Goal: Task Accomplishment & Management: Manage account settings

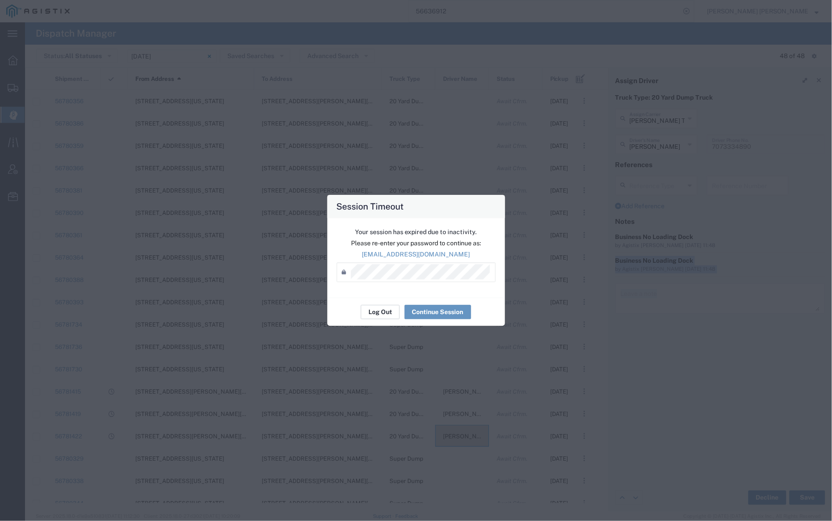
click at [385, 315] on button "Log Out" at bounding box center [380, 312] width 39 height 14
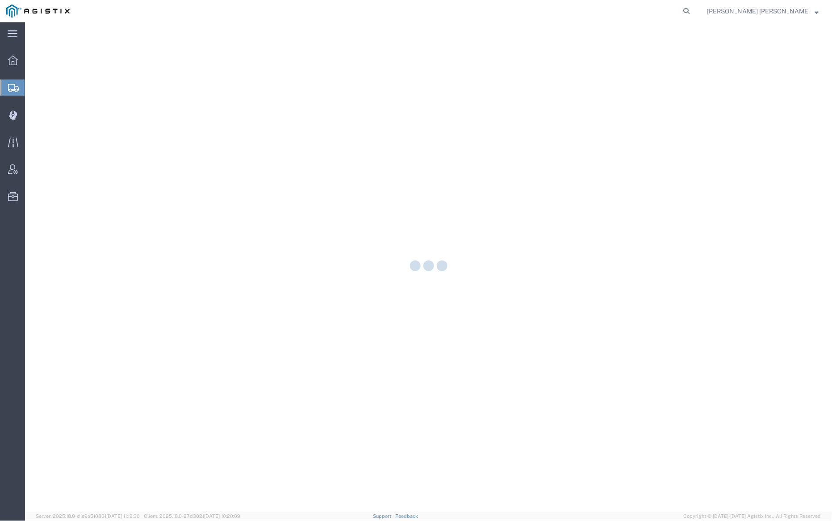
click at [64, 110] on div at bounding box center [428, 266] width 807 height 489
click at [52, 116] on div at bounding box center [428, 266] width 807 height 489
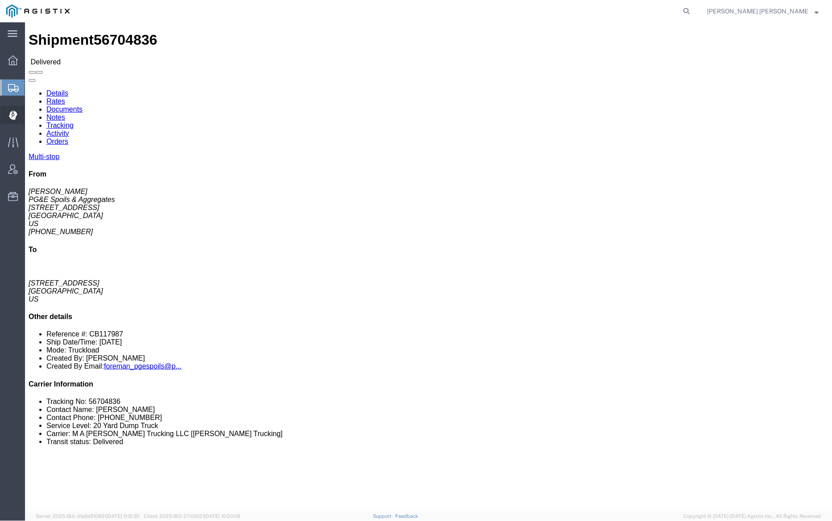
click at [22, 118] on div at bounding box center [12, 115] width 25 height 18
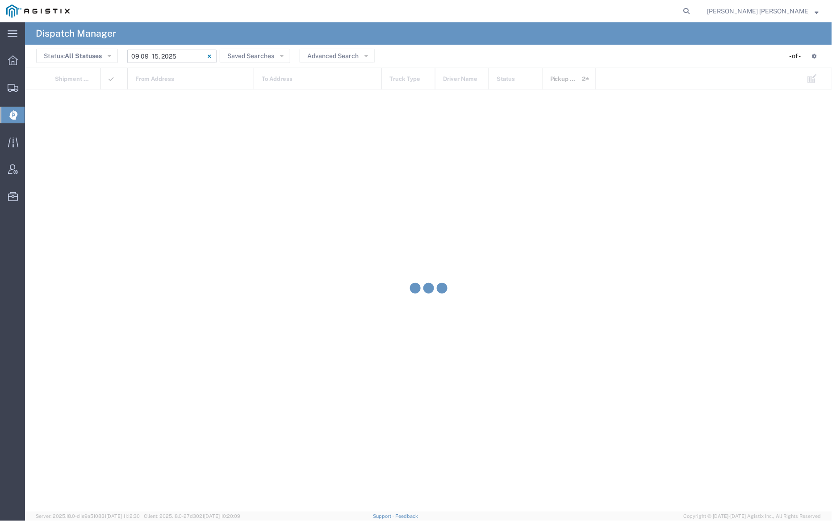
click at [148, 57] on input "[DATE] - [DATE]" at bounding box center [171, 56] width 89 height 13
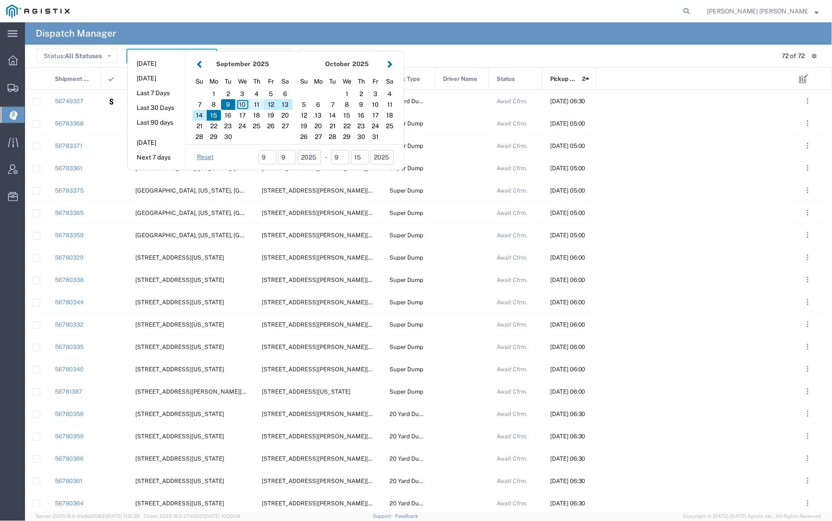
click at [256, 103] on div "11" at bounding box center [257, 104] width 14 height 11
click at [257, 103] on div "11" at bounding box center [257, 104] width 14 height 11
type input "[DATE]"
type input "[DATE] - [DATE]"
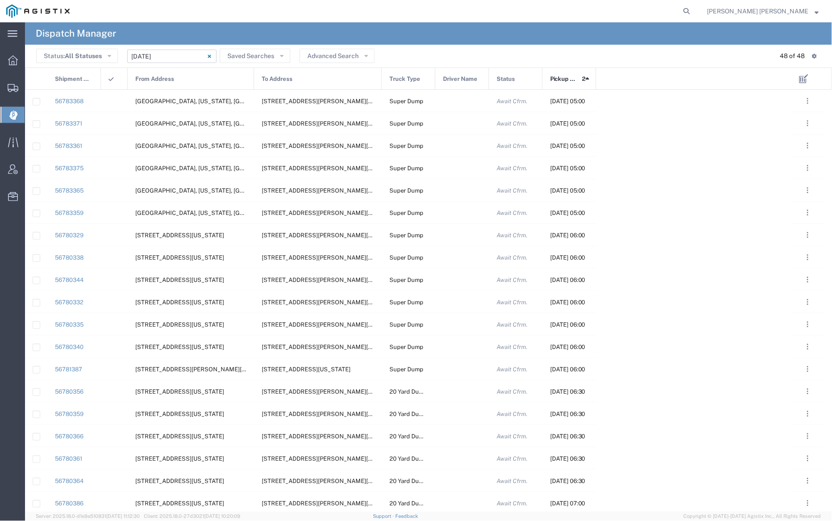
click at [180, 82] on div "From Address" at bounding box center [191, 79] width 126 height 22
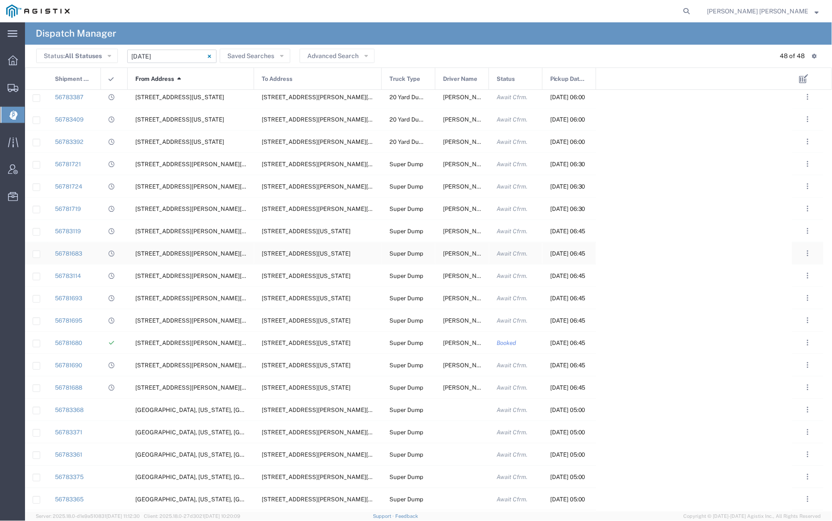
scroll to position [650, 0]
click at [461, 389] on div at bounding box center [462, 388] width 54 height 22
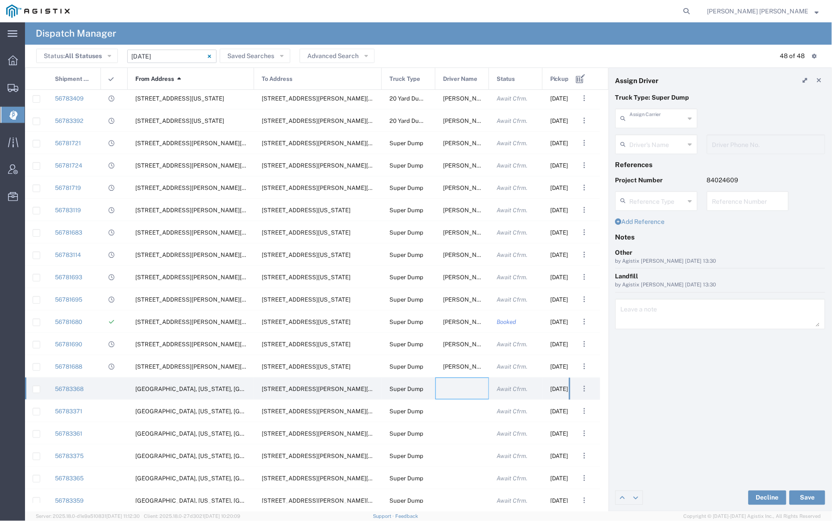
click at [646, 122] on input "text" at bounding box center [657, 118] width 55 height 16
click at [651, 135] on span "[PERSON_NAME] Trans Services" at bounding box center [657, 145] width 80 height 28
type input "[PERSON_NAME] Trans Services"
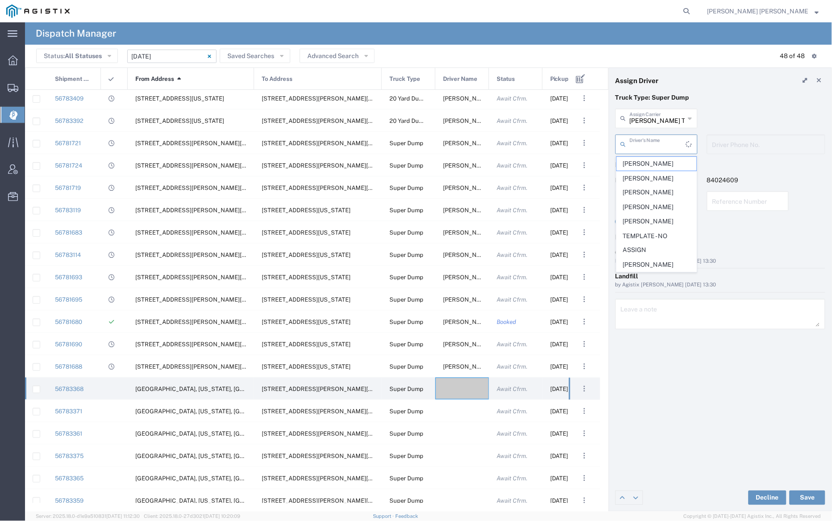
click at [651, 142] on input "text" at bounding box center [658, 144] width 56 height 16
click at [665, 211] on li "[PERSON_NAME]" at bounding box center [656, 218] width 81 height 15
type input "[PERSON_NAME]"
type input "[PHONE_NUMBER]"
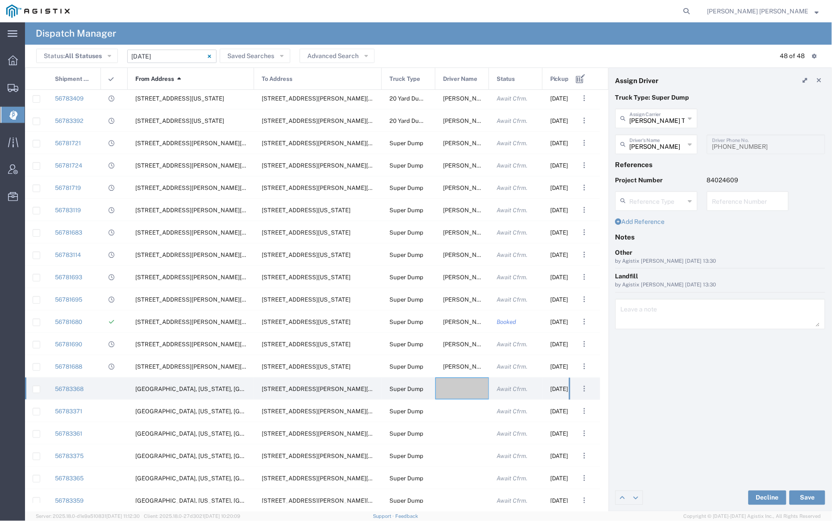
click at [656, 142] on input "[PERSON_NAME]" at bounding box center [657, 144] width 55 height 16
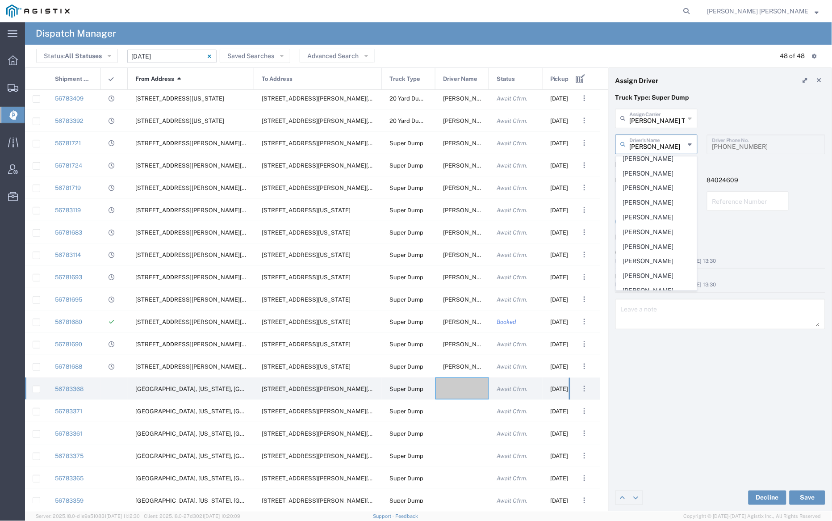
scroll to position [178, 0]
click at [658, 168] on span "[PERSON_NAME]" at bounding box center [657, 175] width 80 height 14
type input "[PERSON_NAME]"
type input "[PHONE_NUMBER]"
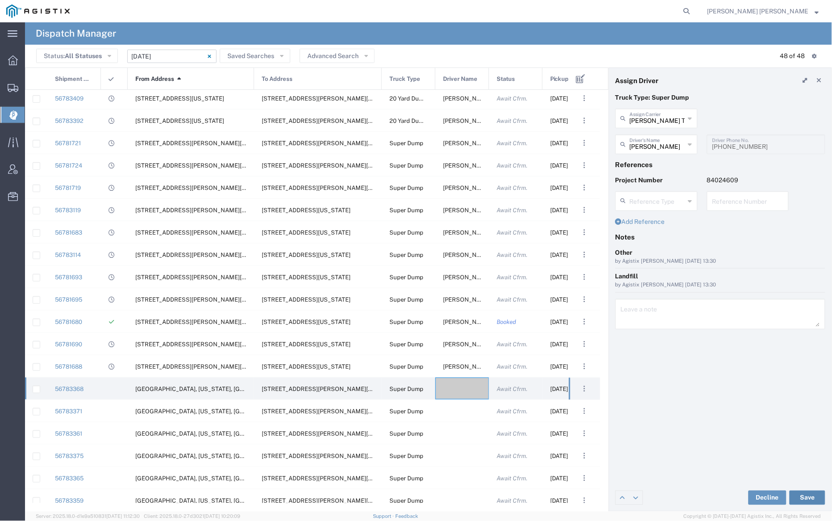
click at [812, 495] on button "Save" at bounding box center [807, 497] width 36 height 14
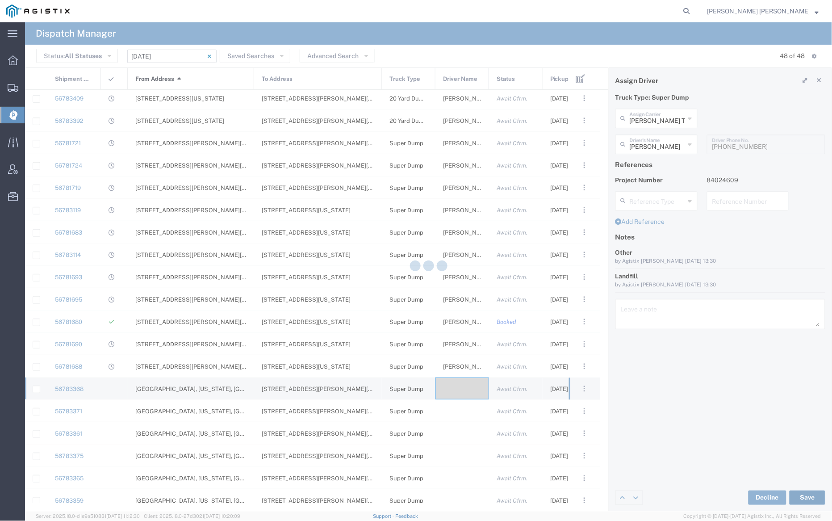
type input "[PERSON_NAME]"
type input "[PERSON_NAME] Trans Services"
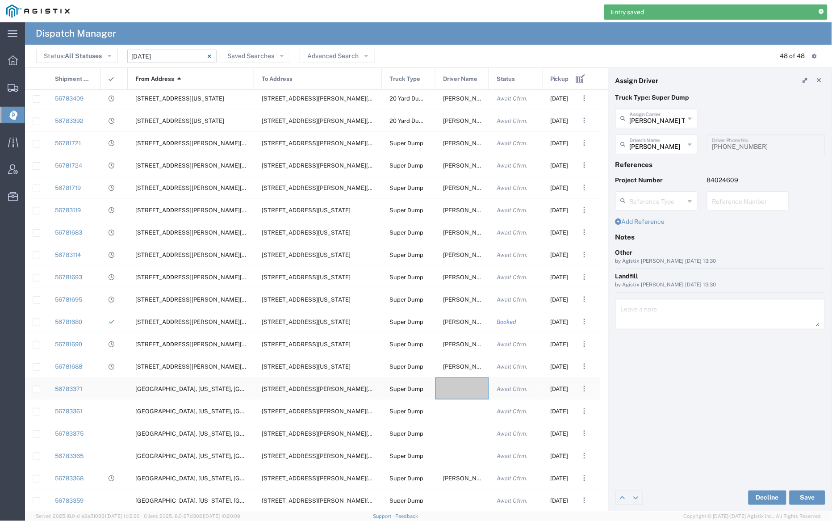
click at [464, 390] on div at bounding box center [462, 388] width 54 height 22
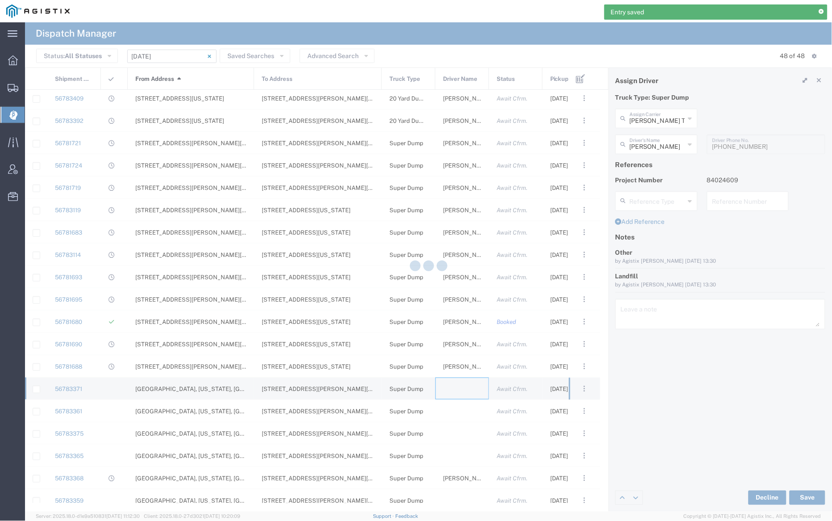
type input "[PERSON_NAME] Trucking"
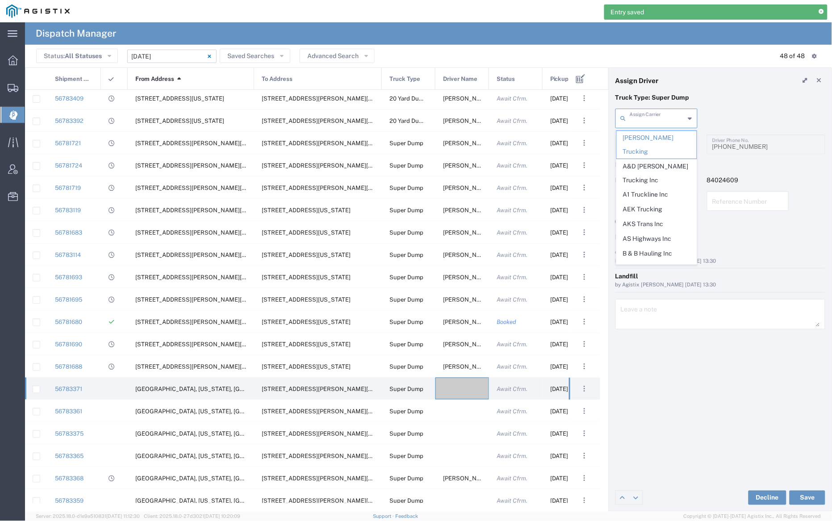
click at [657, 125] on div "Assign Carrier" at bounding box center [656, 119] width 82 height 20
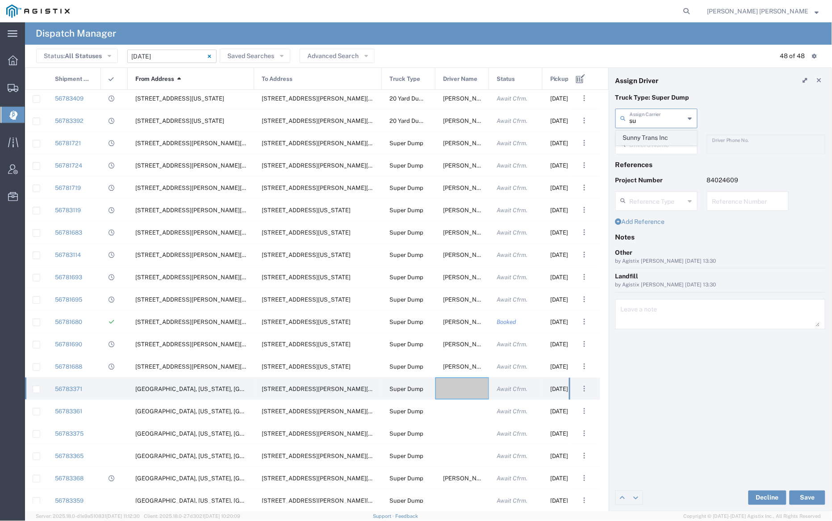
click at [660, 136] on span "Sunny Trans Inc" at bounding box center [657, 138] width 80 height 14
type input "Sunny Trans Inc"
click at [660, 142] on input "text" at bounding box center [658, 144] width 56 height 16
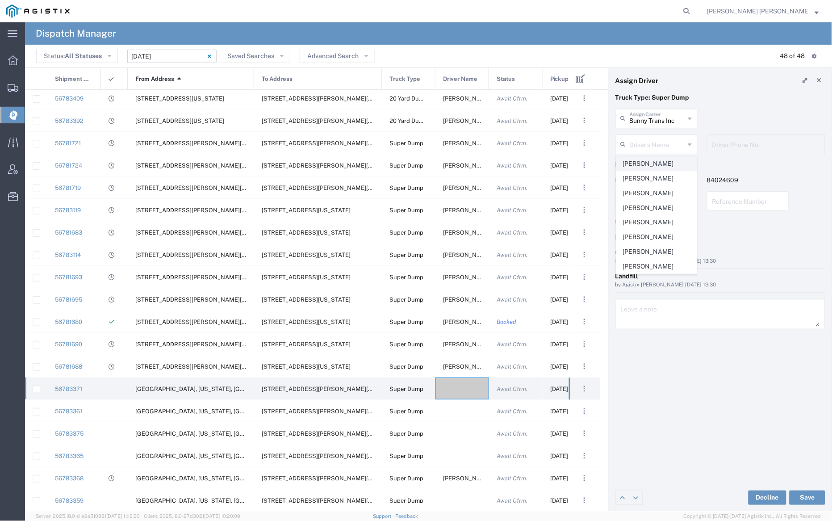
click at [659, 162] on span "[PERSON_NAME]" at bounding box center [657, 164] width 80 height 14
type input "[PERSON_NAME]"
type input "[PHONE_NUMBER]"
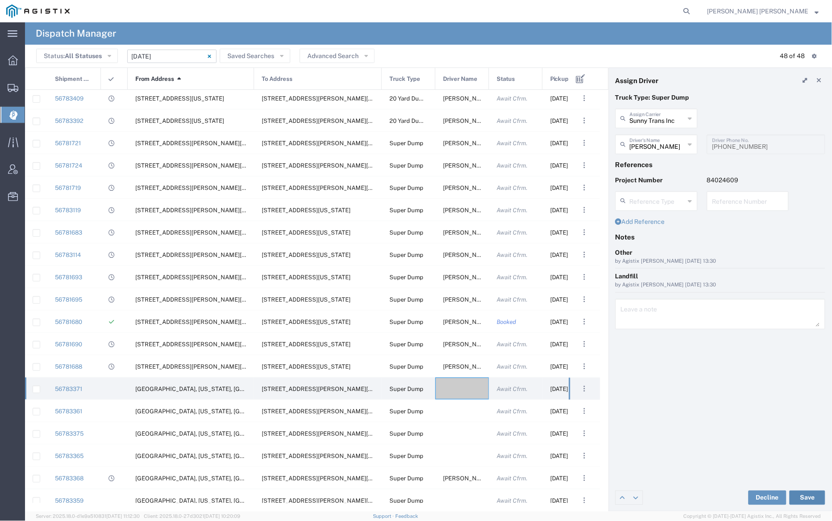
click at [807, 497] on button "Save" at bounding box center [807, 497] width 36 height 14
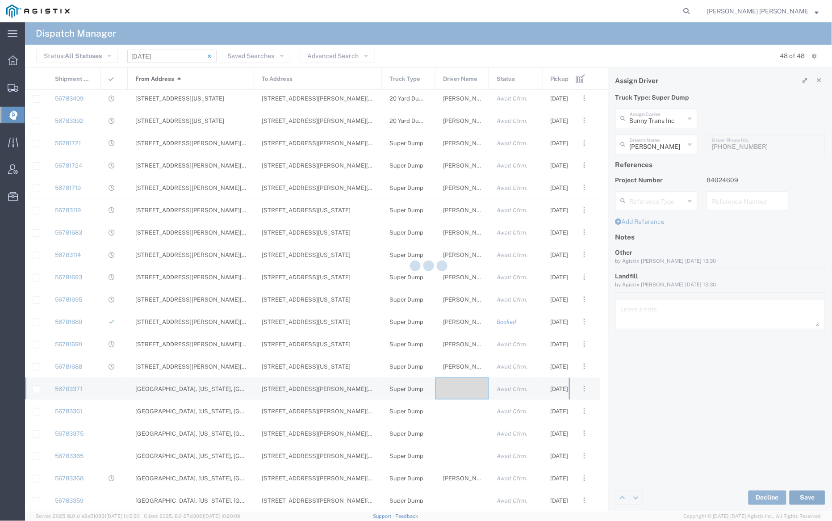
type input "[PERSON_NAME]"
type input "Sunny Trans Inc"
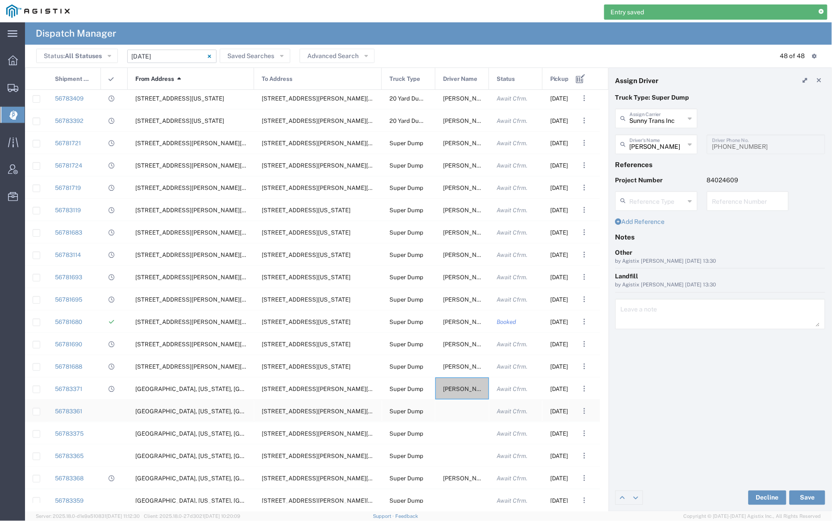
click at [465, 414] on div at bounding box center [462, 411] width 54 height 22
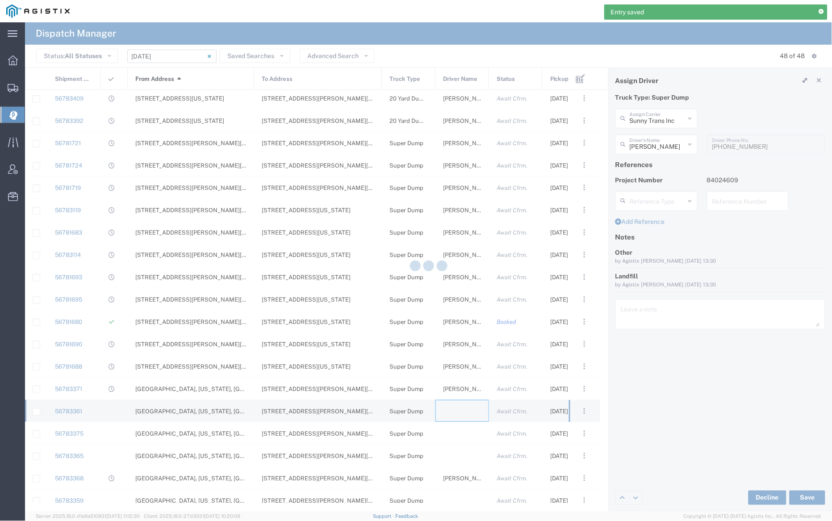
type input "[PERSON_NAME] Trucking"
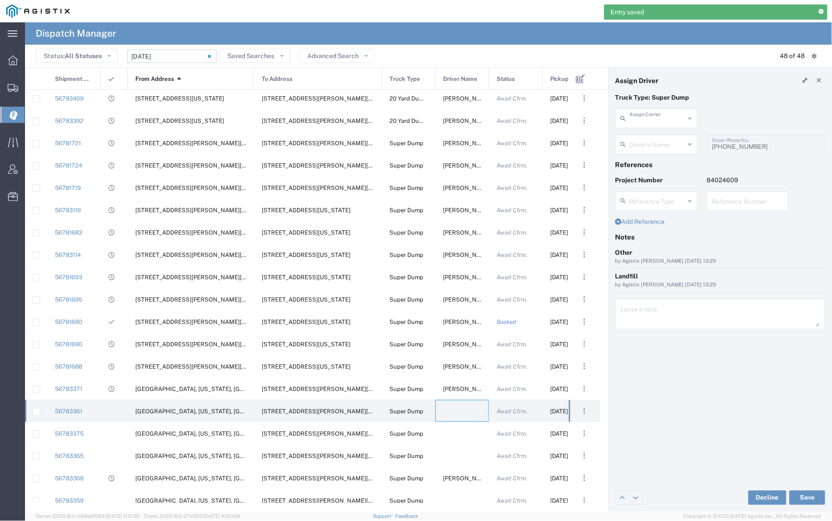
click at [664, 116] on input "text" at bounding box center [657, 118] width 55 height 16
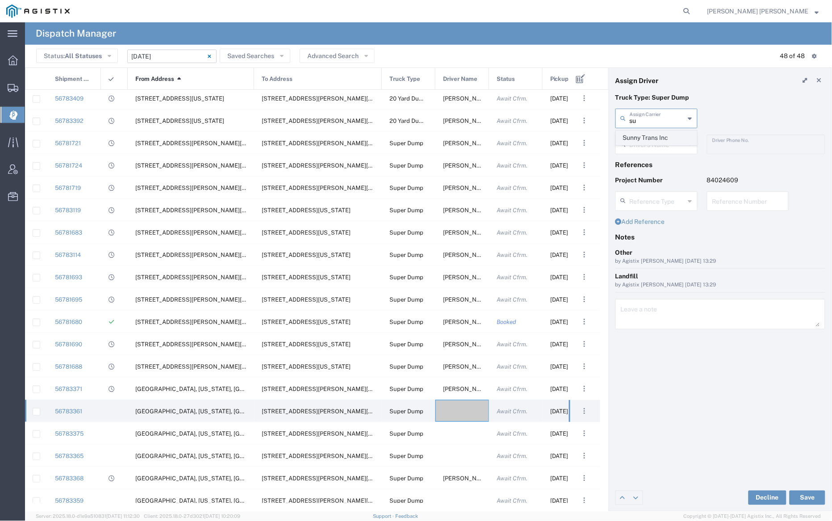
click at [664, 138] on span "Sunny Trans Inc" at bounding box center [657, 138] width 80 height 14
type input "Sunny Trans Inc"
click at [662, 142] on input "text" at bounding box center [658, 144] width 56 height 16
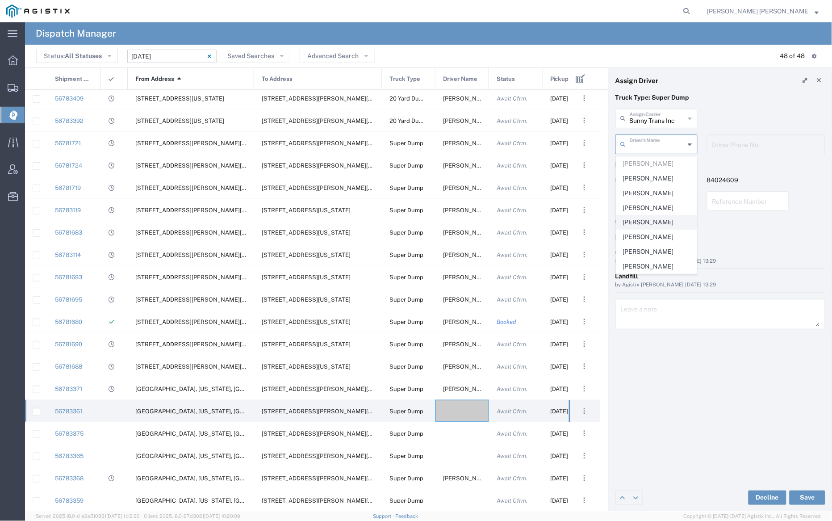
click at [651, 220] on span "[PERSON_NAME]" at bounding box center [657, 222] width 80 height 14
type input "[PERSON_NAME]"
type input "[PHONE_NUMBER]"
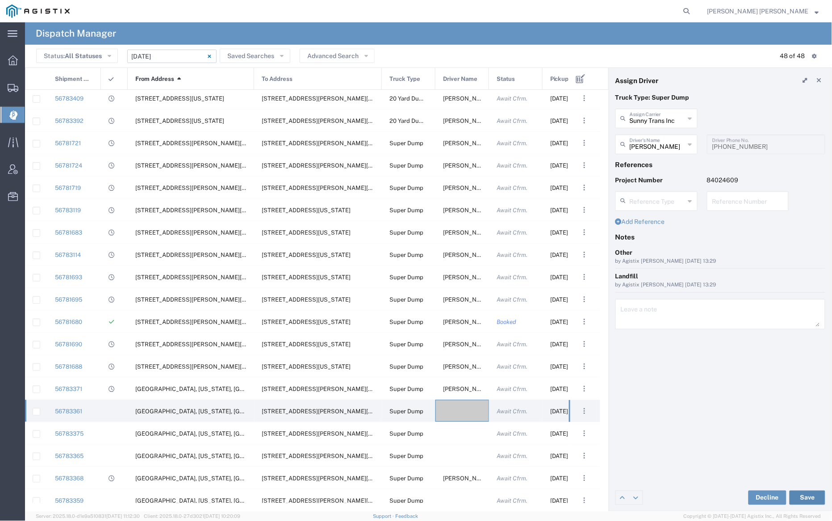
click at [808, 497] on button "Save" at bounding box center [807, 497] width 36 height 14
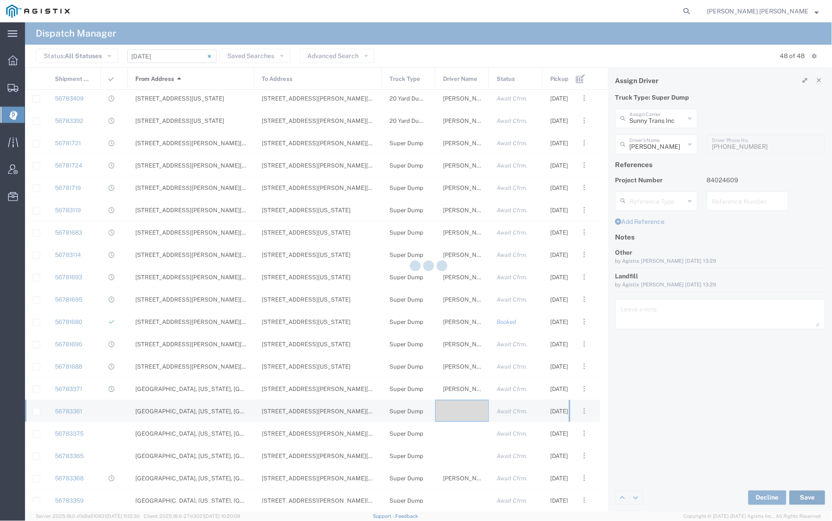
type input "[PERSON_NAME]"
type input "Sunny Trans Inc"
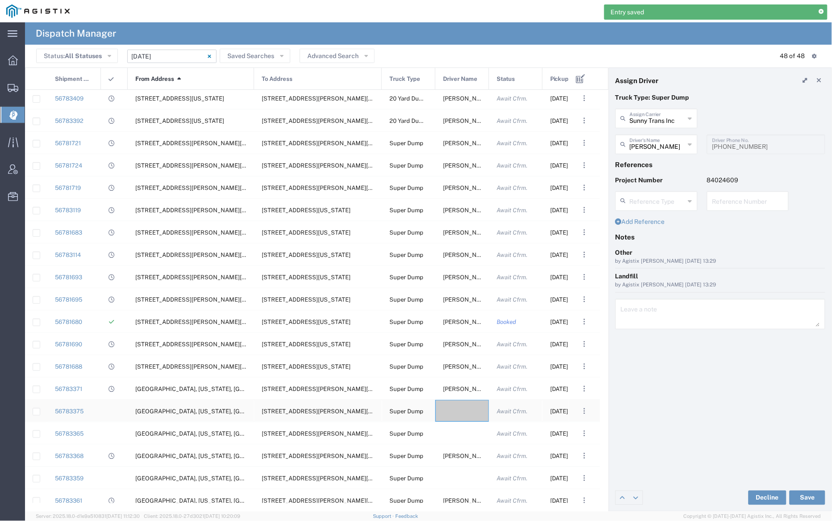
click at [463, 410] on div at bounding box center [462, 411] width 54 height 22
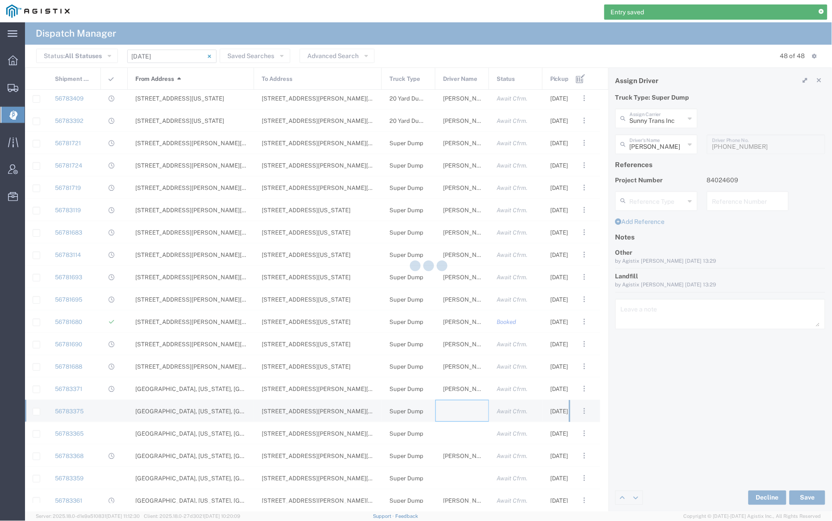
type input "[PERSON_NAME] Trucking"
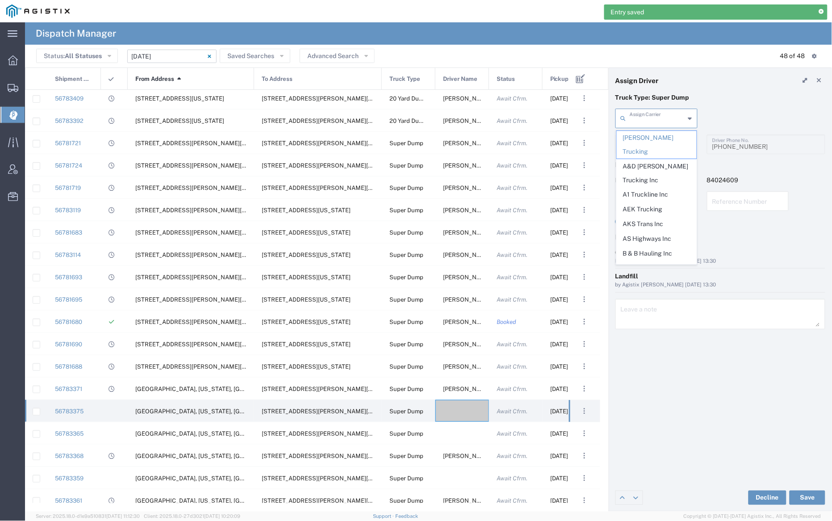
click at [658, 119] on input "text" at bounding box center [657, 118] width 55 height 16
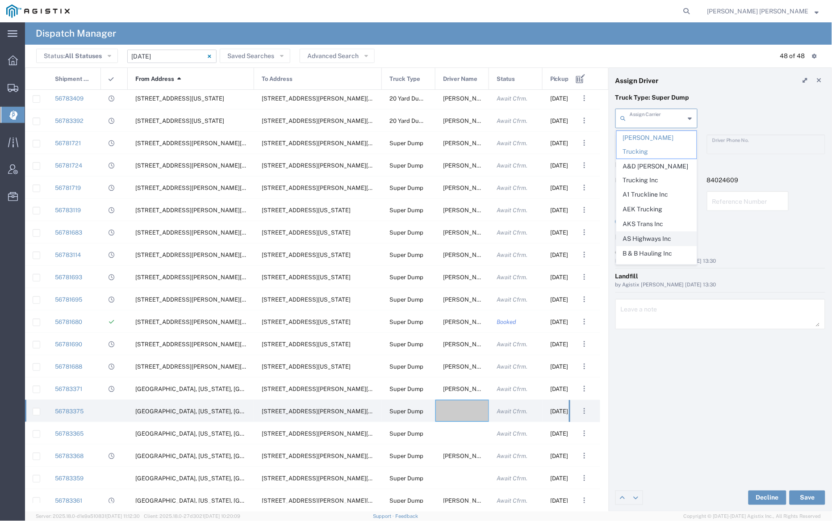
click at [669, 232] on span "AS Highways Inc" at bounding box center [657, 239] width 80 height 14
type input "AS Highways Inc"
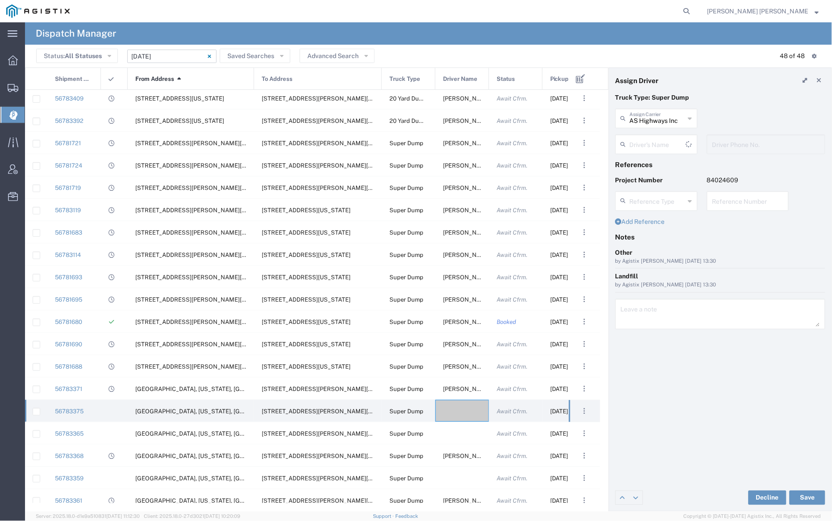
click at [667, 139] on input "text" at bounding box center [658, 144] width 56 height 16
click at [667, 163] on span "[PERSON_NAME]" at bounding box center [657, 164] width 80 height 14
type input "[PERSON_NAME]"
type input "[PHONE_NUMBER]"
click at [810, 499] on button "Save" at bounding box center [807, 497] width 36 height 14
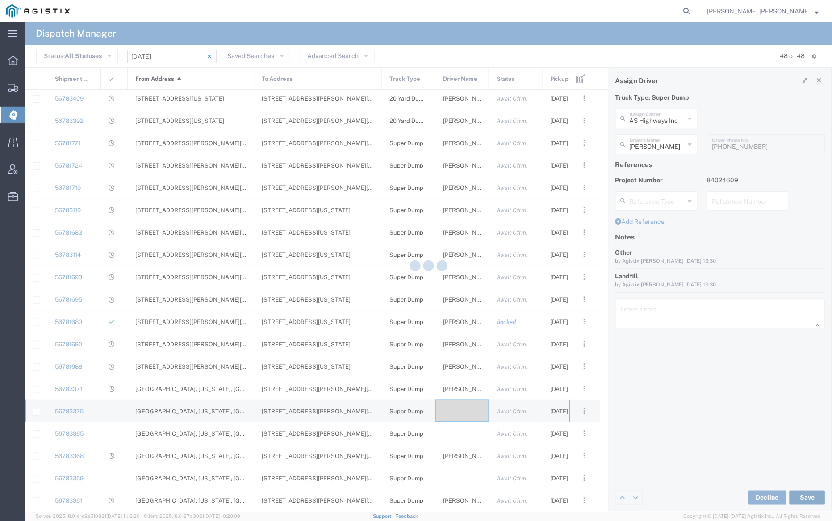
type input "[PERSON_NAME]"
type input "AS Highways Inc"
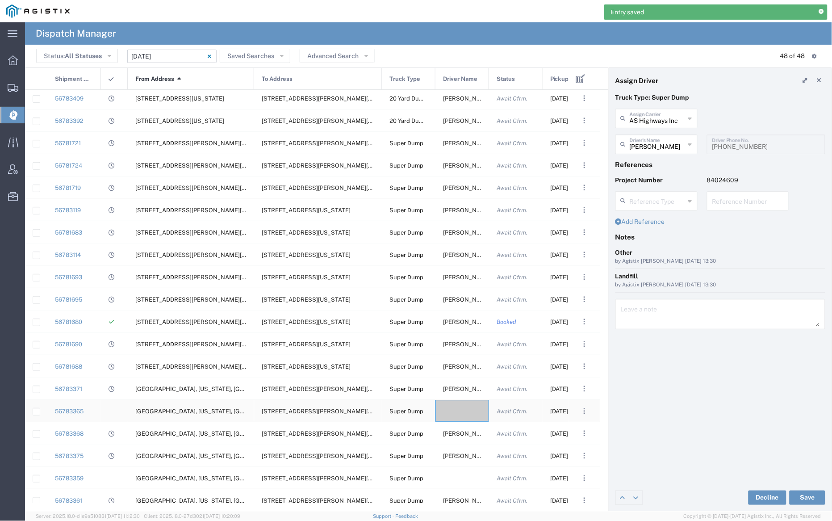
click at [460, 413] on div at bounding box center [462, 411] width 54 height 22
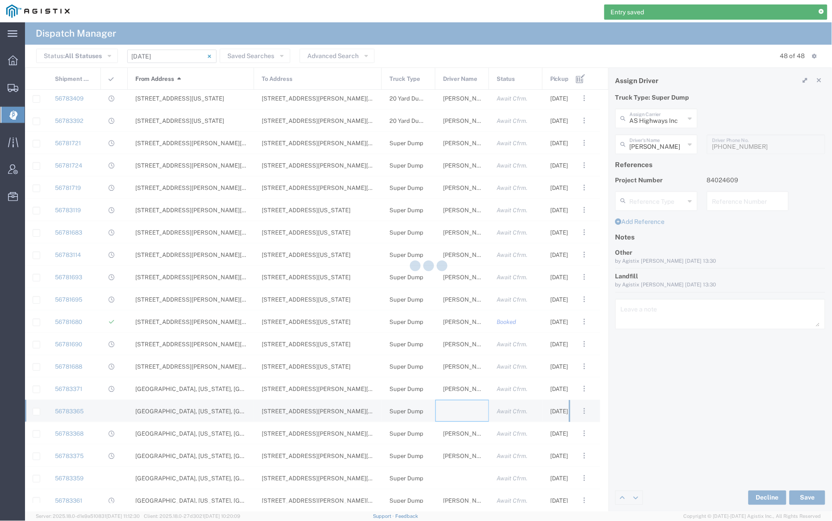
type input "[PERSON_NAME] Trucking"
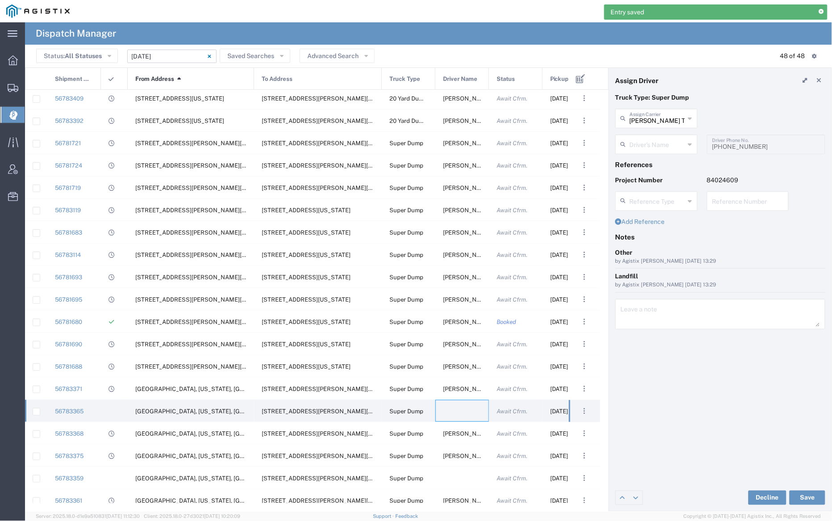
click at [660, 126] on div "[PERSON_NAME] Trucking Assign Carrier" at bounding box center [656, 119] width 82 height 20
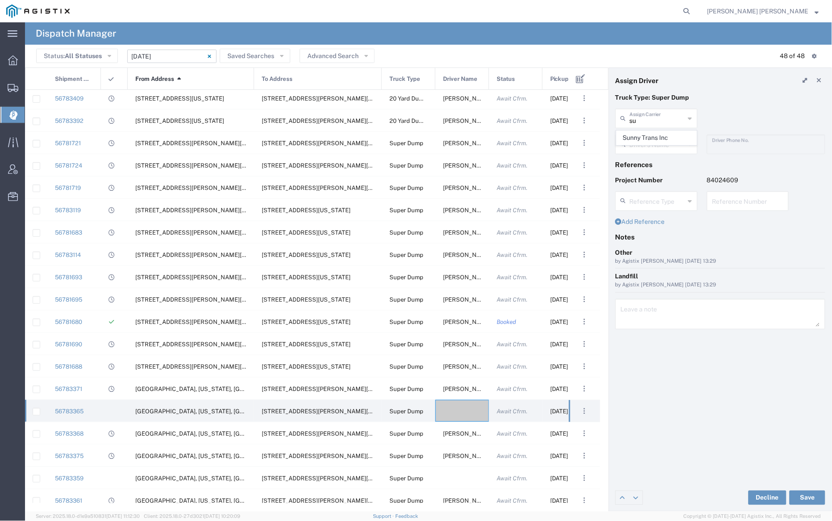
click at [664, 140] on span "Sunny Trans Inc" at bounding box center [657, 138] width 80 height 14
type input "Sunny Trans Inc"
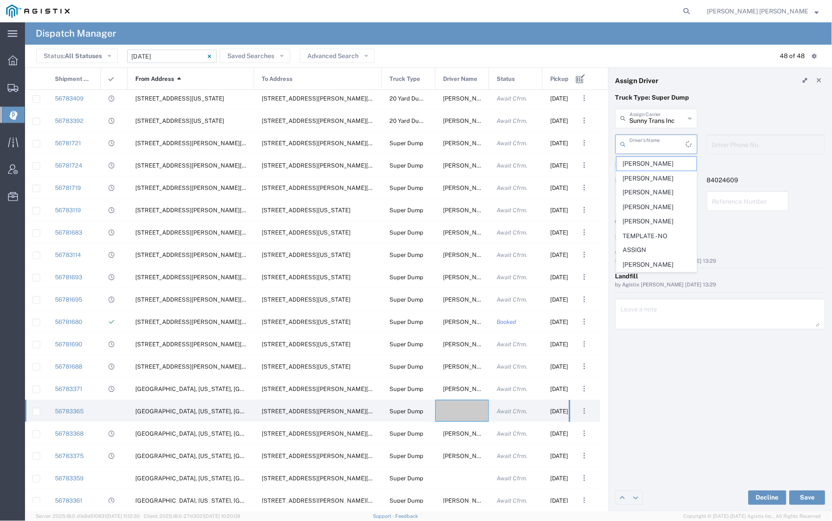
click at [664, 143] on input "text" at bounding box center [658, 144] width 56 height 16
click at [664, 176] on span "[PERSON_NAME]" at bounding box center [657, 178] width 80 height 14
type input "[PERSON_NAME]"
type input "[PHONE_NUMBER]"
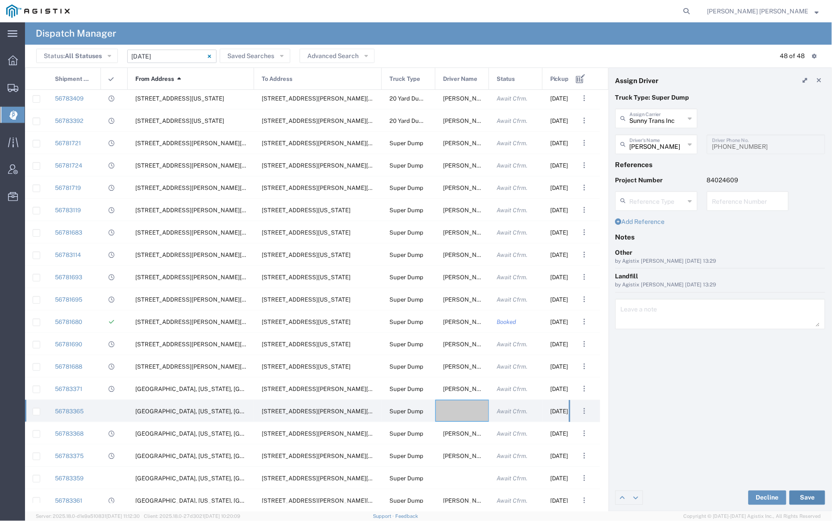
click at [806, 498] on button "Save" at bounding box center [807, 497] width 36 height 14
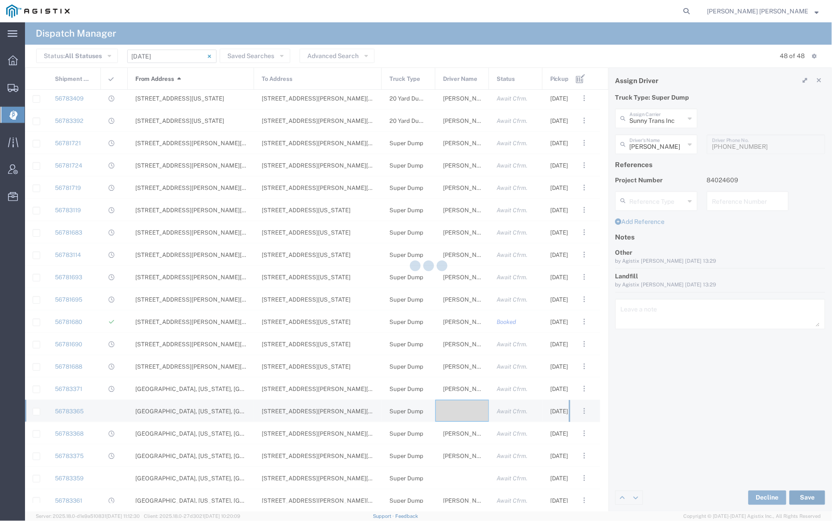
type input "[PERSON_NAME]"
type input "Sunny Trans Inc"
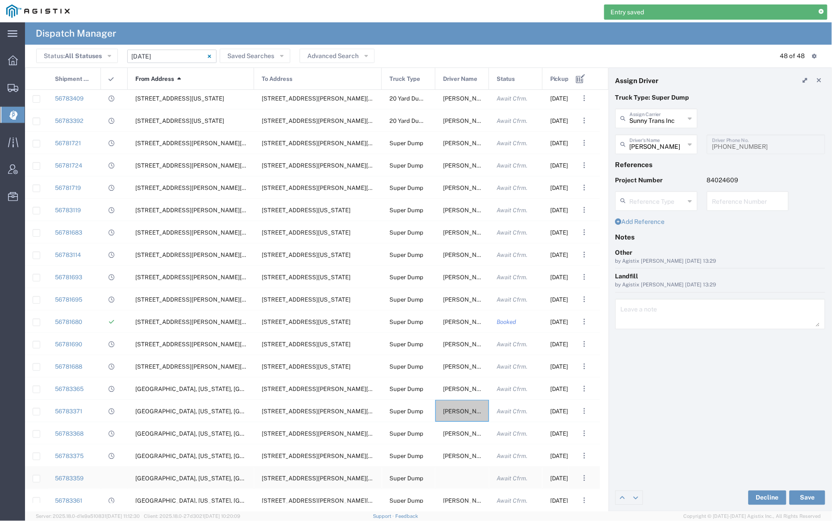
click at [459, 477] on div at bounding box center [462, 478] width 54 height 22
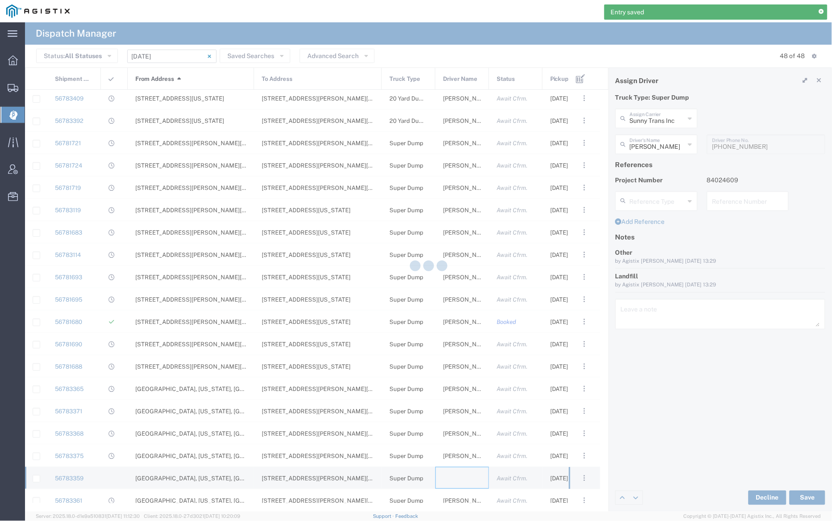
type input "[PERSON_NAME] Trucking"
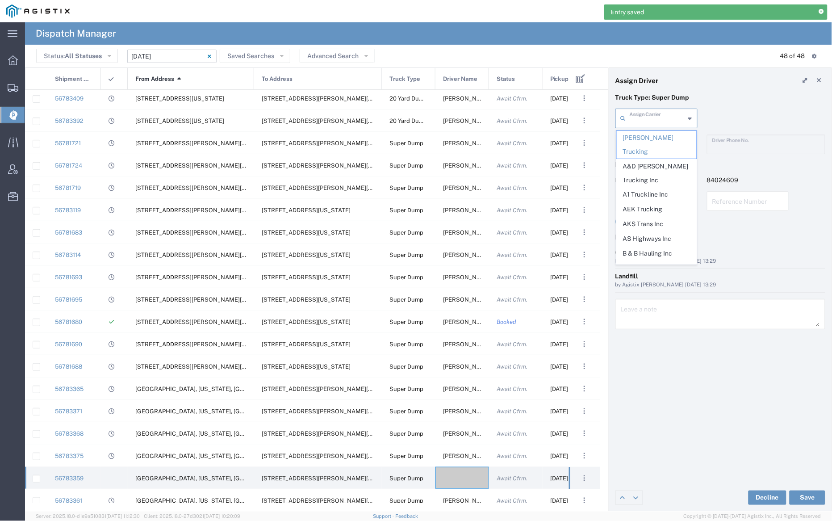
click at [650, 118] on input "text" at bounding box center [657, 118] width 55 height 16
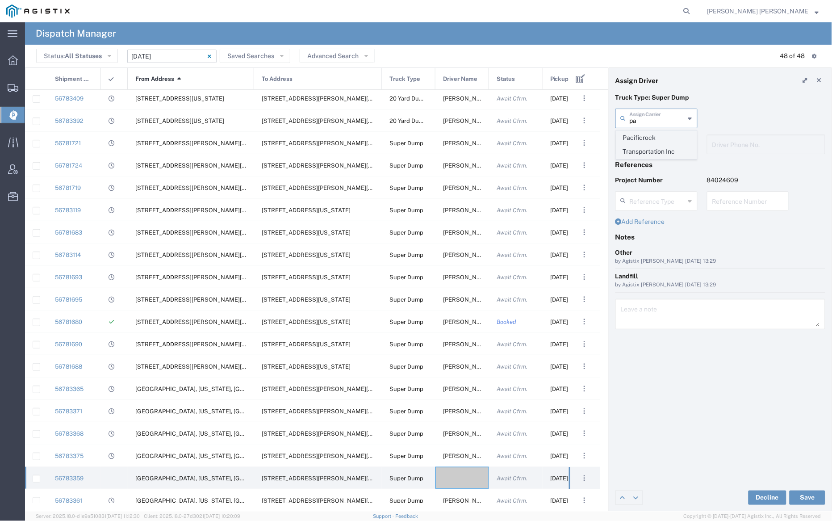
click at [653, 143] on span "Pacificrock Transportation Inc" at bounding box center [657, 145] width 80 height 28
type input "Pacificrock Transportation Inc"
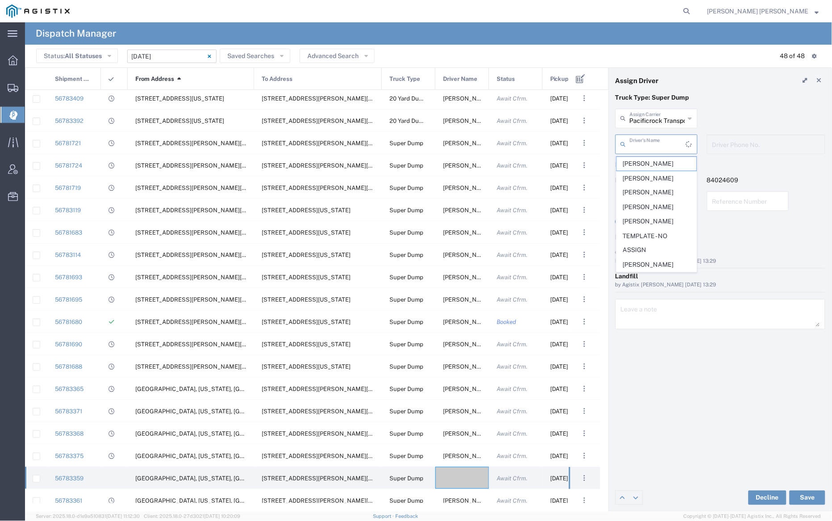
click at [653, 146] on input "text" at bounding box center [658, 144] width 56 height 16
click at [656, 175] on span "[PERSON_NAME]" at bounding box center [657, 178] width 80 height 14
type input "[PERSON_NAME]"
type input "[PHONE_NUMBER]"
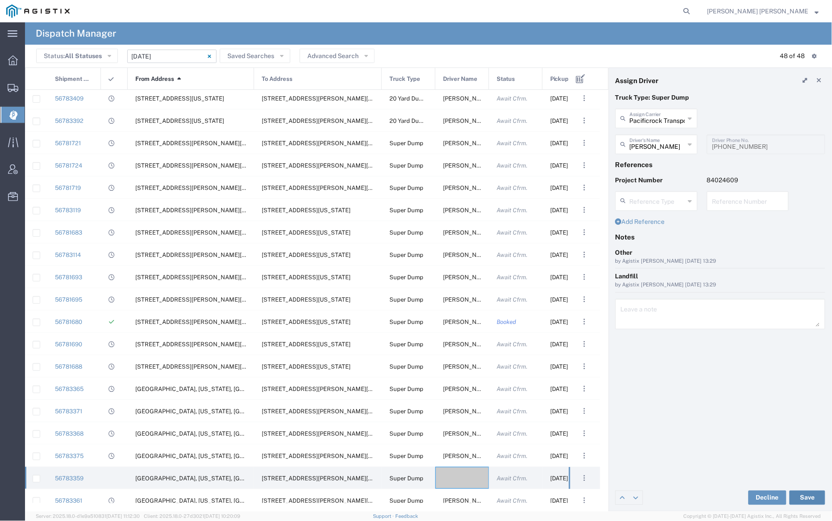
click at [809, 499] on button "Save" at bounding box center [807, 497] width 36 height 14
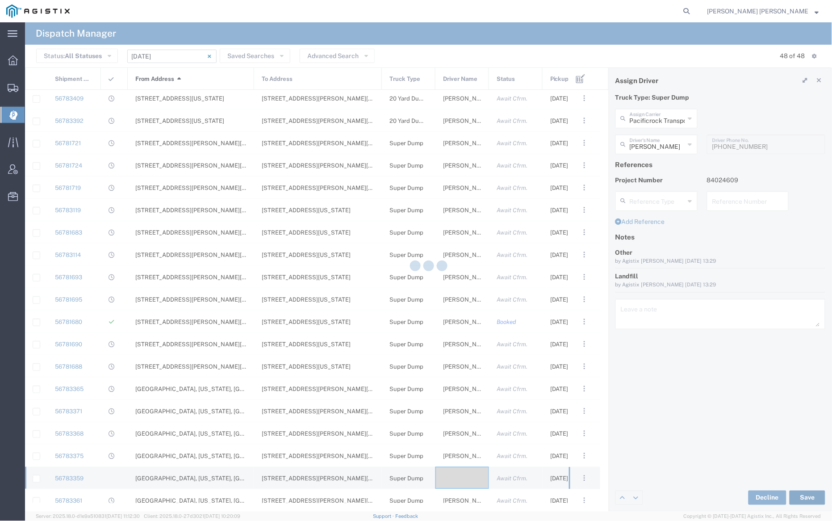
type input "[PERSON_NAME]"
type input "Pacificrock Transportation Inc"
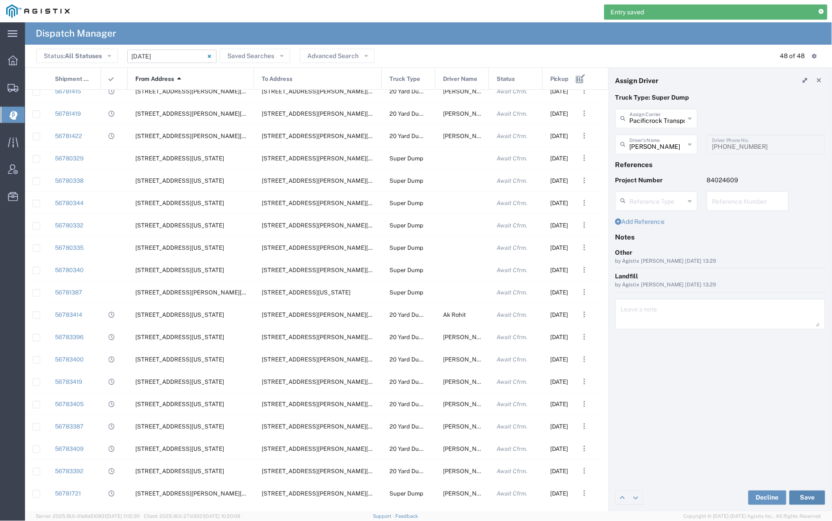
scroll to position [284, 0]
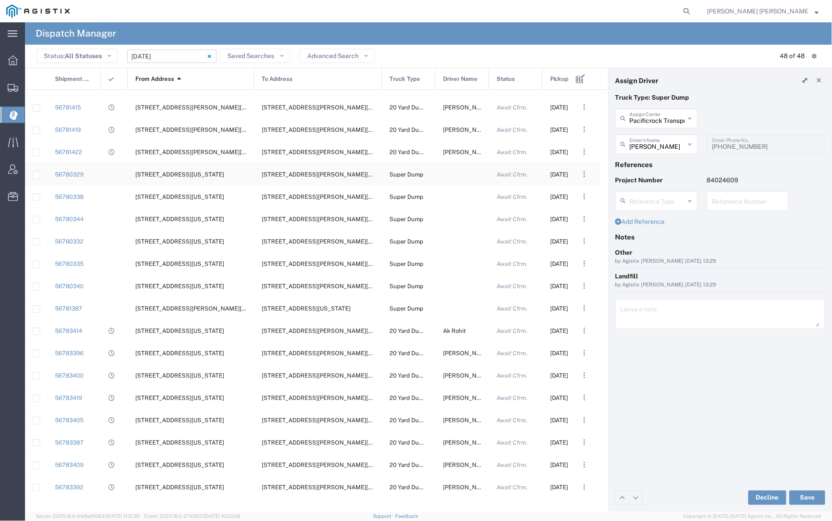
click at [459, 175] on div at bounding box center [462, 174] width 54 height 22
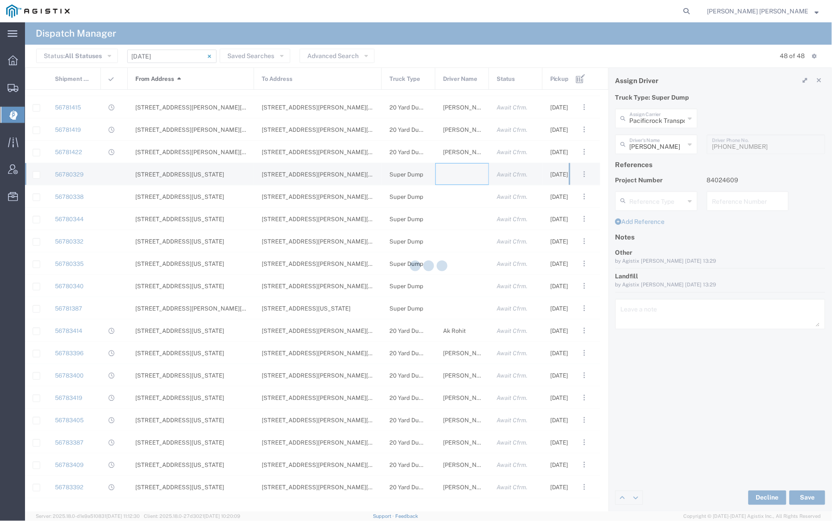
type input "[PERSON_NAME] Trucking"
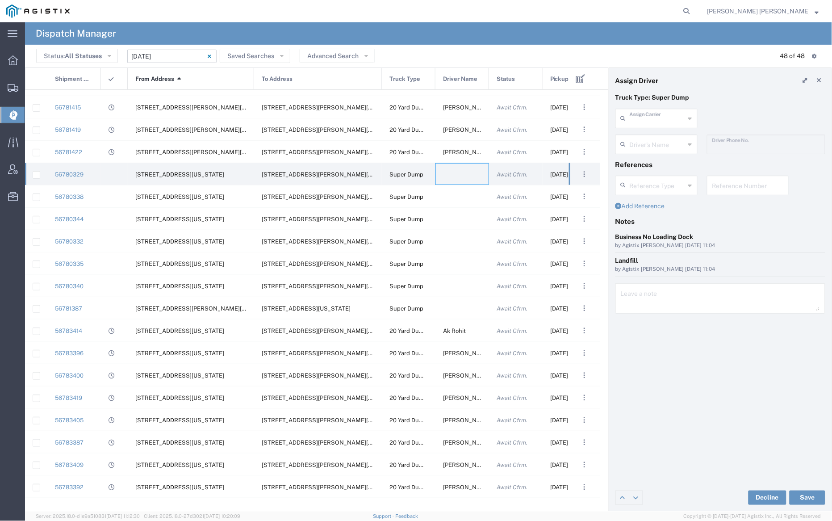
click at [670, 112] on input "text" at bounding box center [657, 118] width 55 height 16
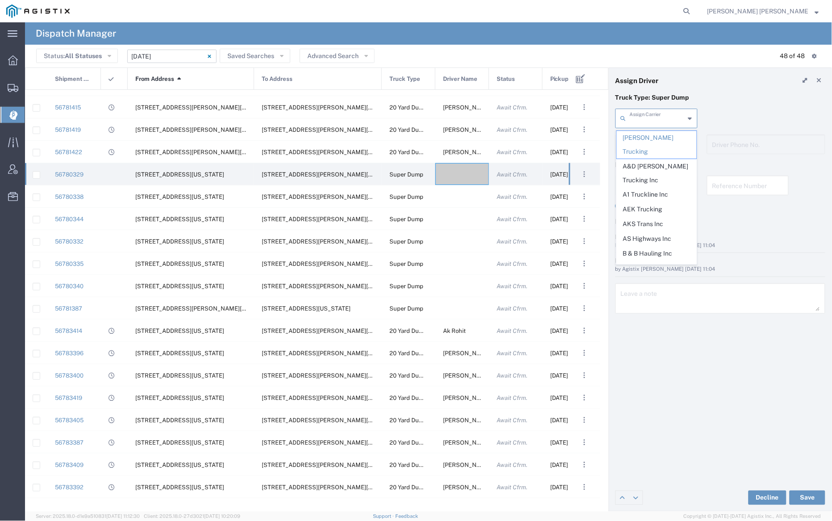
click at [666, 116] on input "text" at bounding box center [657, 118] width 55 height 16
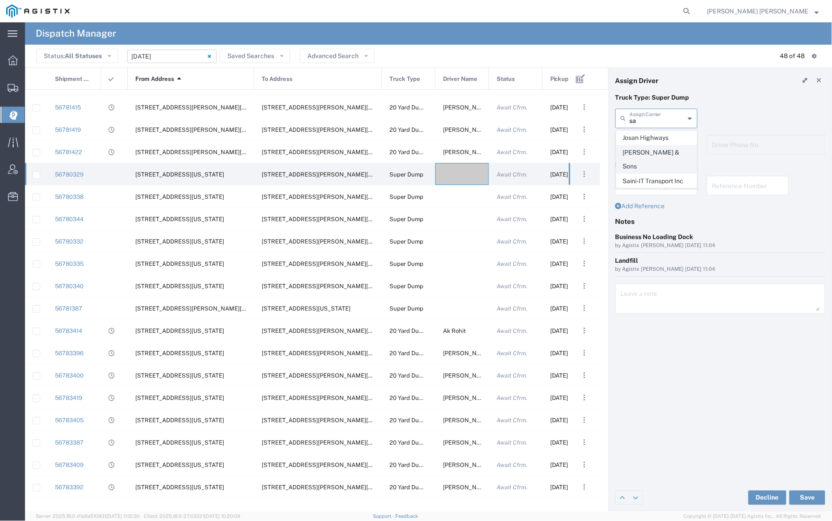
click at [662, 154] on span "[PERSON_NAME] & Sons" at bounding box center [657, 160] width 80 height 28
type input "[PERSON_NAME] & Sons"
click at [656, 142] on input "text" at bounding box center [658, 144] width 56 height 16
click at [660, 162] on span "[PERSON_NAME]" at bounding box center [657, 164] width 80 height 14
type input "[PERSON_NAME]"
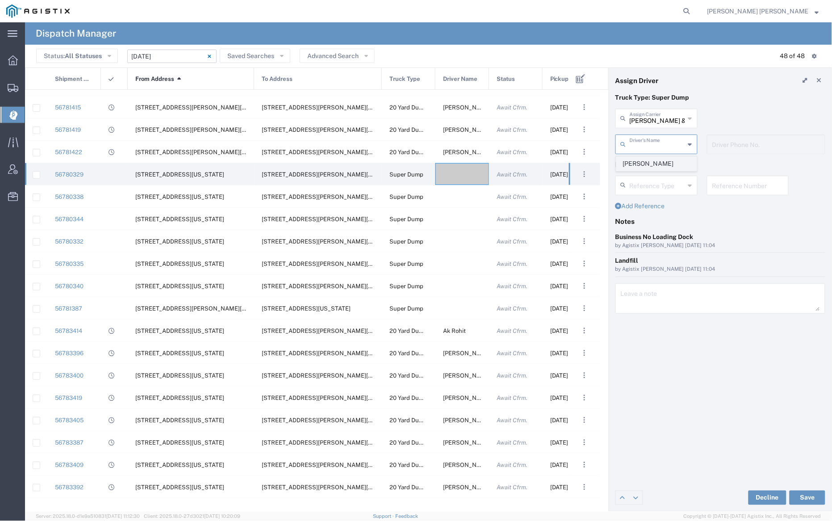
type input "[PHONE_NUMBER]"
click at [810, 495] on button "Save" at bounding box center [807, 497] width 36 height 14
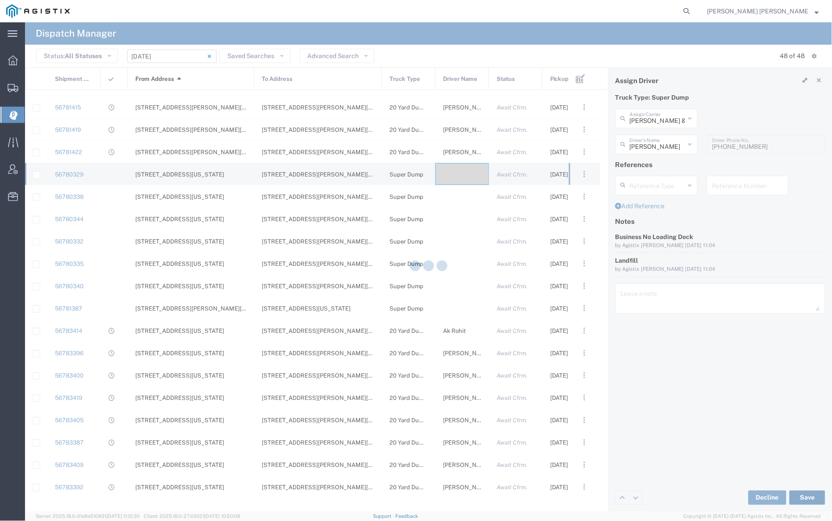
type input "[PERSON_NAME]"
type input "[PERSON_NAME] & Sons"
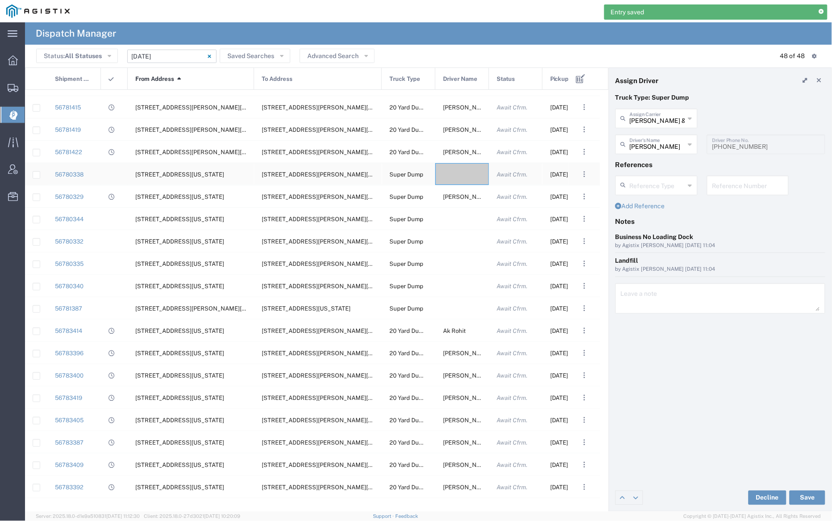
click at [465, 163] on div at bounding box center [462, 174] width 54 height 22
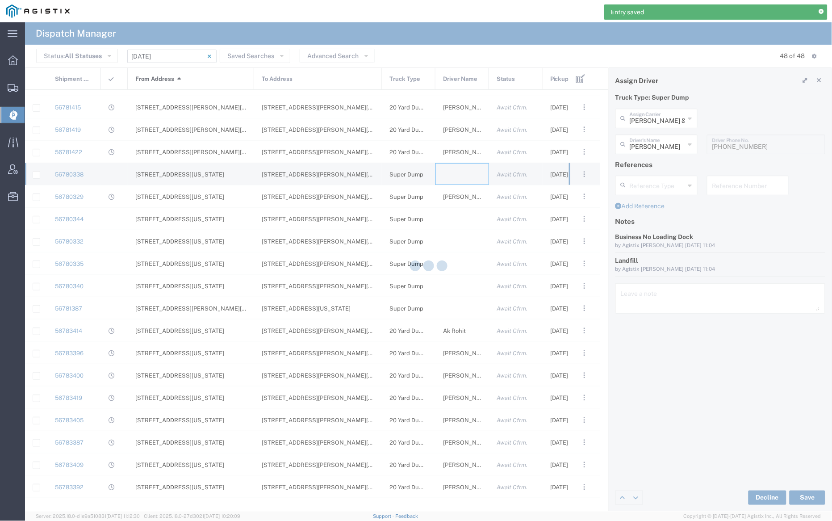
type input "[PERSON_NAME] Trucking"
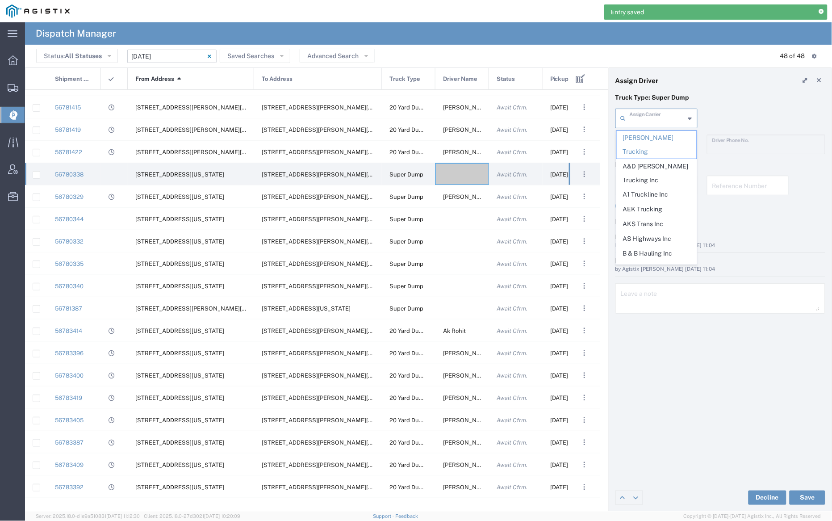
click at [657, 115] on input "text" at bounding box center [657, 118] width 55 height 16
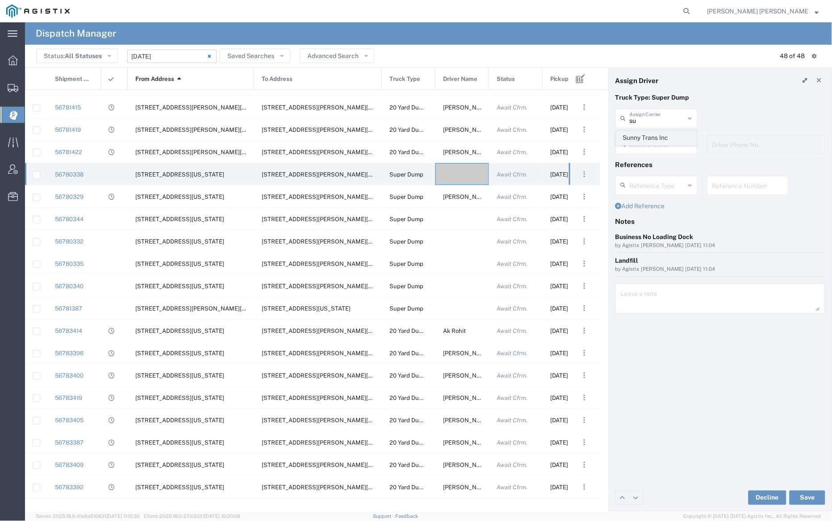
click at [656, 133] on span "Sunny Trans Inc" at bounding box center [657, 138] width 80 height 14
type input "Sunny Trans Inc"
click at [656, 143] on input "text" at bounding box center [658, 144] width 56 height 16
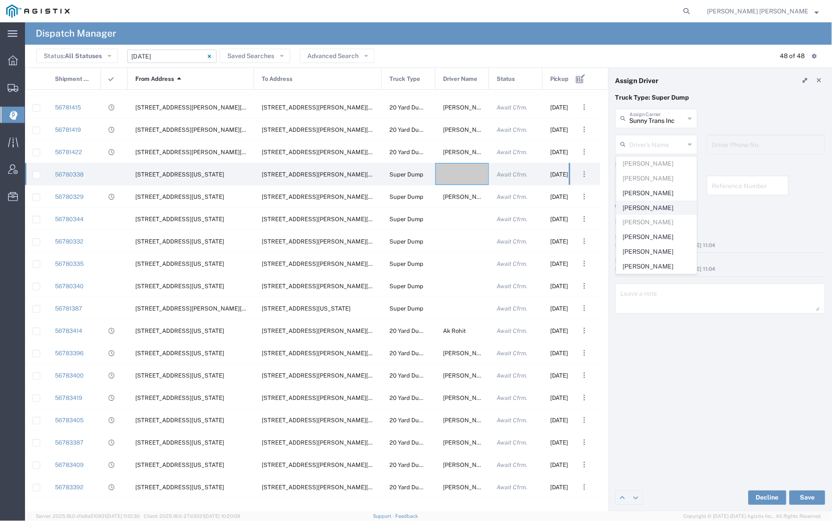
click at [661, 206] on span "[PERSON_NAME]" at bounding box center [657, 208] width 80 height 14
type input "[PERSON_NAME]"
type input "[PHONE_NUMBER]"
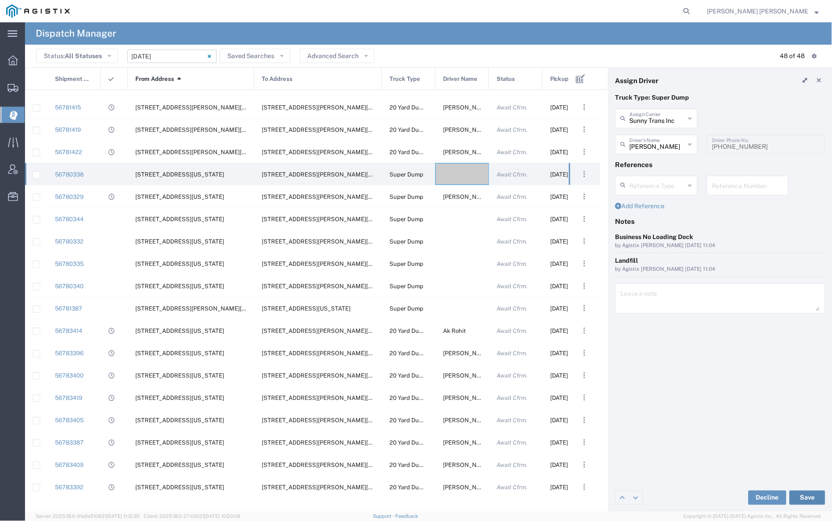
click at [808, 494] on button "Save" at bounding box center [807, 497] width 36 height 14
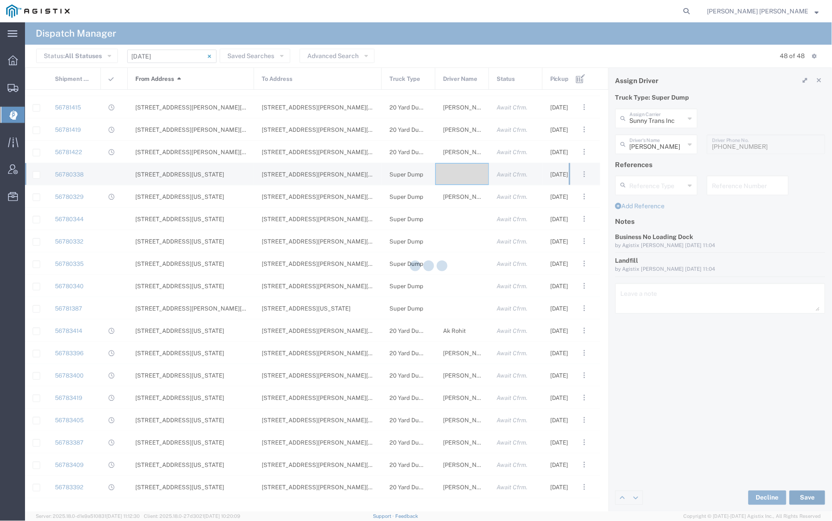
type input "[PERSON_NAME]"
type input "Sunny Trans Inc"
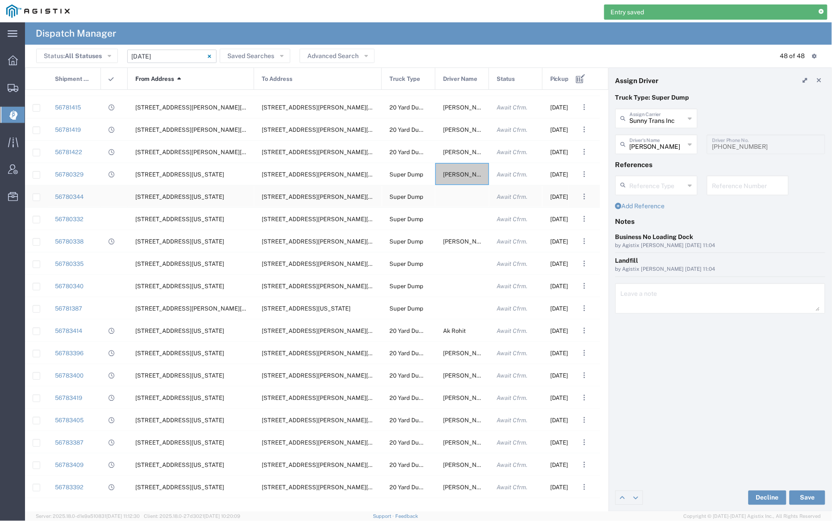
click at [458, 198] on div at bounding box center [462, 196] width 54 height 22
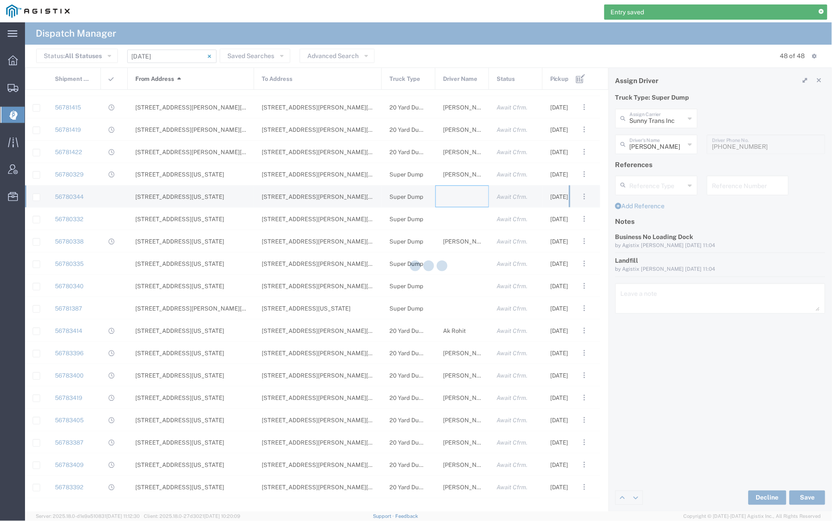
type input "[PERSON_NAME] Trucking"
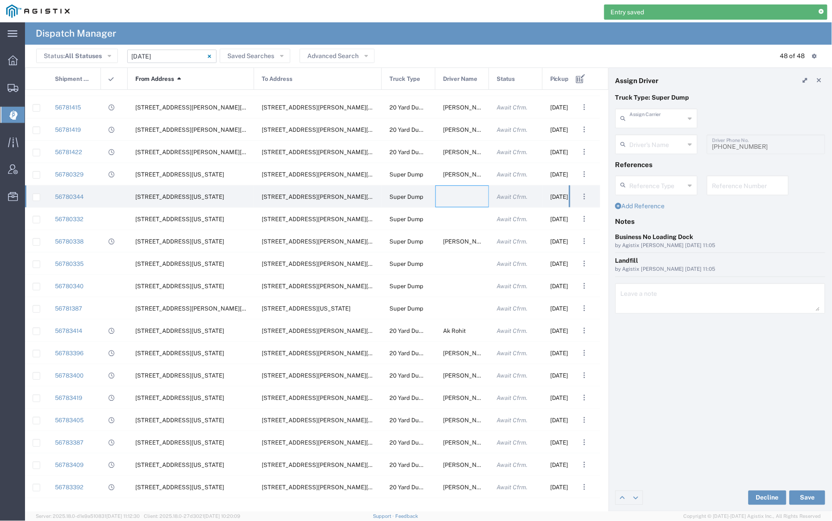
click at [657, 119] on input "text" at bounding box center [657, 118] width 55 height 16
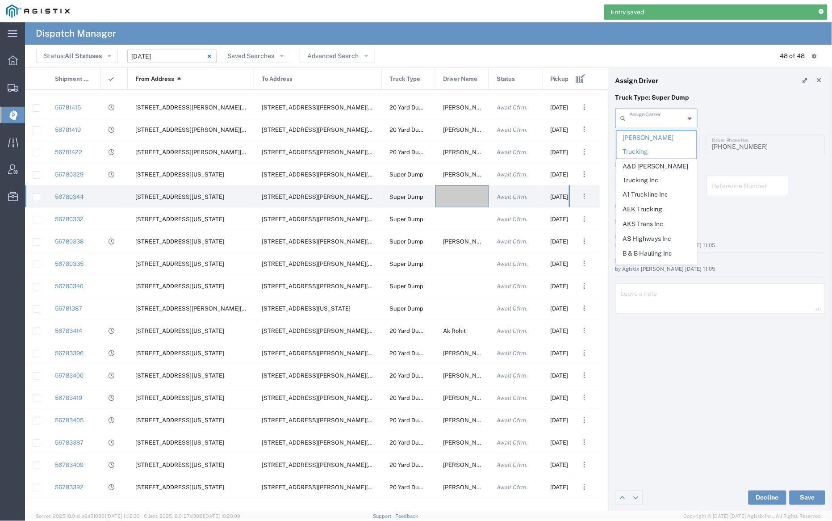
type input "s"
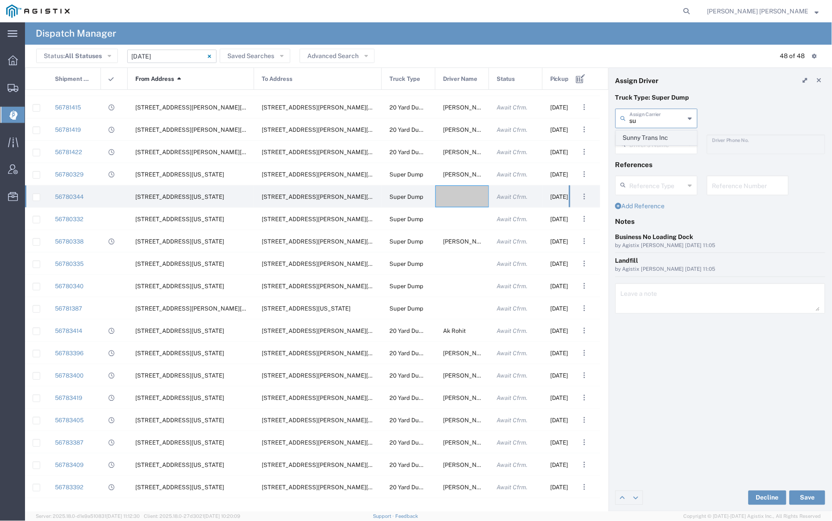
click at [650, 137] on span "Sunny Trans Inc" at bounding box center [657, 138] width 80 height 14
type input "Sunny Trans Inc"
click at [652, 148] on input "text" at bounding box center [657, 144] width 55 height 16
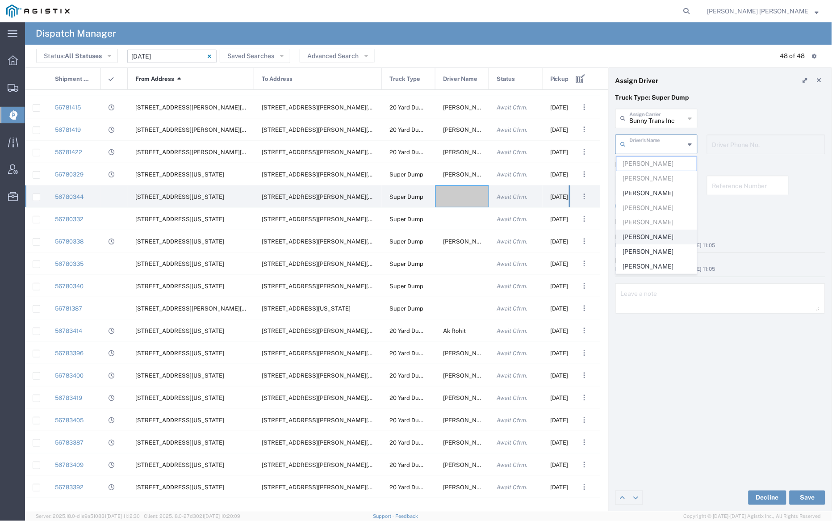
click at [663, 241] on span "[PERSON_NAME]" at bounding box center [657, 237] width 80 height 14
type input "[PERSON_NAME]"
type input "[PHONE_NUMBER]"
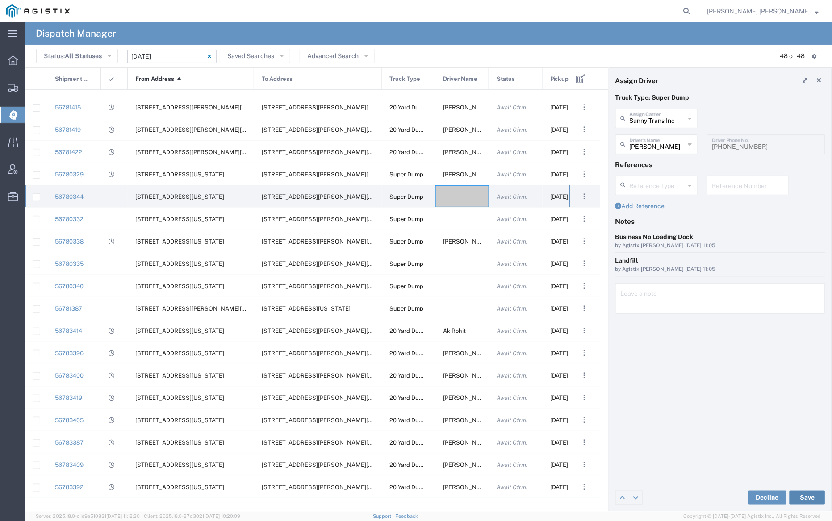
click at [808, 498] on button "Save" at bounding box center [807, 497] width 36 height 14
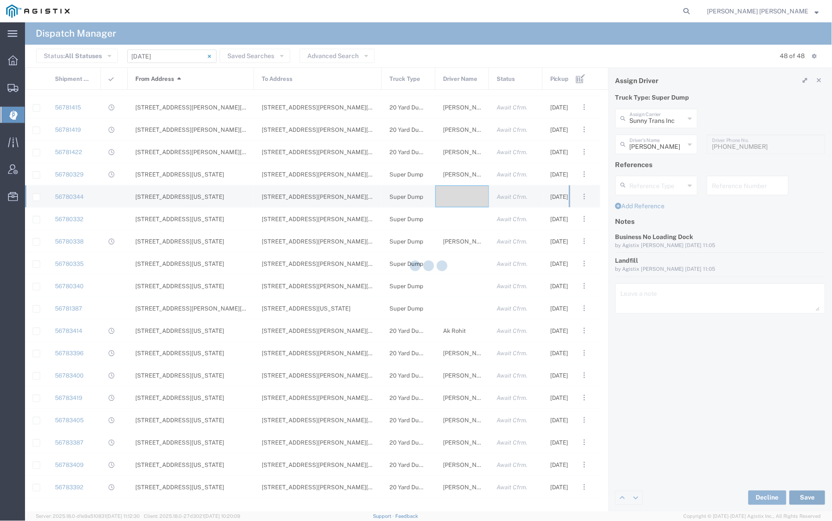
type input "[PERSON_NAME]"
type input "Sunny Trans Inc"
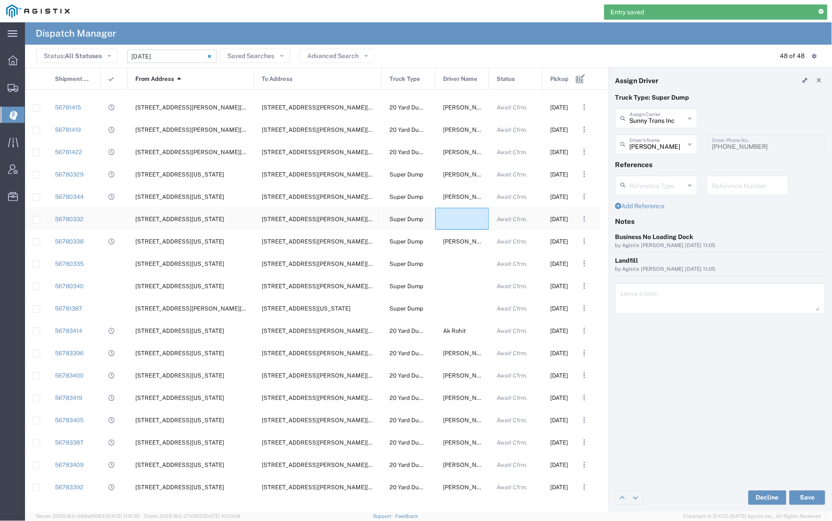
click at [461, 219] on div at bounding box center [462, 219] width 54 height 22
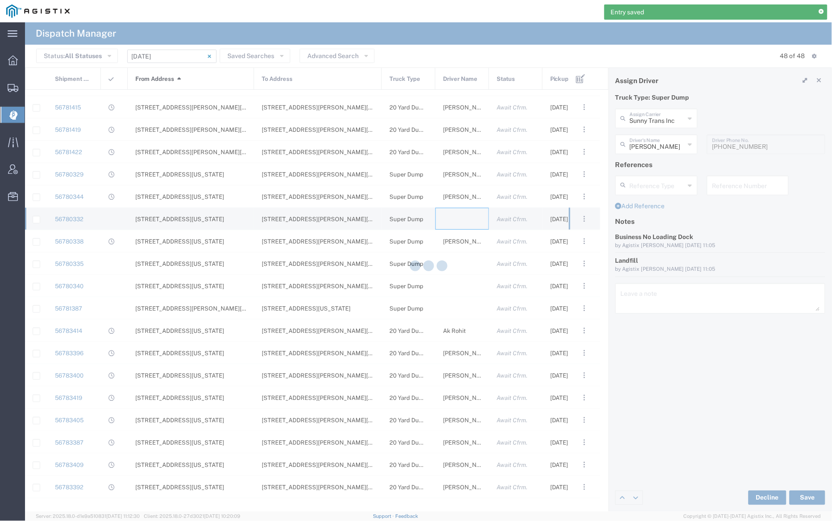
type input "[PERSON_NAME] Trucking"
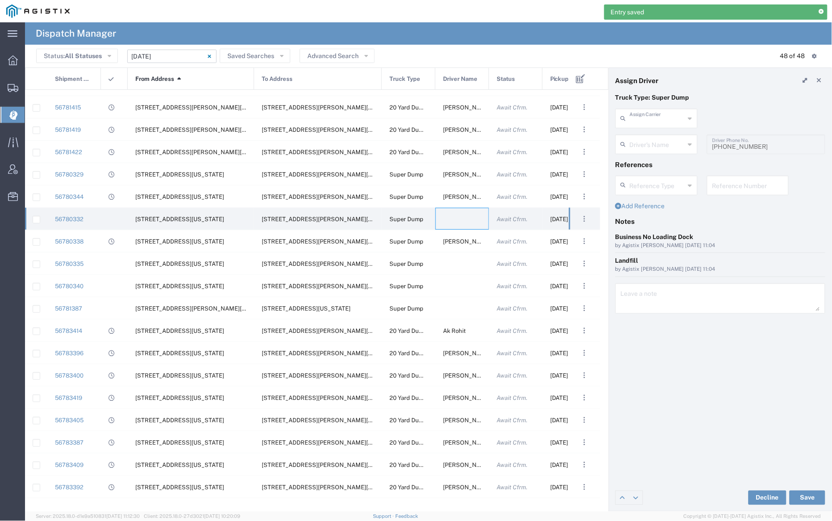
click at [663, 116] on input "text" at bounding box center [657, 118] width 55 height 16
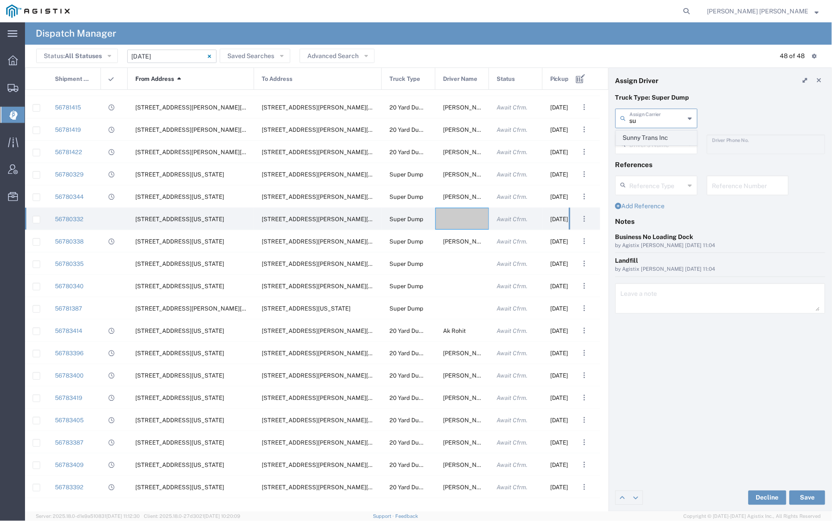
click at [664, 139] on span "Sunny Trans Inc" at bounding box center [657, 138] width 80 height 14
type input "Sunny Trans Inc"
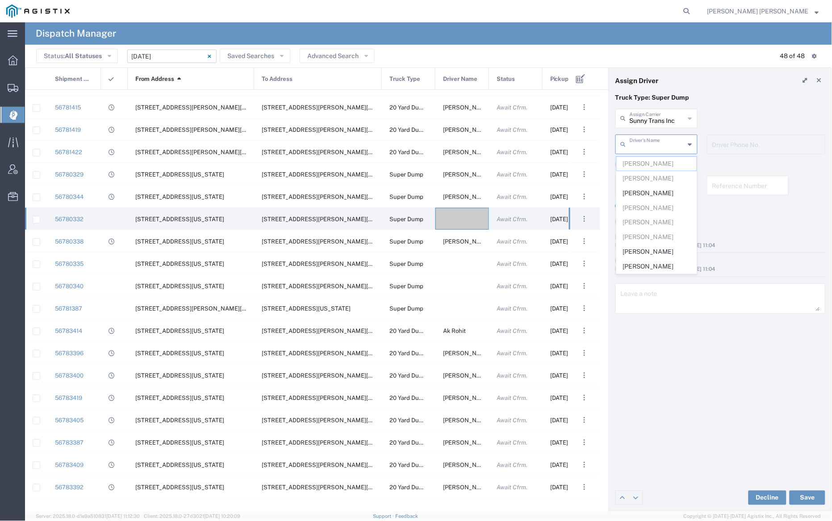
click at [662, 140] on input "text" at bounding box center [657, 144] width 55 height 16
click at [667, 271] on span "[PERSON_NAME]" at bounding box center [657, 266] width 80 height 14
type input "[PERSON_NAME]"
type input "[PHONE_NUMBER]"
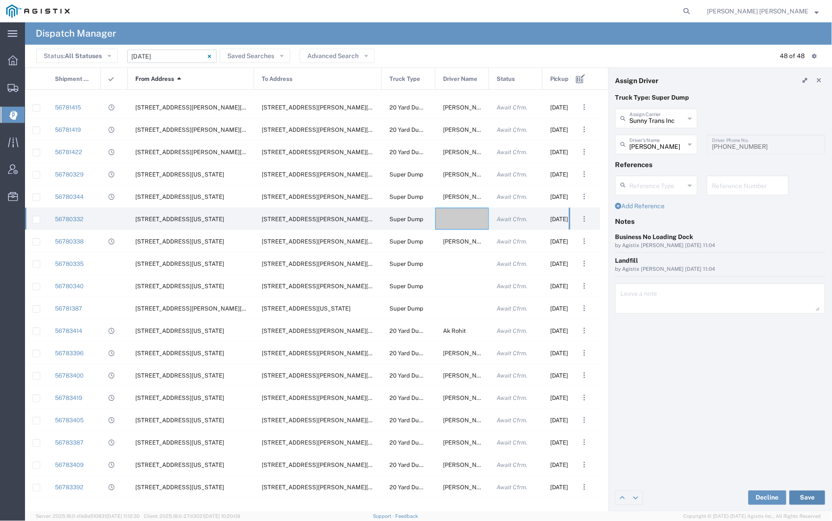
click at [812, 496] on button "Save" at bounding box center [807, 497] width 36 height 14
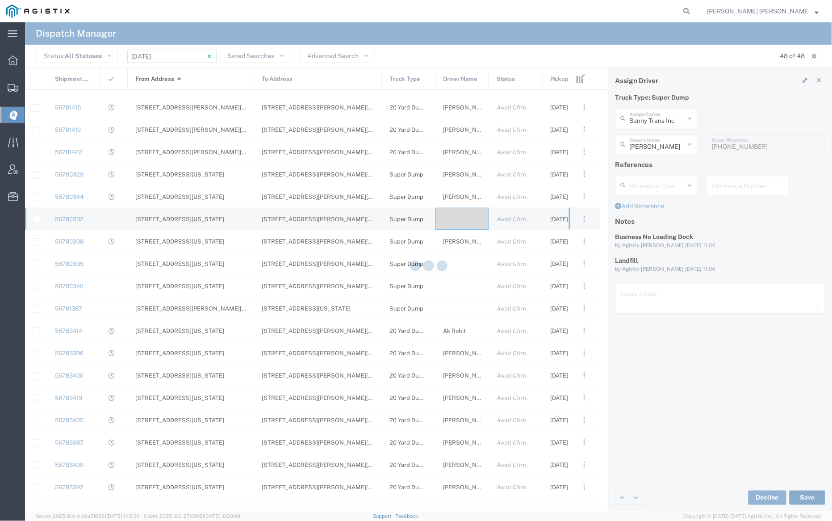
type input "[PERSON_NAME]"
type input "Sunny Trans Inc"
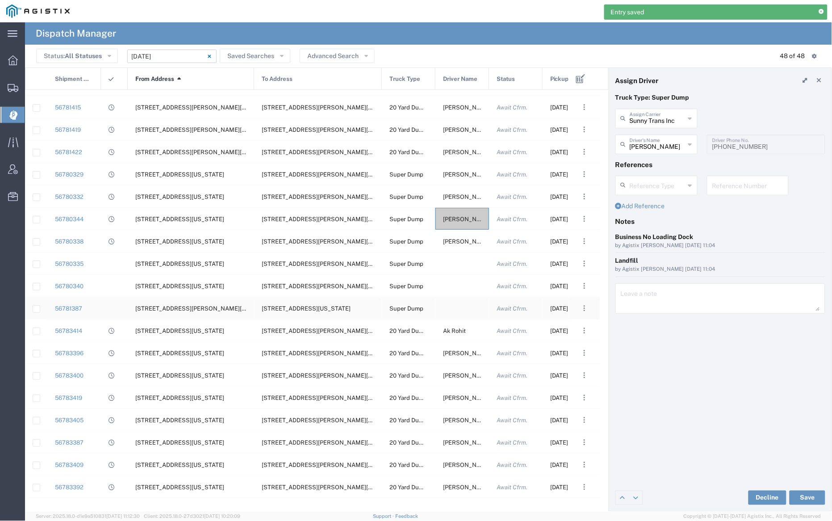
click at [458, 306] on div at bounding box center [462, 308] width 54 height 22
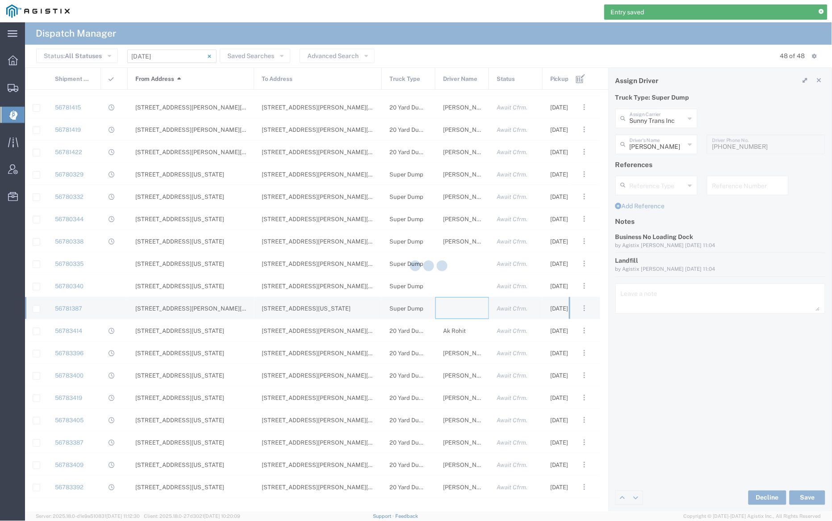
type input "[PERSON_NAME] Trucking"
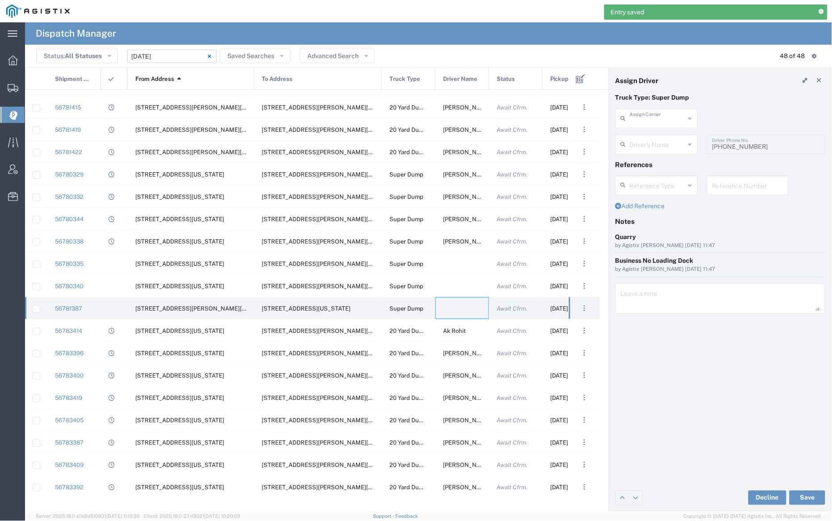
click at [651, 117] on input "text" at bounding box center [657, 118] width 55 height 16
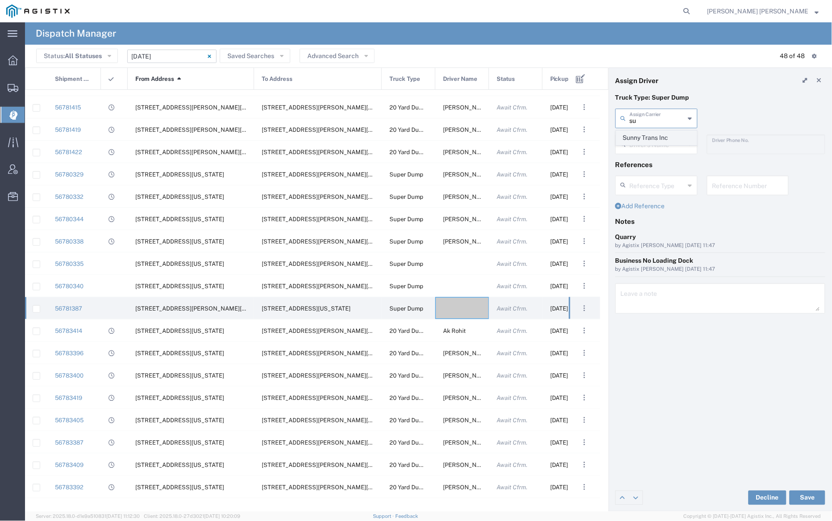
click at [653, 132] on span "Sunny Trans Inc" at bounding box center [657, 138] width 80 height 14
type input "Sunny Trans Inc"
click at [652, 141] on input "text" at bounding box center [658, 144] width 56 height 16
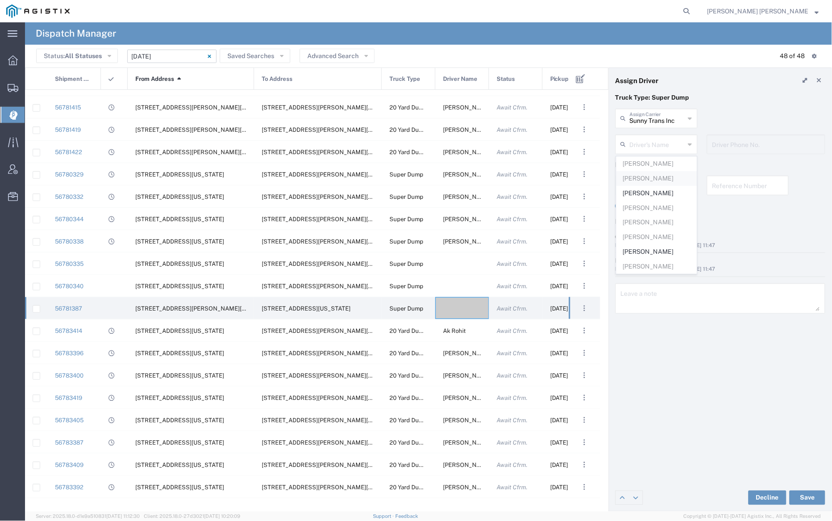
click at [656, 181] on span "[PERSON_NAME]" at bounding box center [657, 178] width 80 height 14
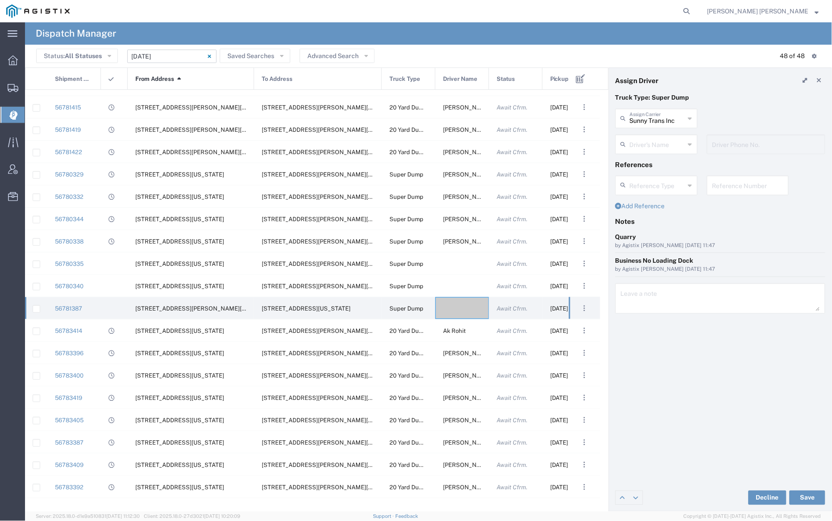
click at [649, 145] on input "text" at bounding box center [657, 144] width 55 height 16
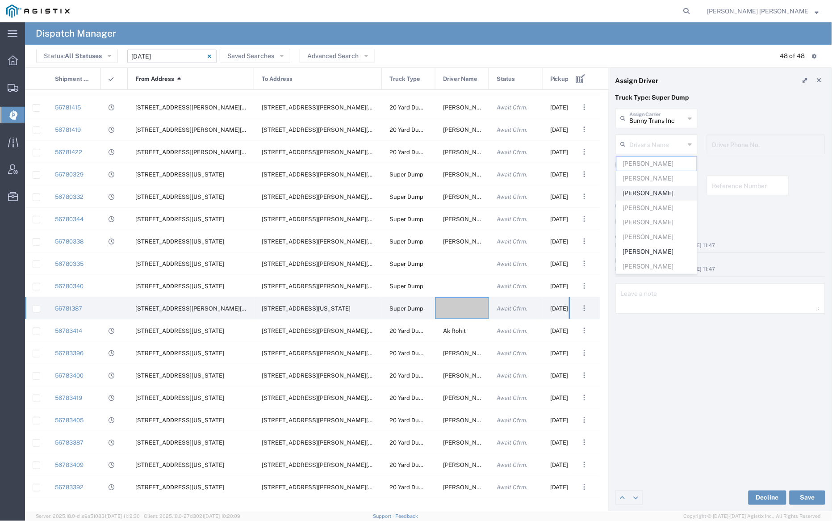
click at [651, 191] on span "[PERSON_NAME]" at bounding box center [657, 193] width 80 height 14
type input "[PERSON_NAME]"
type input "[PHONE_NUMBER]"
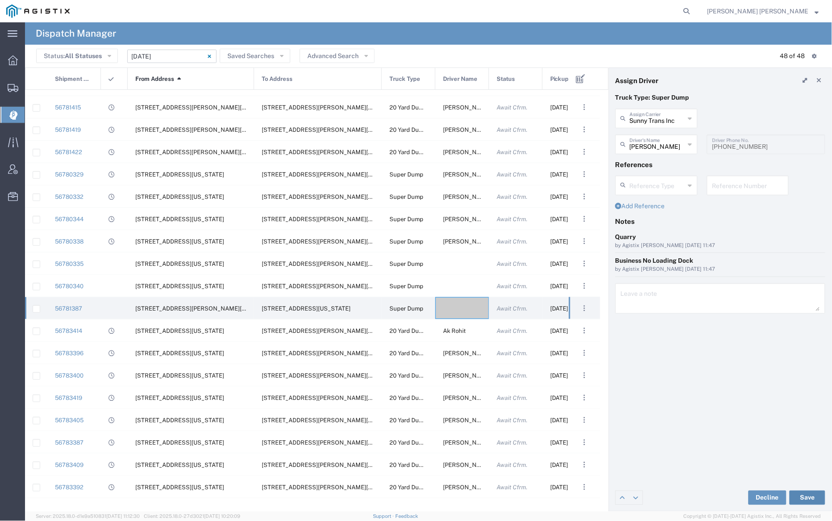
click at [811, 497] on button "Save" at bounding box center [807, 497] width 36 height 14
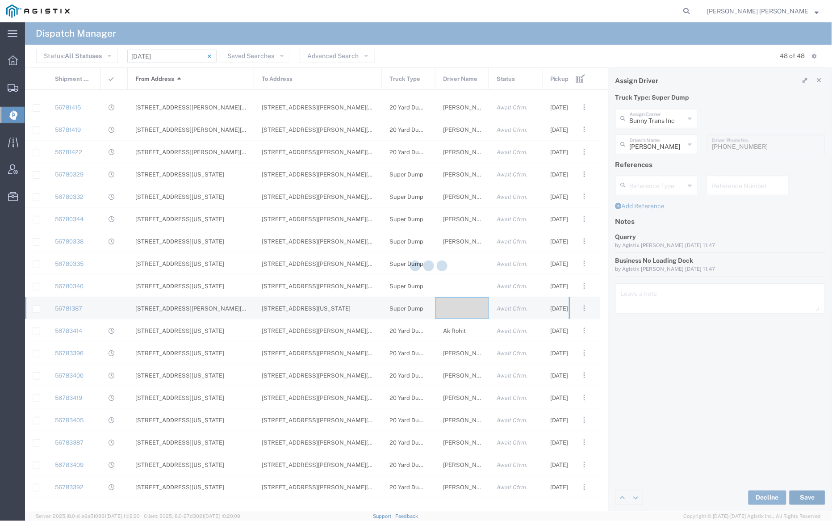
type input "[PERSON_NAME]"
type input "Sunny Trans Inc"
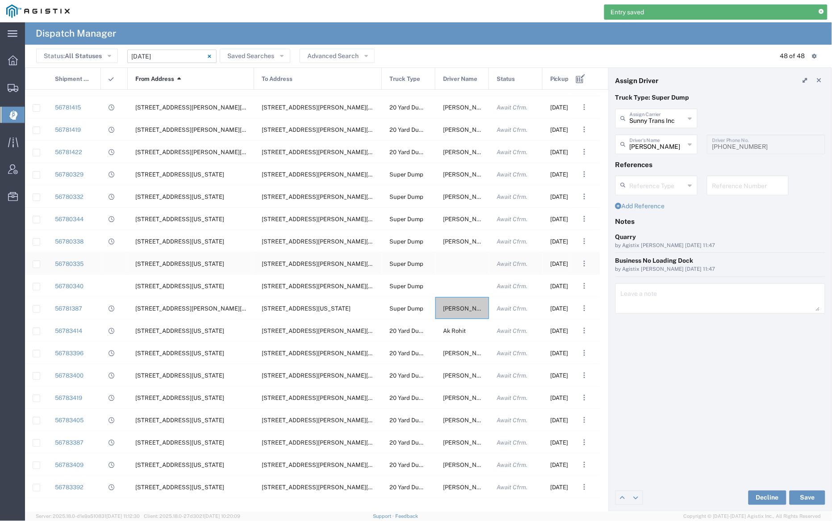
click at [460, 263] on div at bounding box center [462, 263] width 54 height 22
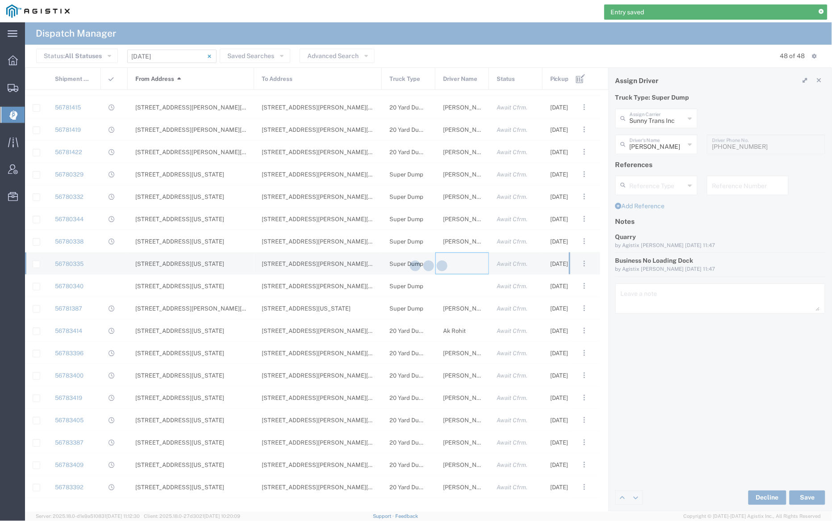
type input "[PERSON_NAME] Trucking"
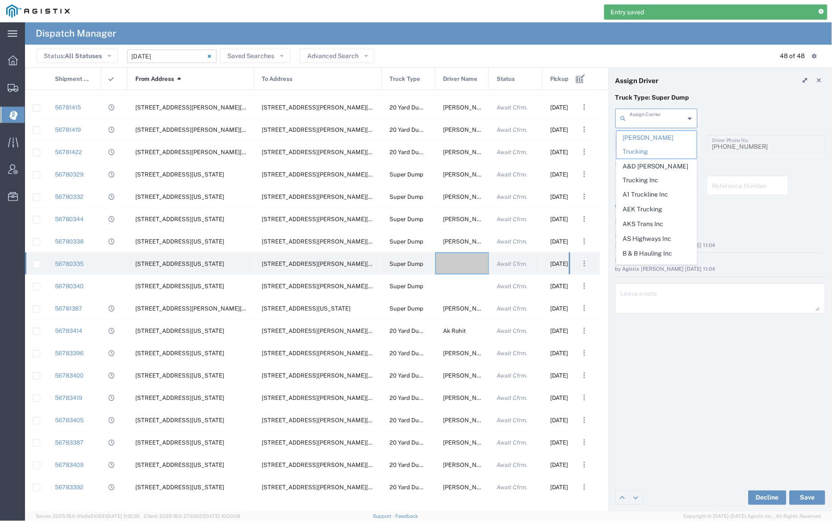
click at [655, 117] on input "text" at bounding box center [657, 118] width 55 height 16
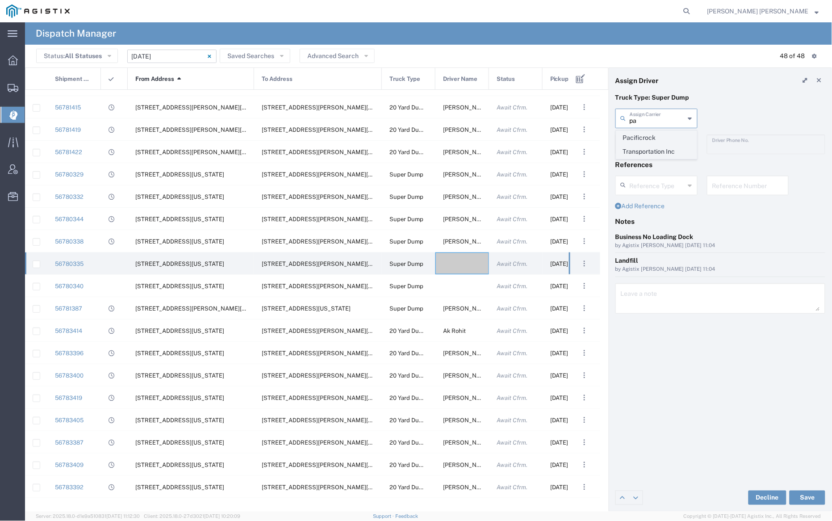
click at [656, 139] on span "Pacificrock Transportation Inc" at bounding box center [657, 145] width 80 height 28
type input "Pacificrock Transportation Inc"
click at [654, 143] on input "text" at bounding box center [657, 144] width 55 height 16
click at [657, 166] on span "[PERSON_NAME]" at bounding box center [657, 164] width 80 height 14
type input "[PERSON_NAME]"
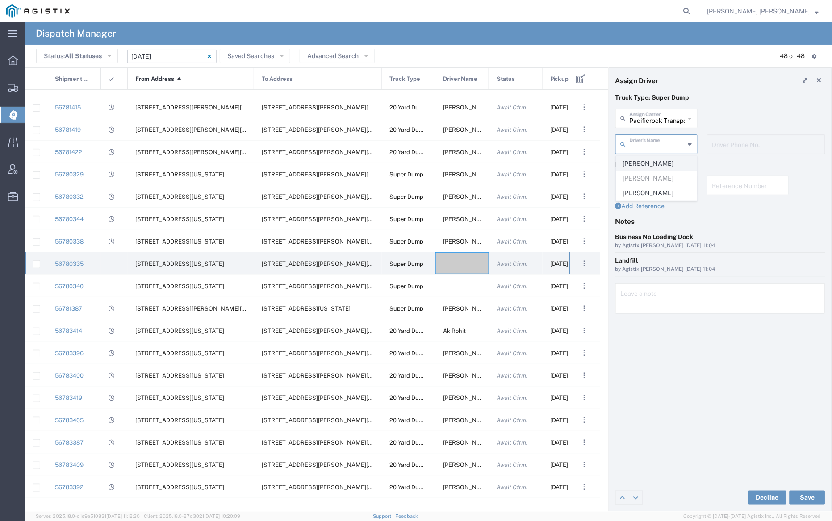
type input "[PHONE_NUMBER]"
click at [808, 503] on button "Save" at bounding box center [807, 497] width 36 height 14
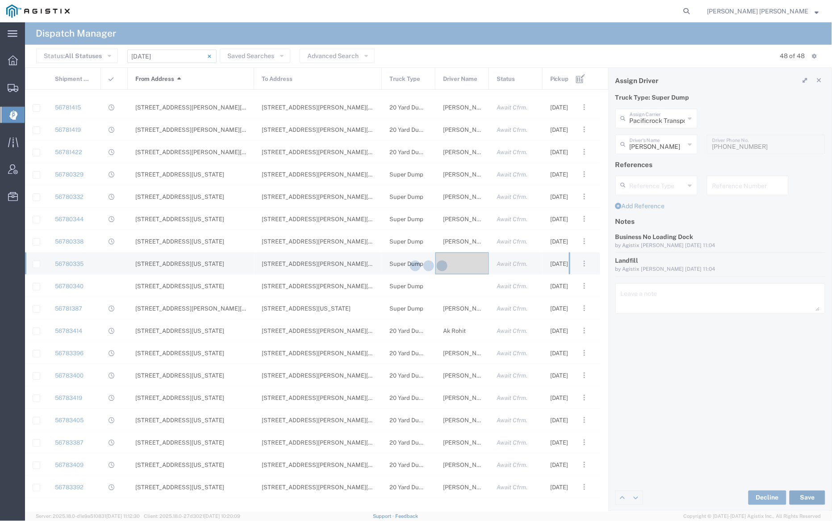
type input "[PERSON_NAME]"
type input "Pacificrock Transportation Inc"
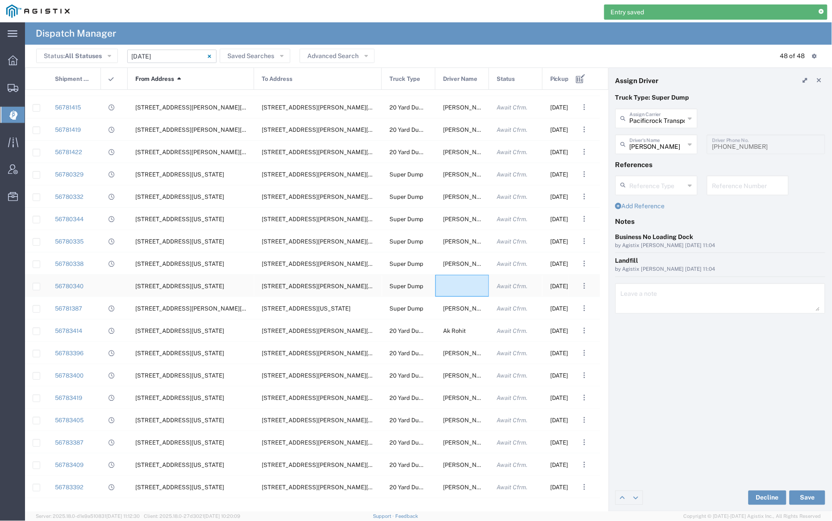
click at [460, 287] on div at bounding box center [462, 286] width 54 height 22
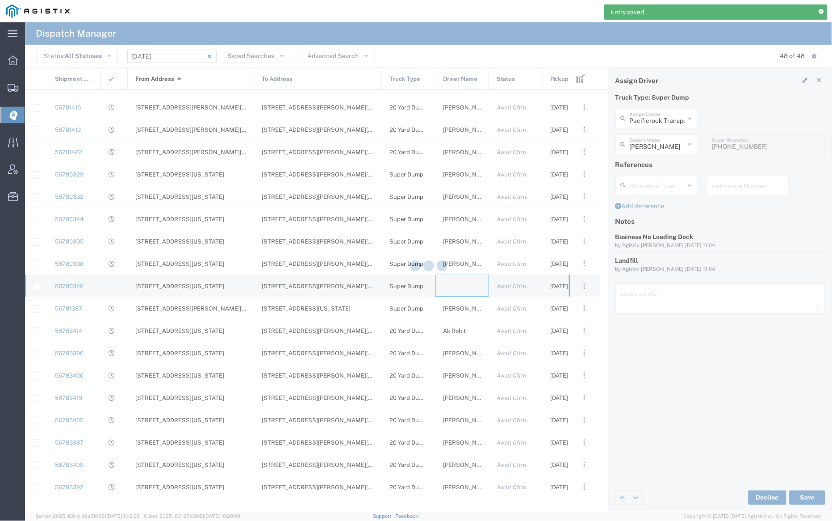
type input "[PERSON_NAME] Trucking"
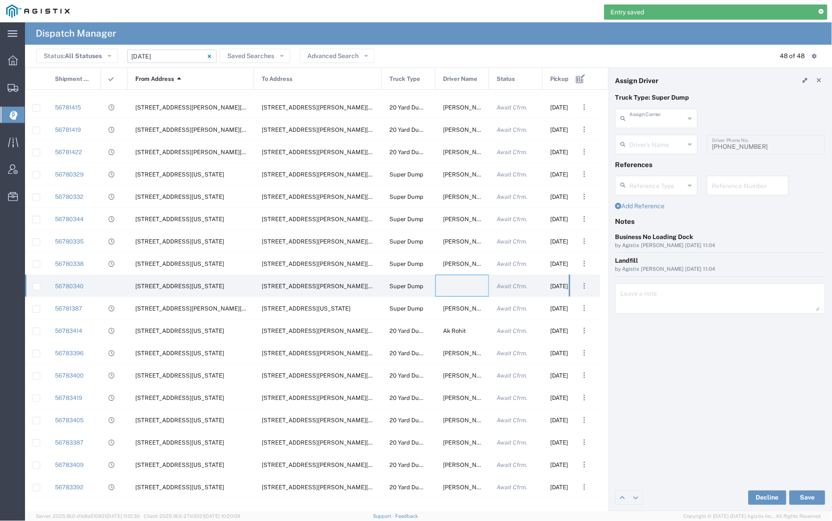
click at [668, 119] on input "text" at bounding box center [657, 118] width 55 height 16
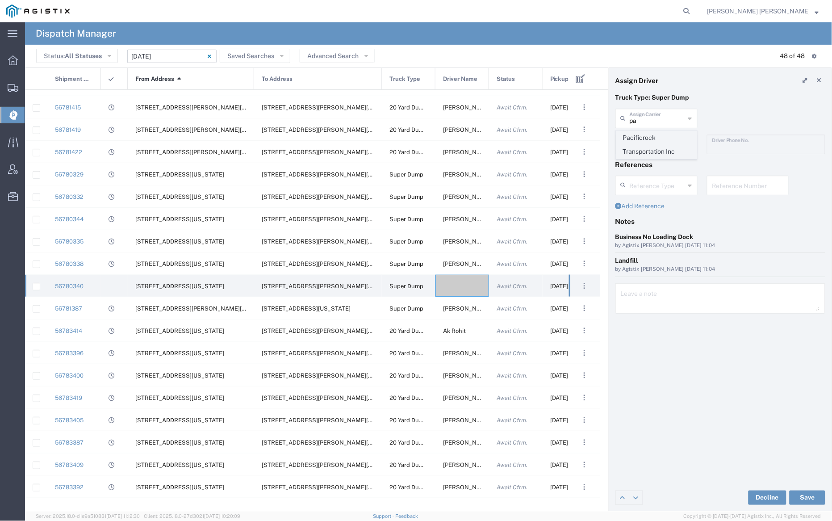
click at [668, 138] on span "Pacificrock Transportation Inc" at bounding box center [657, 145] width 80 height 28
type input "Pacificrock Transportation Inc"
click at [665, 143] on input "text" at bounding box center [658, 144] width 56 height 16
click at [661, 192] on span "[PERSON_NAME]" at bounding box center [657, 193] width 80 height 14
type input "[PERSON_NAME]"
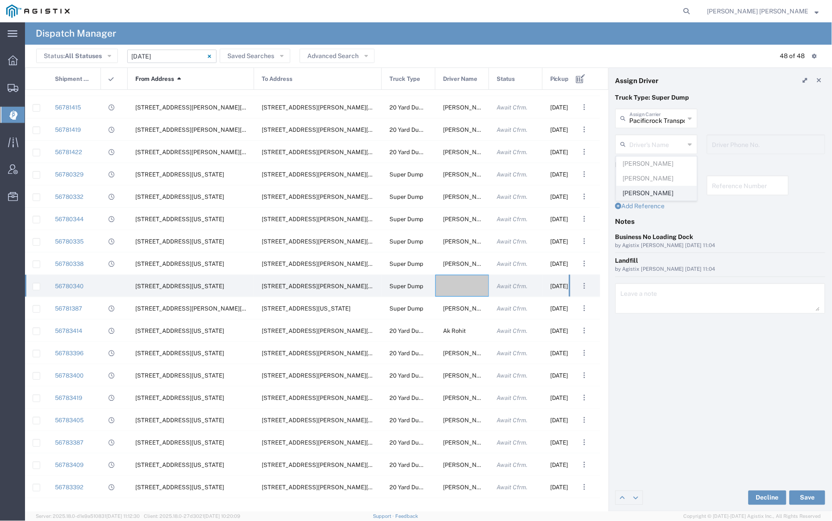
type input "5103647231"
click at [811, 501] on button "Save" at bounding box center [807, 497] width 36 height 14
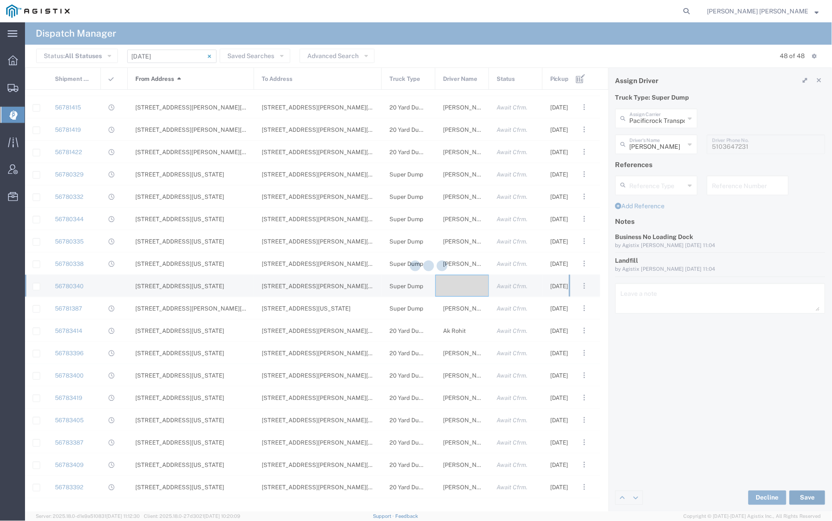
type input "[PERSON_NAME]"
type input "Pacificrock Transportation Inc"
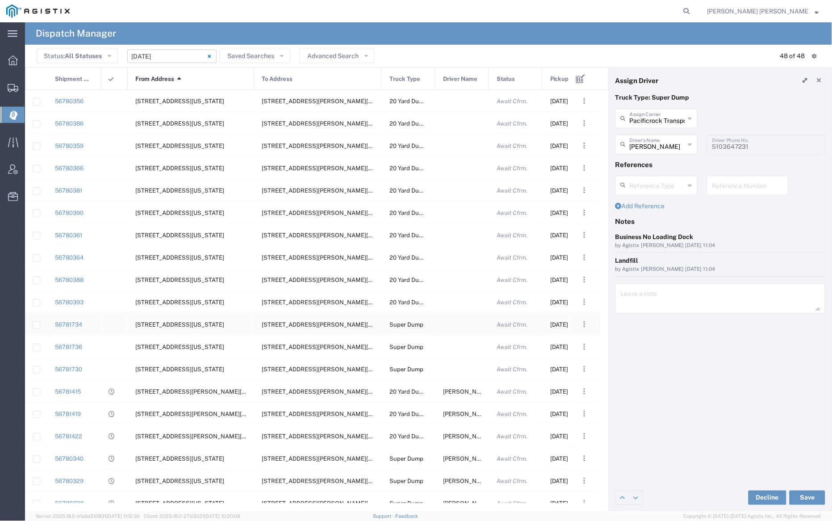
click at [459, 326] on div at bounding box center [462, 324] width 54 height 22
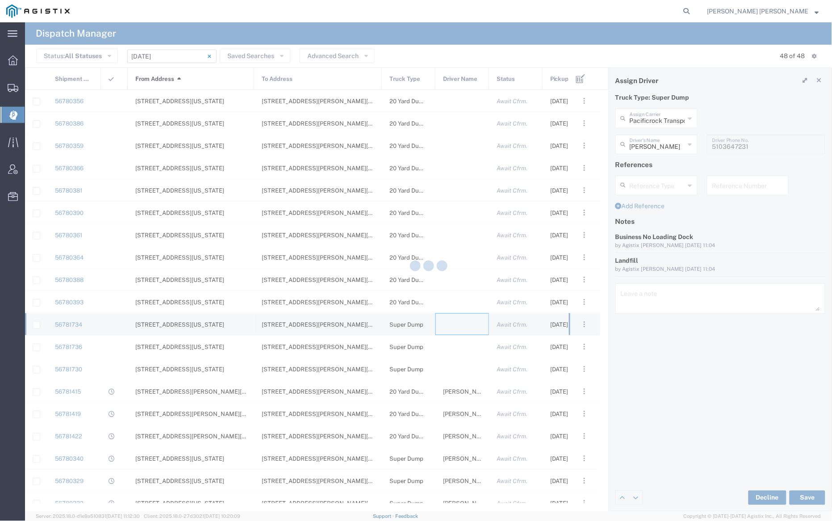
type input "[PERSON_NAME] Trucking"
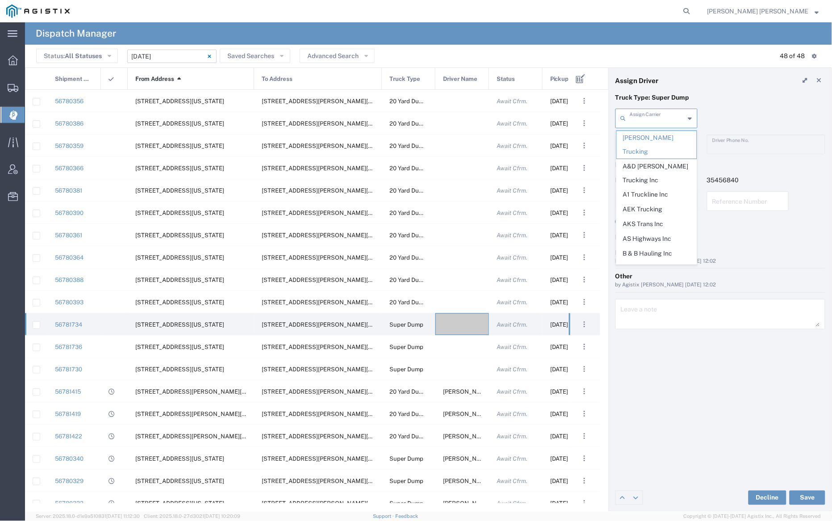
click at [650, 119] on input "text" at bounding box center [657, 118] width 55 height 16
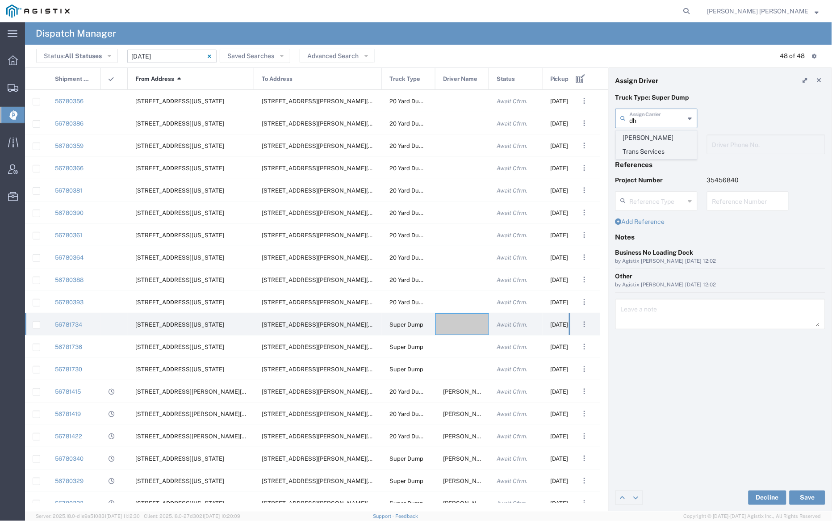
click at [651, 136] on span "[PERSON_NAME] Trans Services" at bounding box center [657, 145] width 80 height 28
type input "[PERSON_NAME] Trans Services"
click at [652, 144] on input "text" at bounding box center [658, 144] width 56 height 16
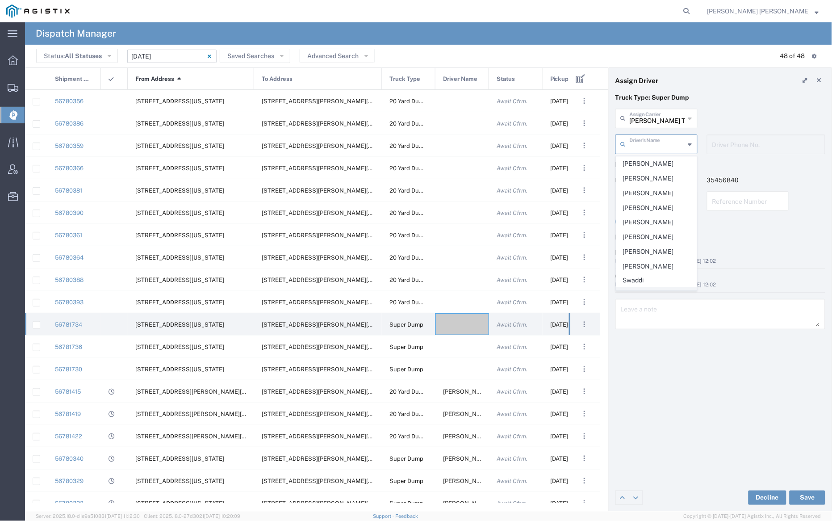
click at [665, 288] on span "[PERSON_NAME]" at bounding box center [657, 295] width 80 height 14
type input "[PERSON_NAME]"
type input "9259845120"
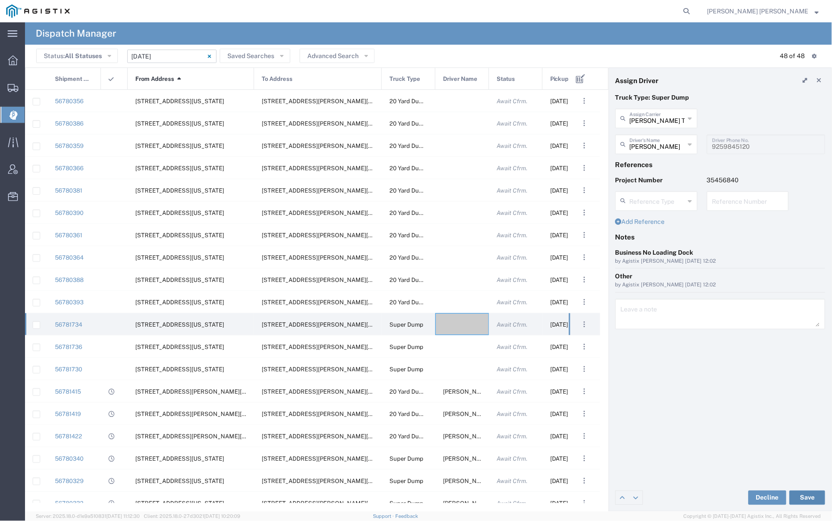
click at [805, 497] on button "Save" at bounding box center [807, 497] width 36 height 14
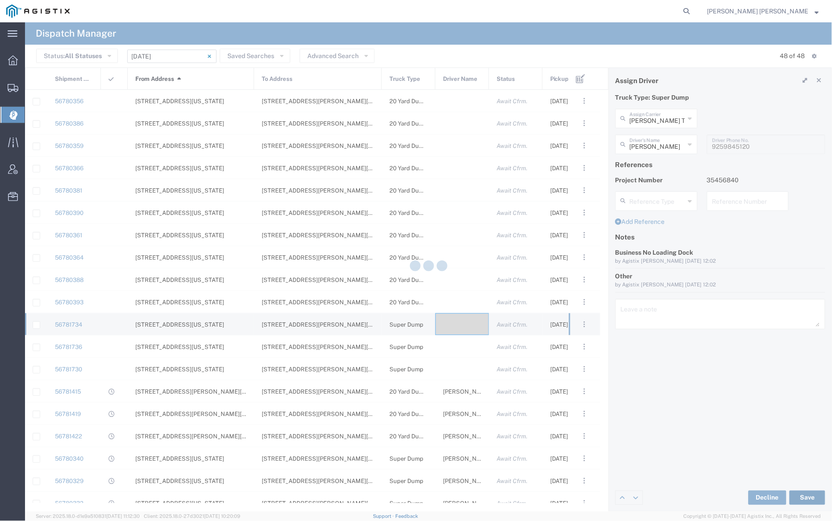
type input "[PERSON_NAME]"
type input "[PERSON_NAME] Trans Services"
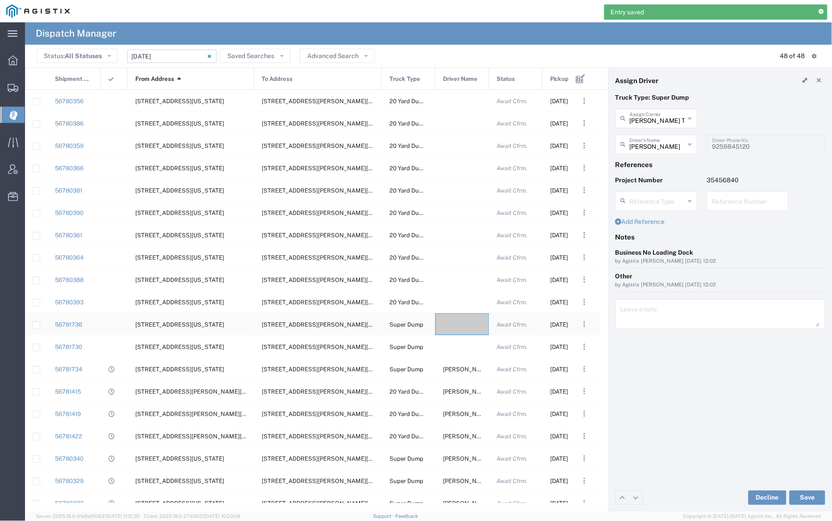
click at [469, 330] on div at bounding box center [462, 324] width 54 height 22
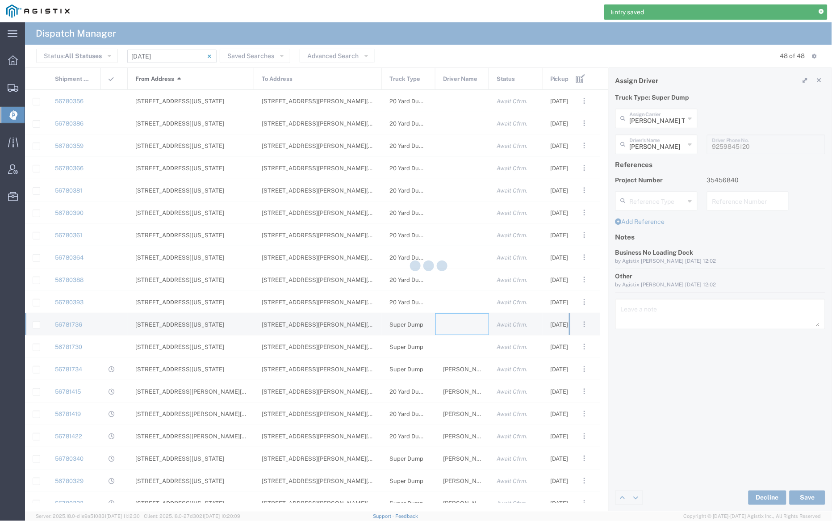
type input "[PERSON_NAME] Trucking"
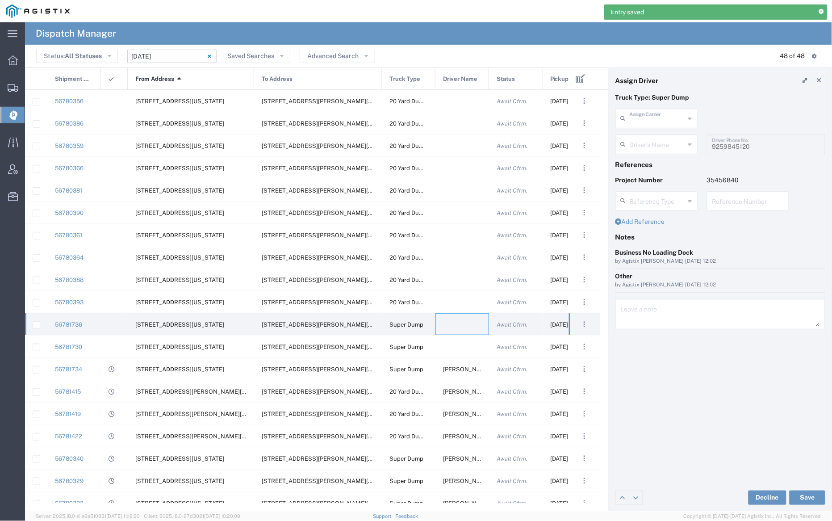
click at [645, 122] on input "text" at bounding box center [657, 118] width 55 height 16
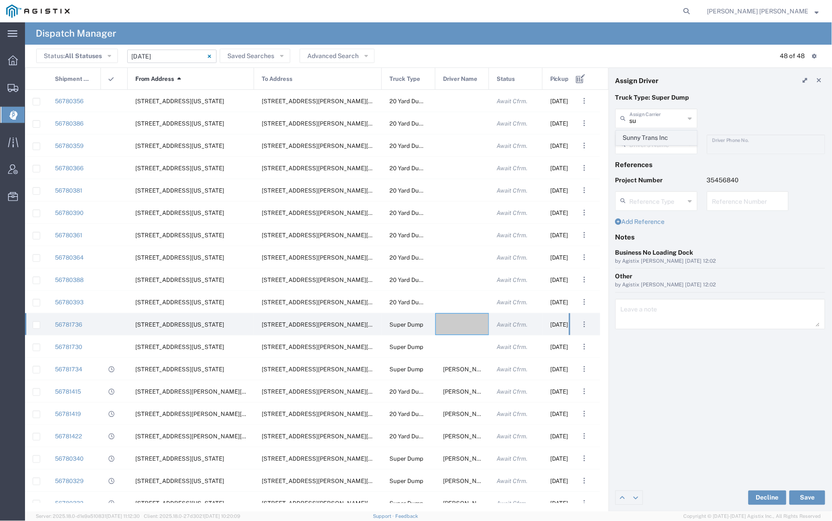
click at [645, 140] on span "Sunny Trans Inc" at bounding box center [657, 138] width 80 height 14
type input "Sunny Trans Inc"
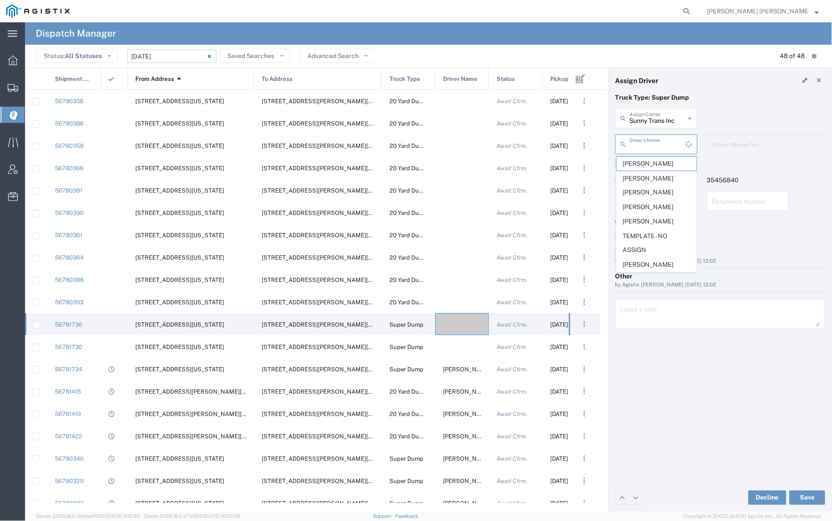
click at [646, 145] on input "text" at bounding box center [658, 144] width 56 height 16
click at [664, 250] on span "[PERSON_NAME]" at bounding box center [657, 252] width 80 height 14
type input "[PERSON_NAME]"
type input "[PHONE_NUMBER]"
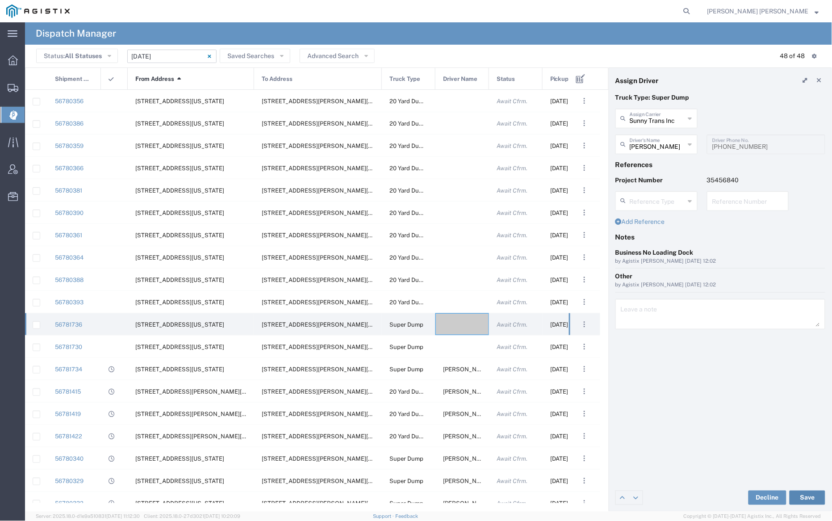
click at [808, 496] on button "Save" at bounding box center [807, 497] width 36 height 14
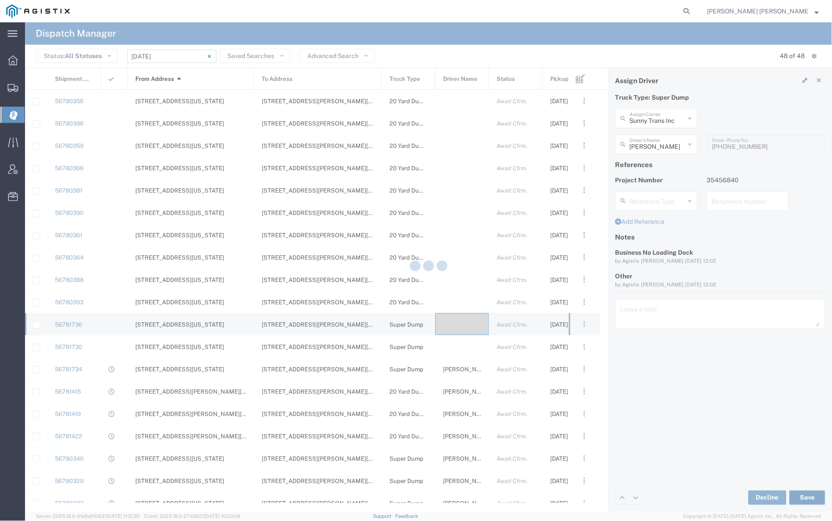
type input "[PERSON_NAME]"
type input "Sunny Trans Inc"
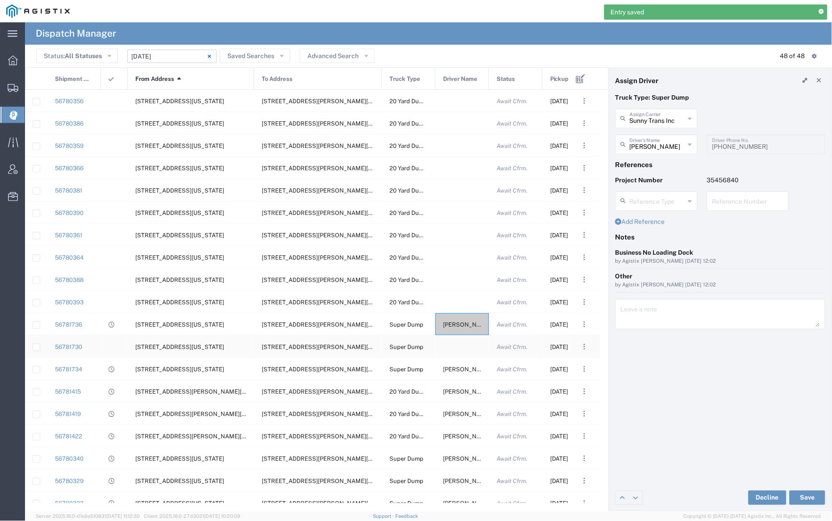
click at [457, 346] on div at bounding box center [462, 346] width 54 height 22
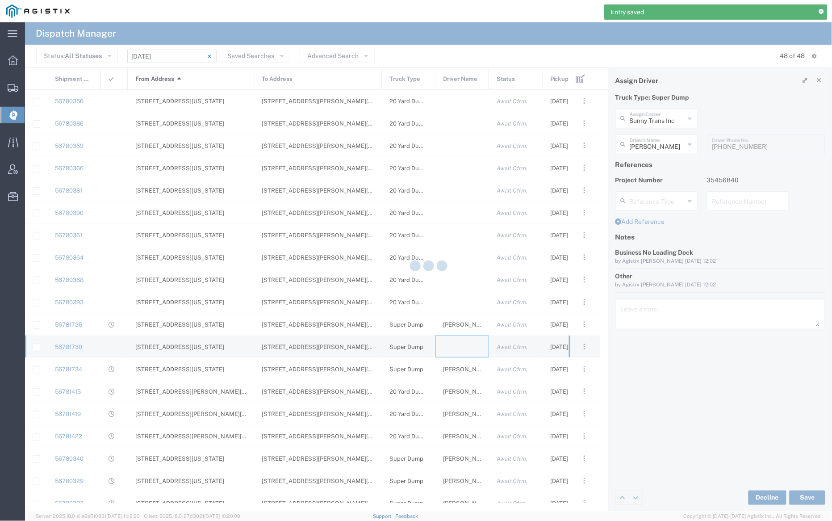
type input "[PERSON_NAME] Trucking"
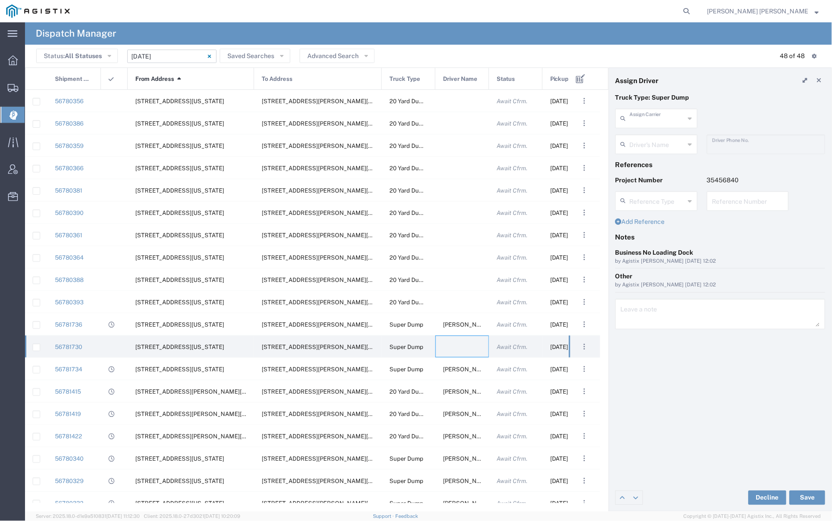
click at [645, 118] on input "text" at bounding box center [657, 118] width 55 height 16
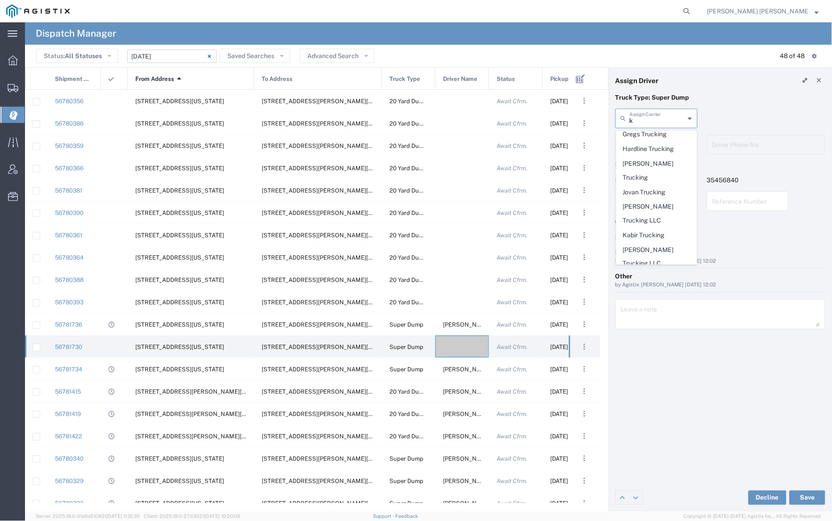
scroll to position [213, 0]
click at [659, 220] on span "Kabir Trucking" at bounding box center [657, 227] width 80 height 14
type input "Kabir Trucking"
click at [660, 143] on input "text" at bounding box center [658, 144] width 56 height 16
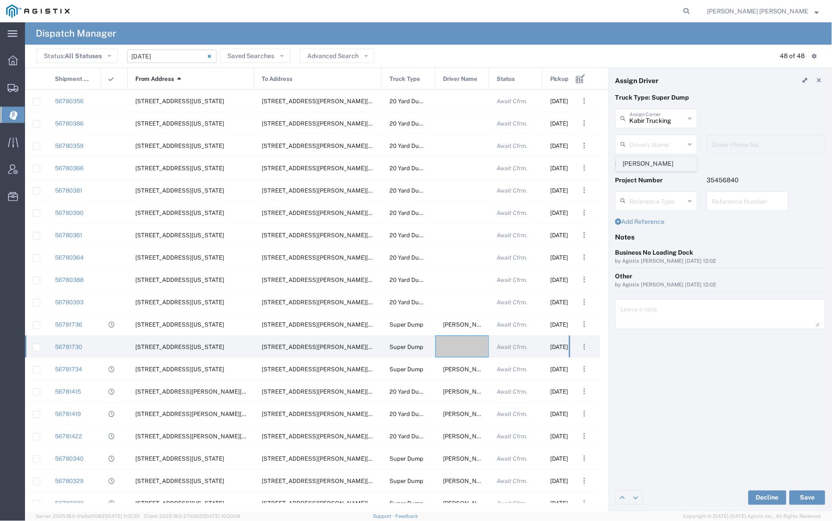
click at [661, 160] on span "[PERSON_NAME]" at bounding box center [657, 164] width 80 height 14
type input "[PERSON_NAME]"
type input "2096404172"
click at [807, 494] on button "Save" at bounding box center [807, 497] width 36 height 14
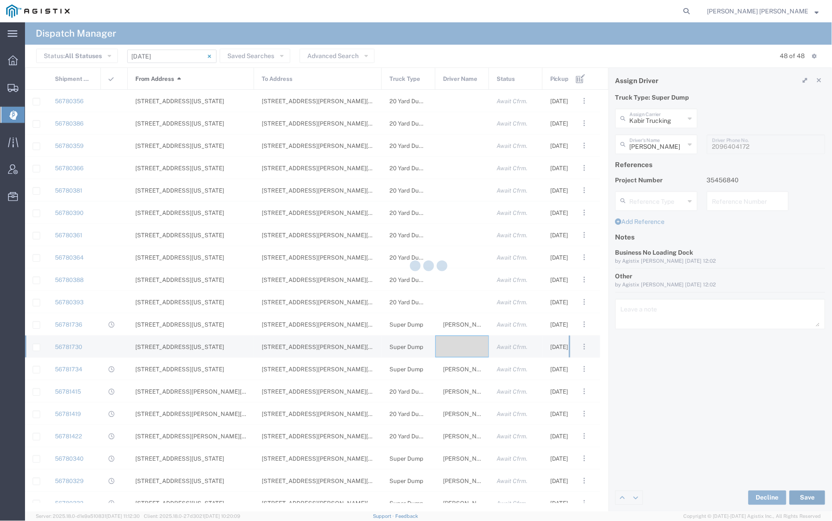
type input "[PERSON_NAME]"
type input "Kabir Trucking"
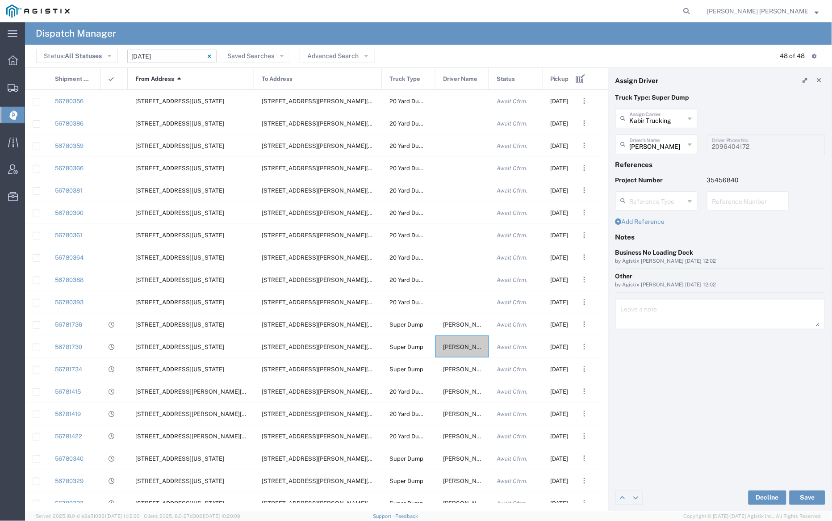
click at [566, 79] on span "Pickup Date and Time" at bounding box center [568, 79] width 36 height 22
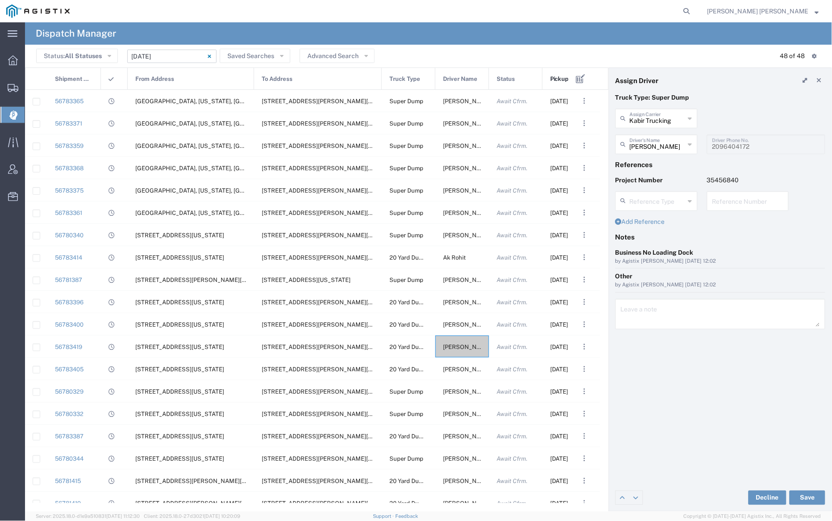
click at [561, 81] on span "Pickup Date and Time" at bounding box center [566, 79] width 33 height 22
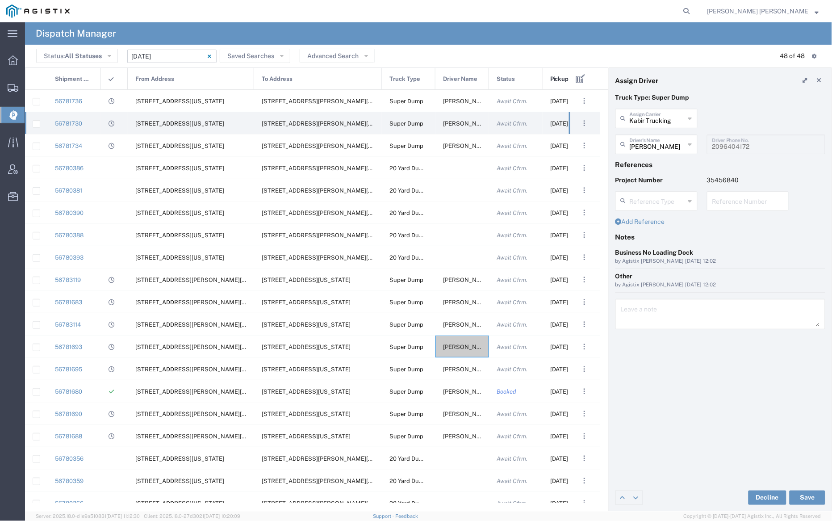
click at [565, 76] on span "Pickup Date and Time" at bounding box center [566, 79] width 33 height 22
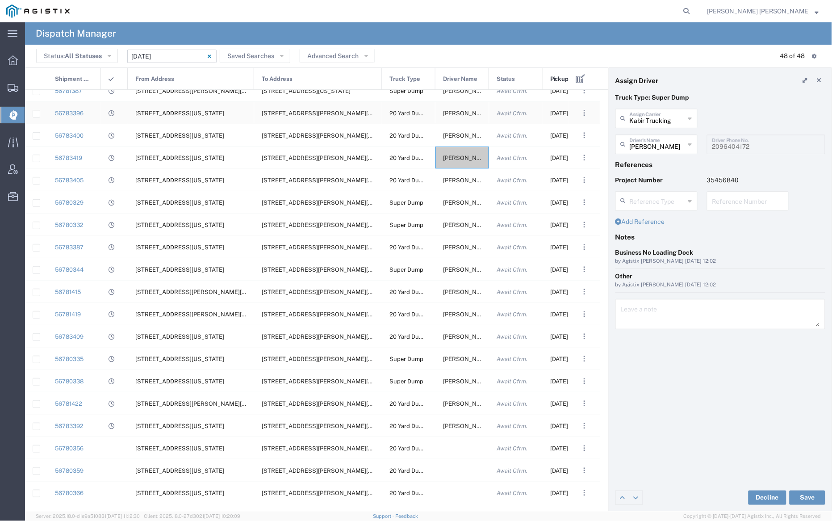
scroll to position [190, 0]
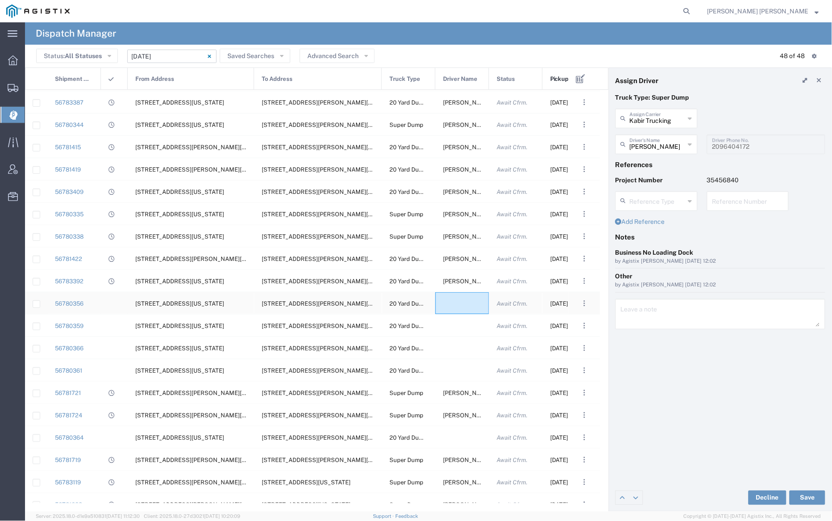
click at [446, 298] on div at bounding box center [462, 303] width 54 height 22
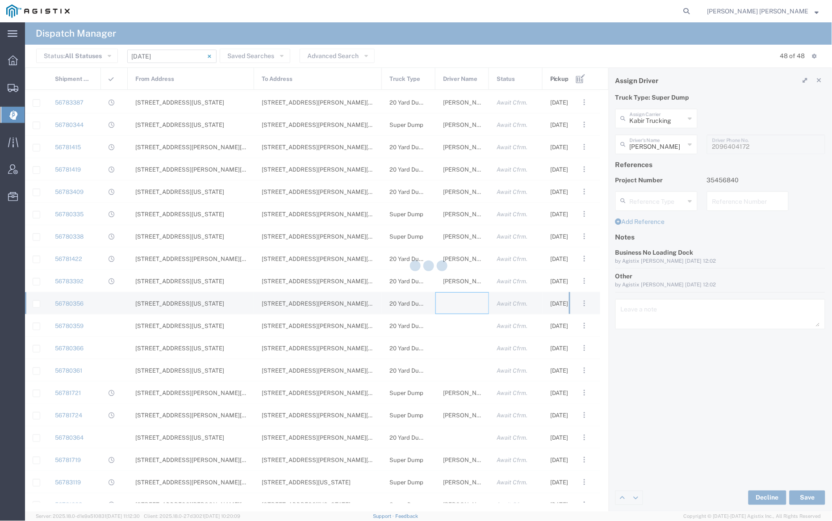
type input "[PERSON_NAME] Trucking"
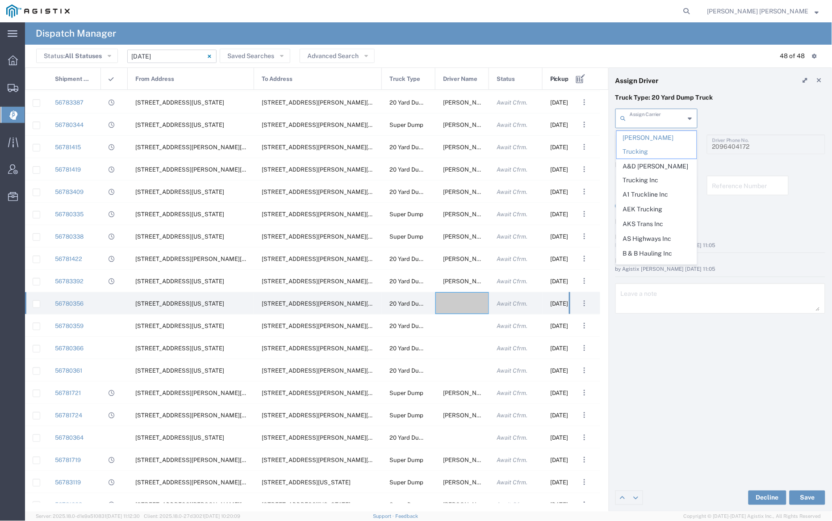
click at [651, 119] on input "text" at bounding box center [657, 118] width 55 height 16
click at [652, 134] on span "A1 Truckline Inc" at bounding box center [657, 138] width 80 height 14
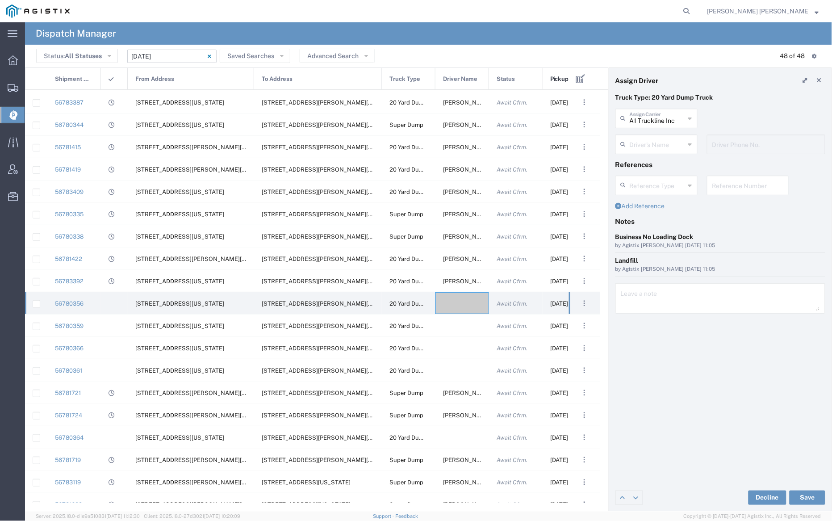
click at [654, 117] on input "A1 Truckline Inc" at bounding box center [657, 118] width 55 height 16
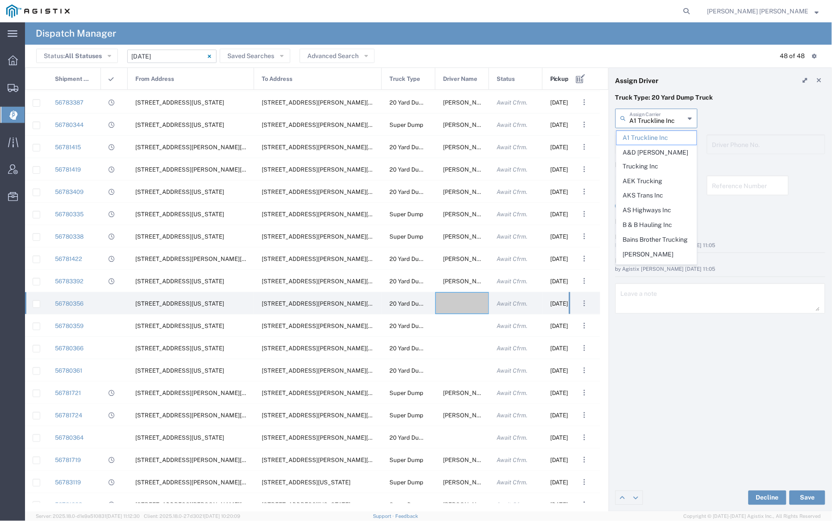
click at [654, 117] on input "A1 Truckline Inc" at bounding box center [657, 118] width 55 height 16
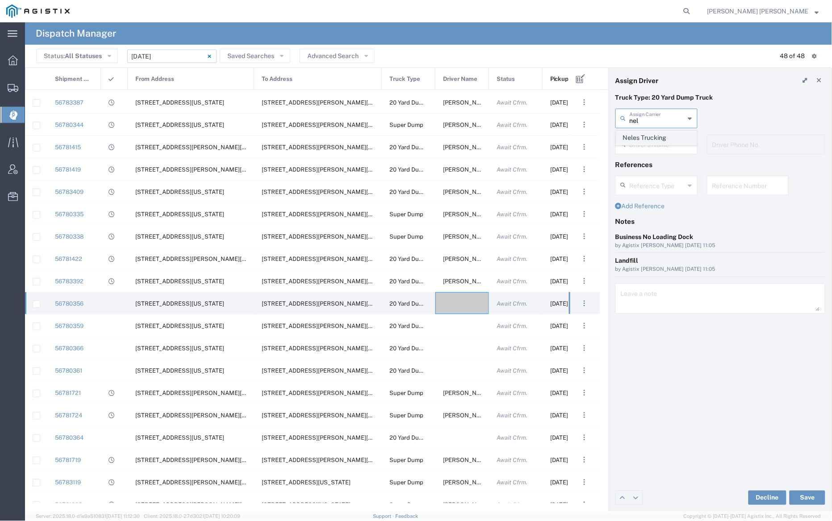
click at [654, 134] on span "Neles Trucking" at bounding box center [657, 138] width 80 height 14
type input "Neles Trucking"
click at [654, 140] on input "text" at bounding box center [658, 144] width 56 height 16
click at [654, 145] on input "text" at bounding box center [658, 144] width 56 height 16
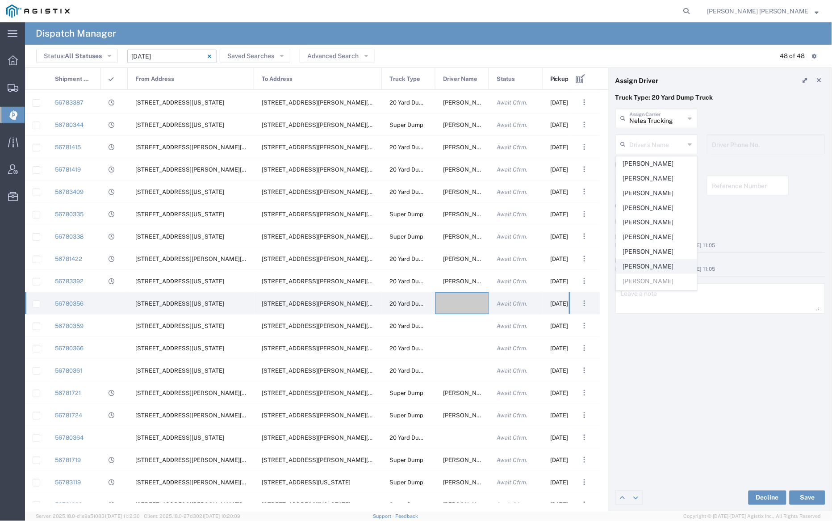
click at [656, 270] on span "[PERSON_NAME]" at bounding box center [657, 266] width 80 height 14
type input "[PERSON_NAME]"
type input "7076415781"
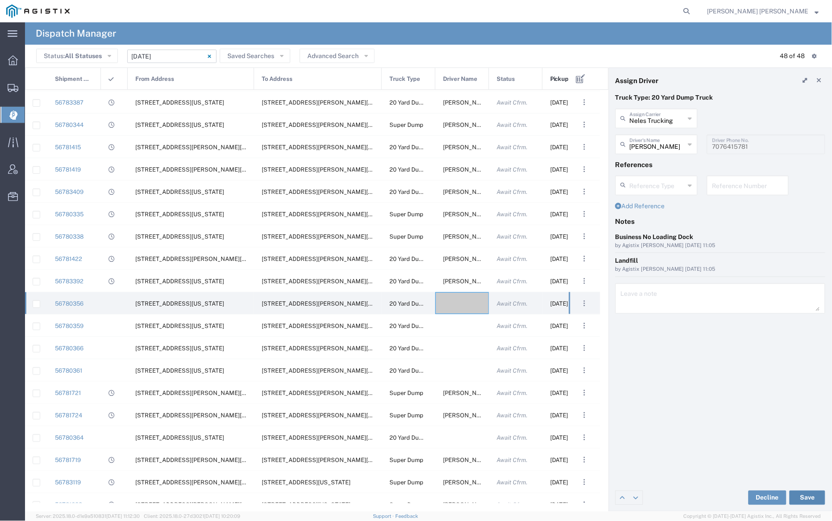
click at [806, 494] on button "Save" at bounding box center [807, 497] width 36 height 14
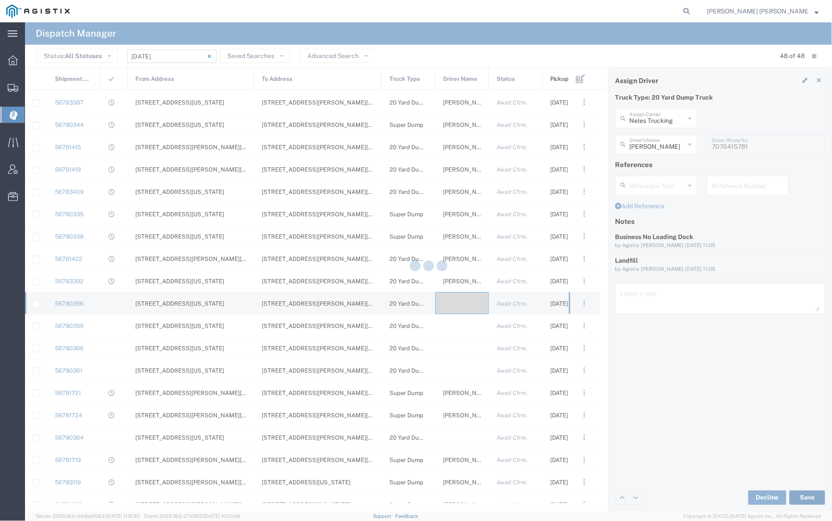
type input "[PERSON_NAME]"
type input "Neles Trucking"
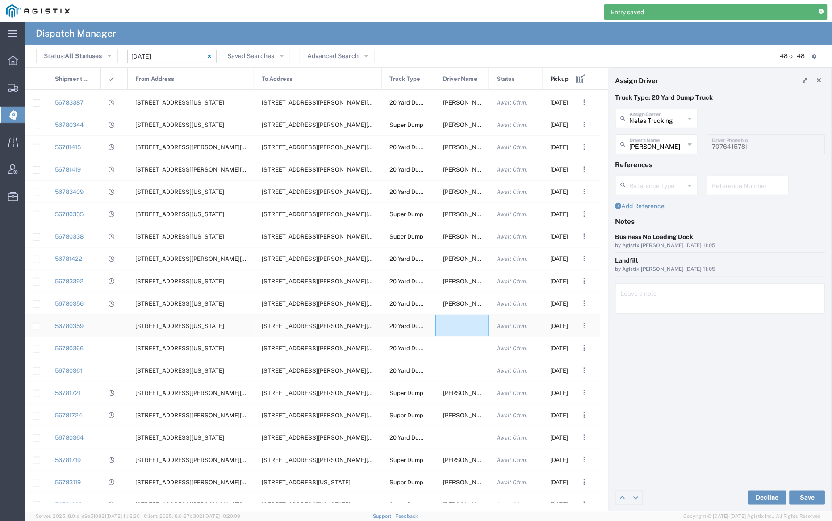
click at [458, 325] on div at bounding box center [462, 325] width 54 height 22
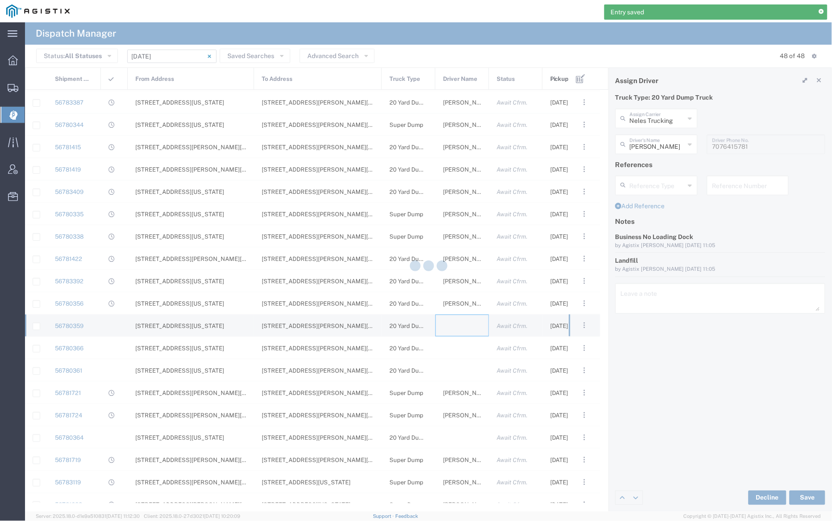
type input "[PERSON_NAME] Trucking"
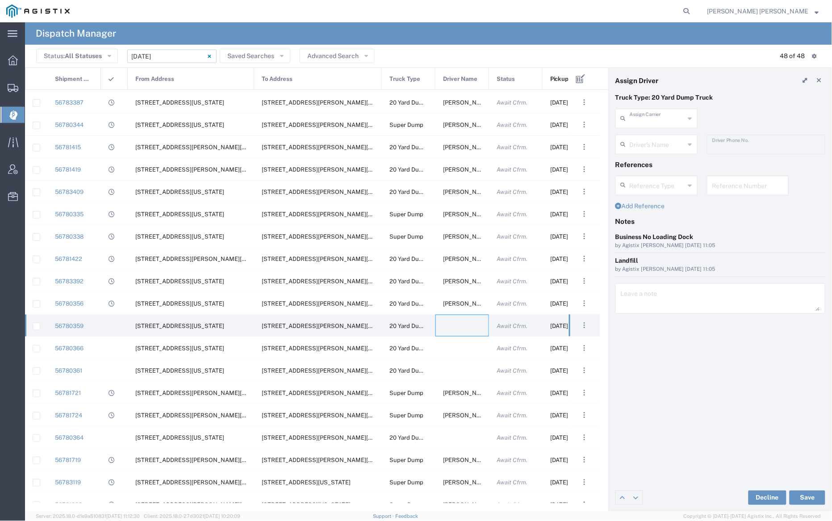
click at [643, 113] on input "text" at bounding box center [657, 118] width 55 height 16
click at [644, 134] on span "North Bay Gunite Inc" at bounding box center [657, 138] width 80 height 14
type input "North Bay Gunite Inc"
click at [644, 139] on input "text" at bounding box center [658, 144] width 56 height 16
drag, startPoint x: 648, startPoint y: 163, endPoint x: 724, endPoint y: 274, distance: 134.1
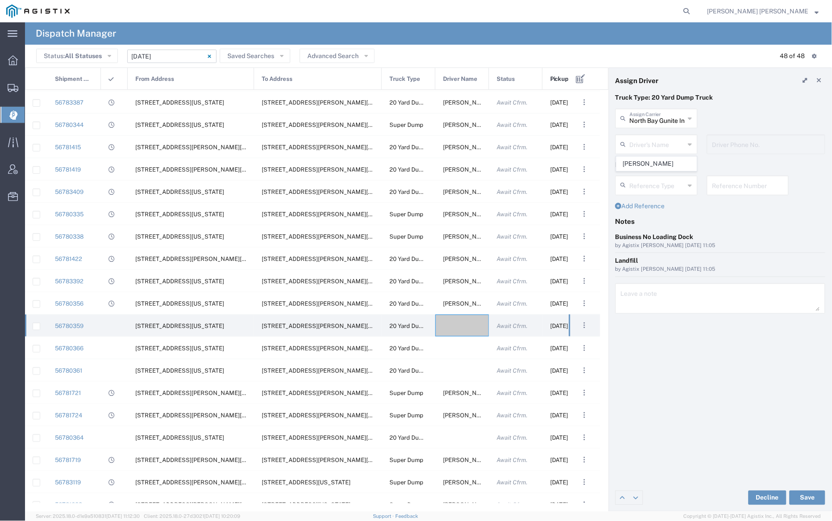
click at [648, 163] on span "[PERSON_NAME]" at bounding box center [657, 164] width 80 height 14
type input "[PERSON_NAME]"
type input "7077584968"
click at [813, 498] on button "Save" at bounding box center [807, 497] width 36 height 14
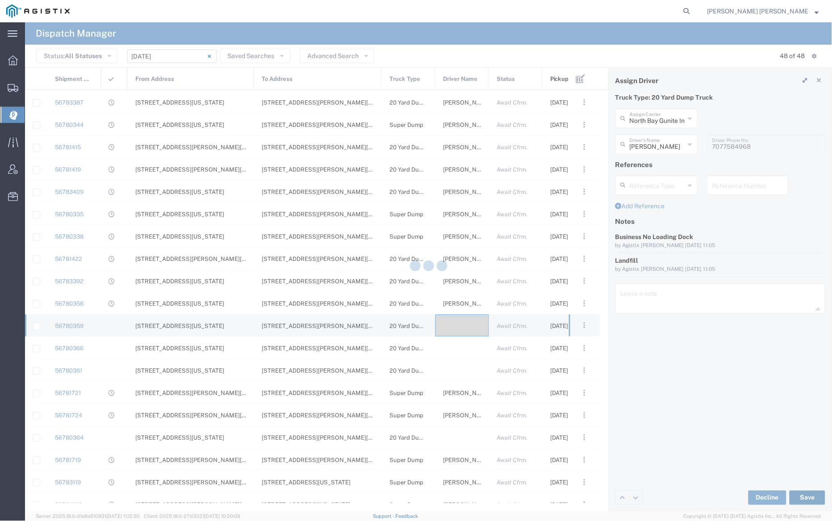
type input "[PERSON_NAME]"
type input "North Bay Gunite Inc"
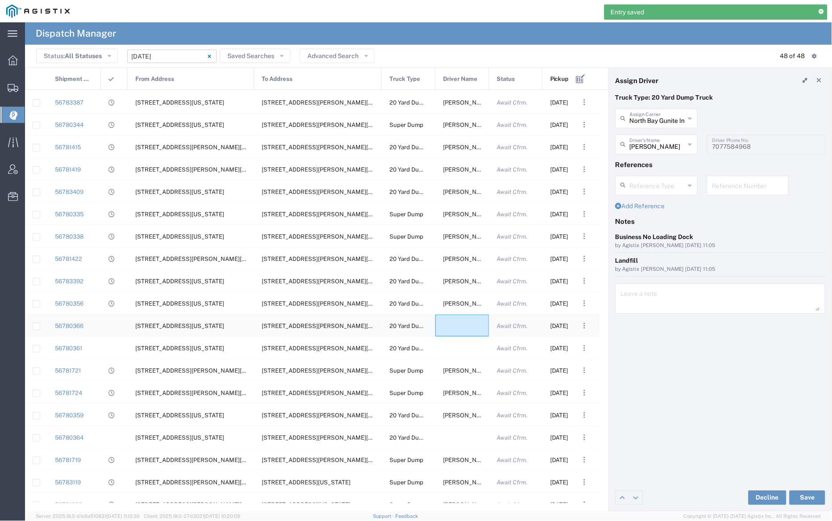
click at [457, 330] on div at bounding box center [462, 325] width 54 height 22
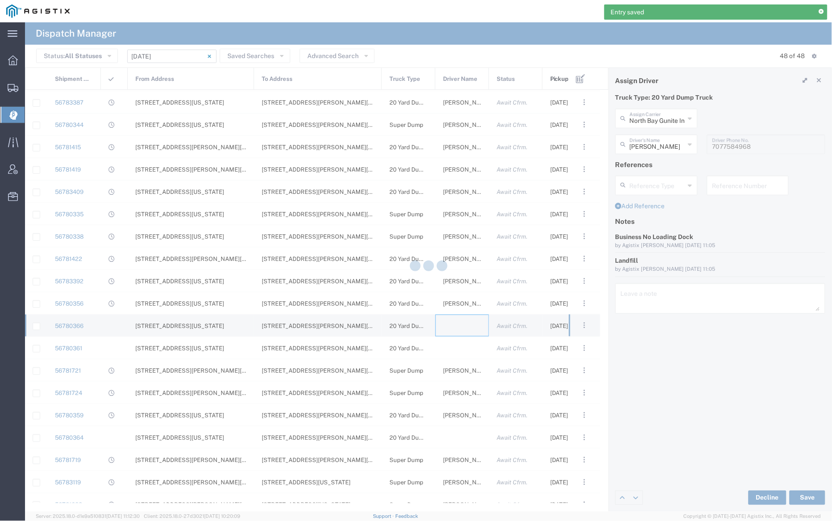
type input "[PERSON_NAME] Trucking"
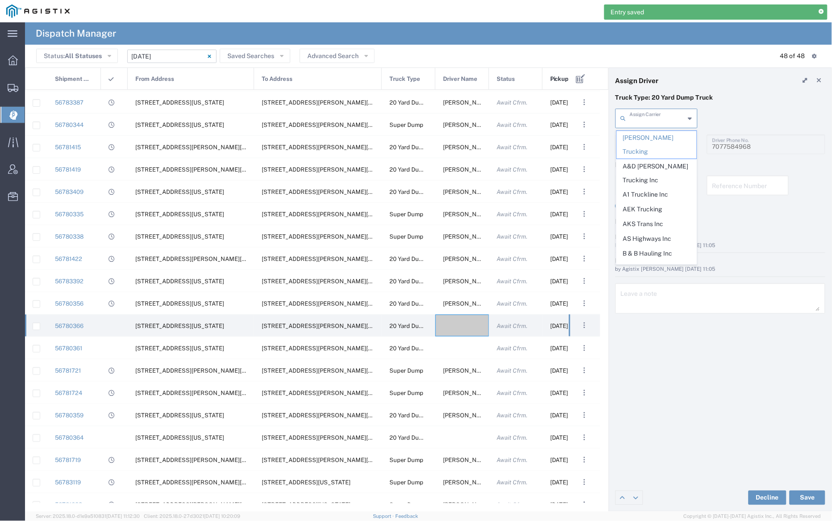
click at [669, 114] on input "text" at bounding box center [657, 118] width 55 height 16
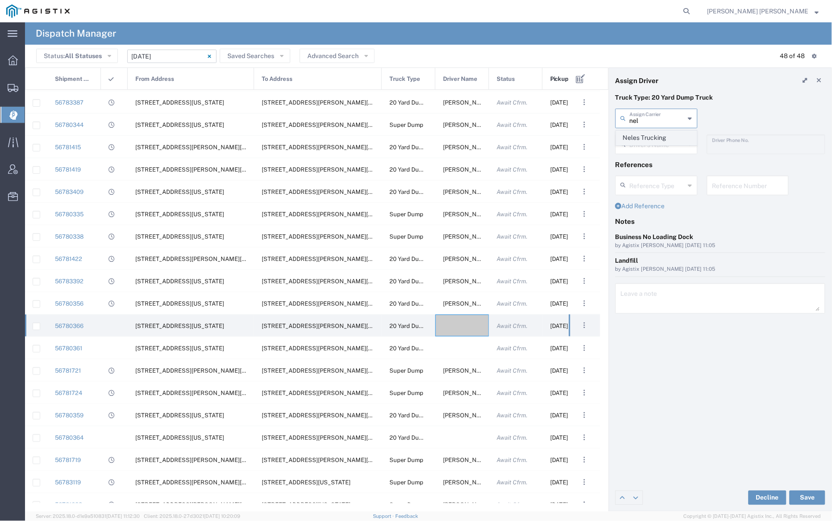
click at [668, 138] on span "Neles Trucking" at bounding box center [657, 138] width 80 height 14
type input "Neles Trucking"
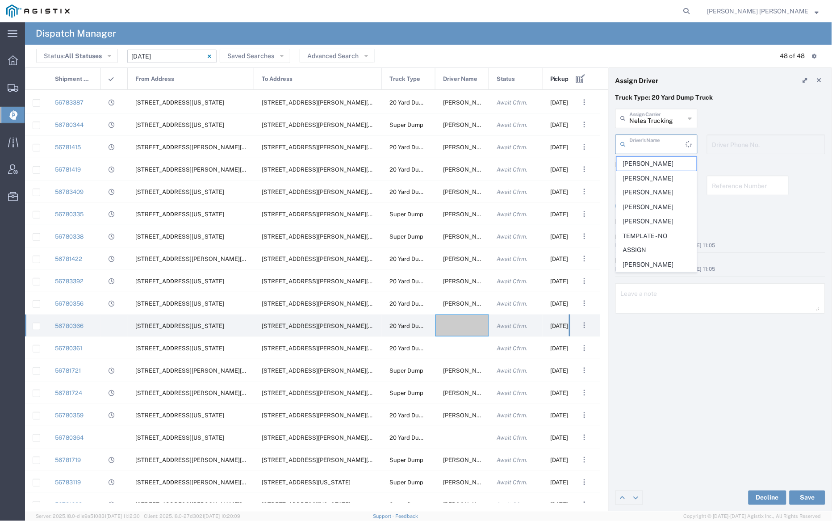
click at [667, 145] on input "text" at bounding box center [658, 144] width 56 height 16
click at [664, 162] on span "[PERSON_NAME]" at bounding box center [657, 164] width 80 height 14
type input "[PERSON_NAME]"
type input "7075962293"
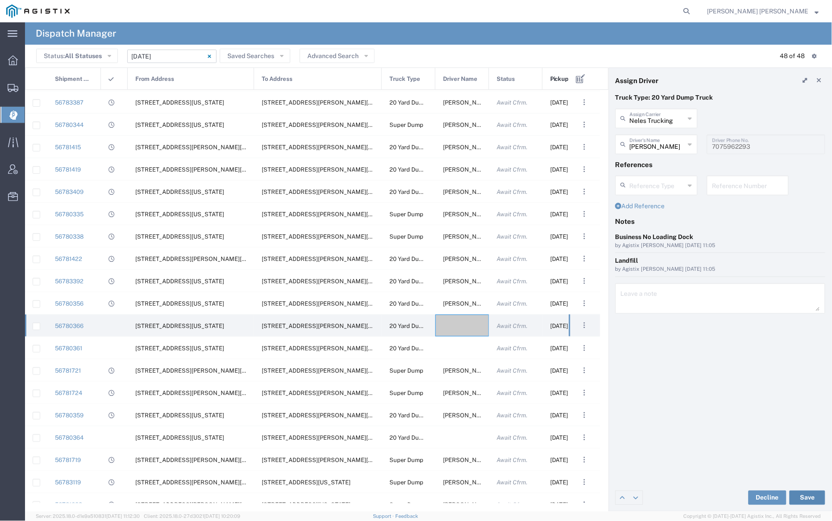
click at [808, 494] on button "Save" at bounding box center [807, 497] width 36 height 14
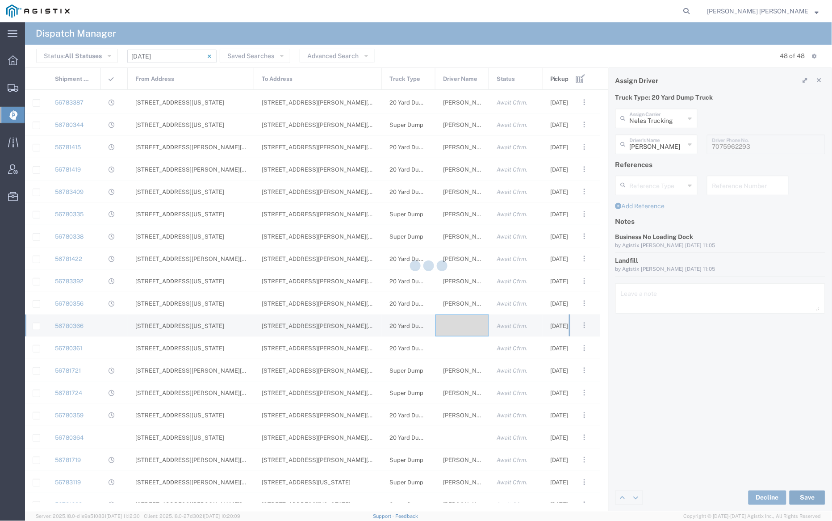
type input "[PERSON_NAME]"
type input "Neles Trucking"
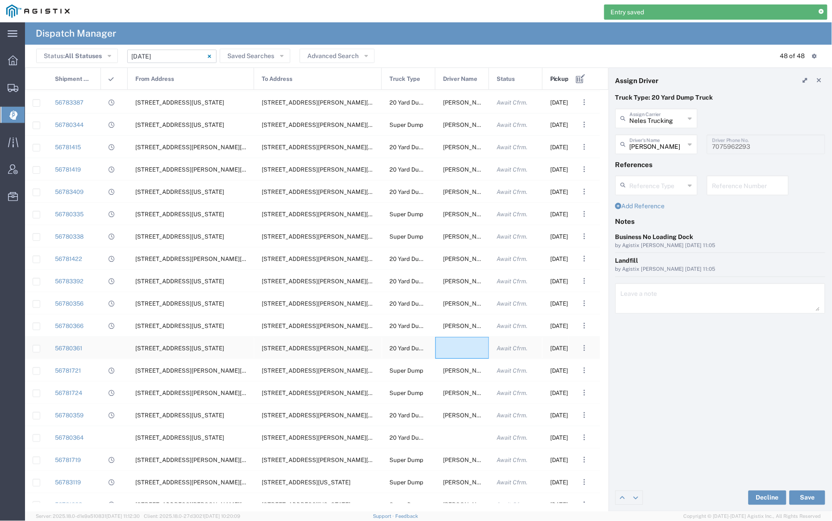
click at [458, 348] on div at bounding box center [462, 348] width 54 height 22
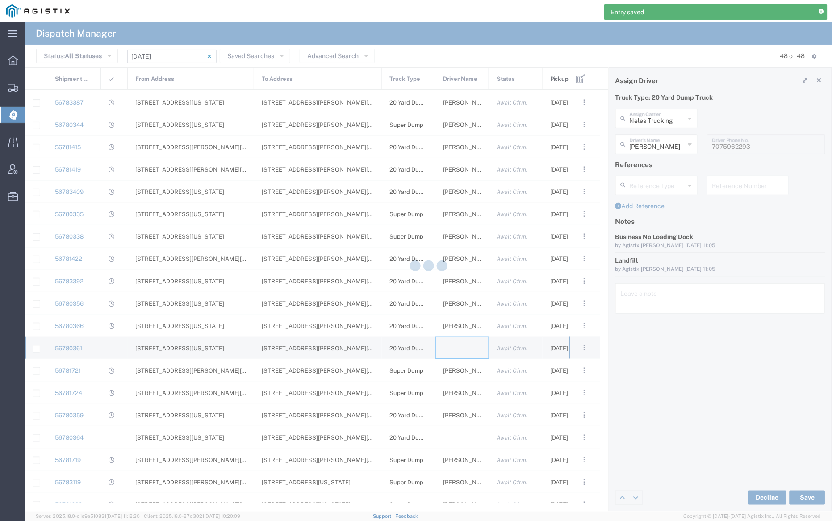
type input "[PERSON_NAME] Trucking"
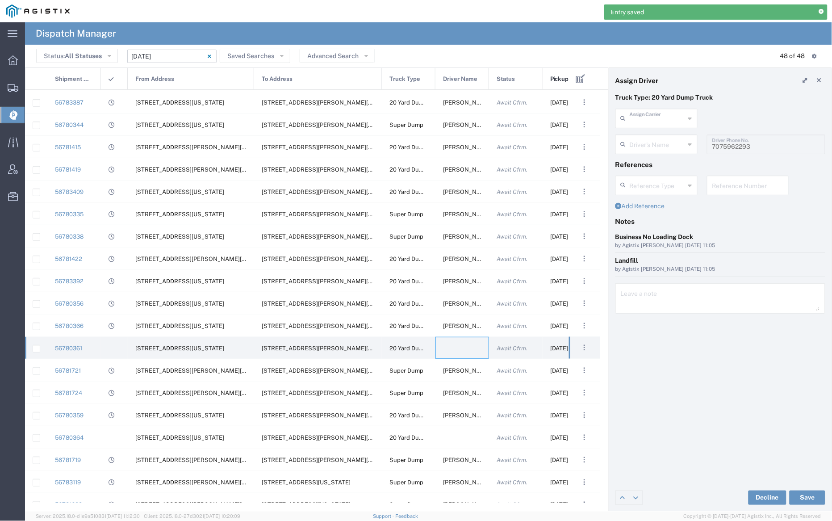
click at [662, 121] on input "text" at bounding box center [657, 118] width 55 height 16
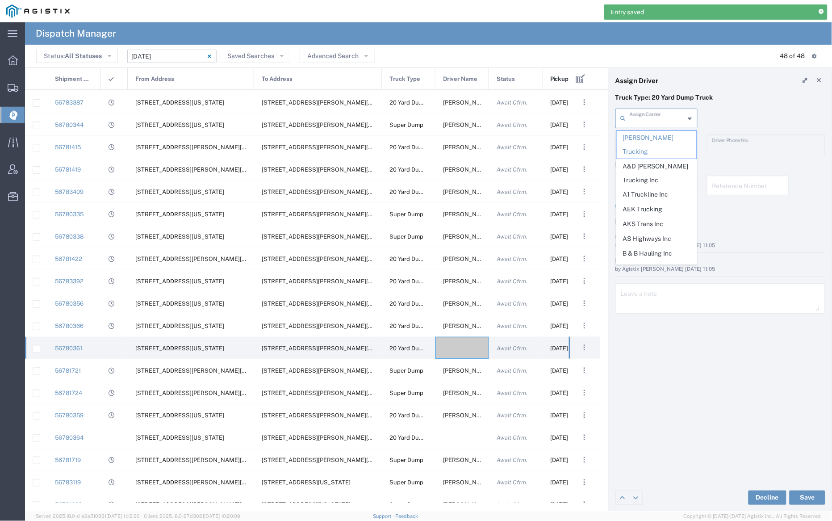
type input "d"
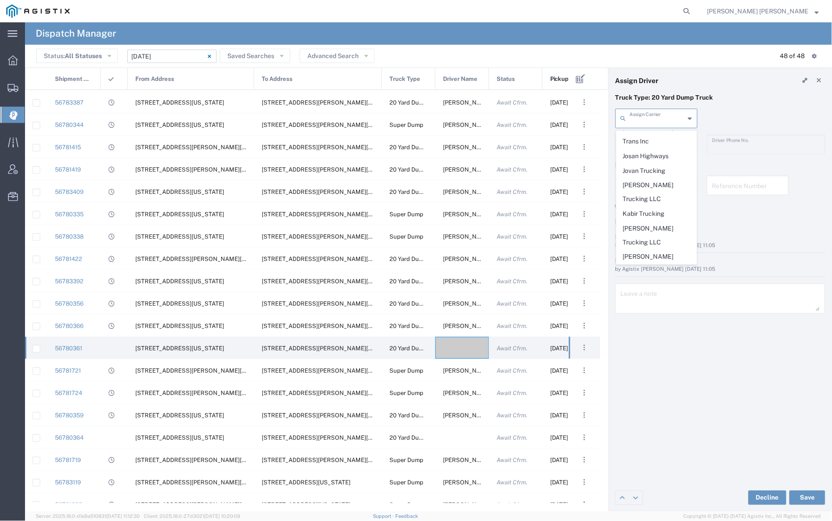
scroll to position [409, 0]
click at [660, 182] on span "Jovan Trucking" at bounding box center [657, 189] width 80 height 14
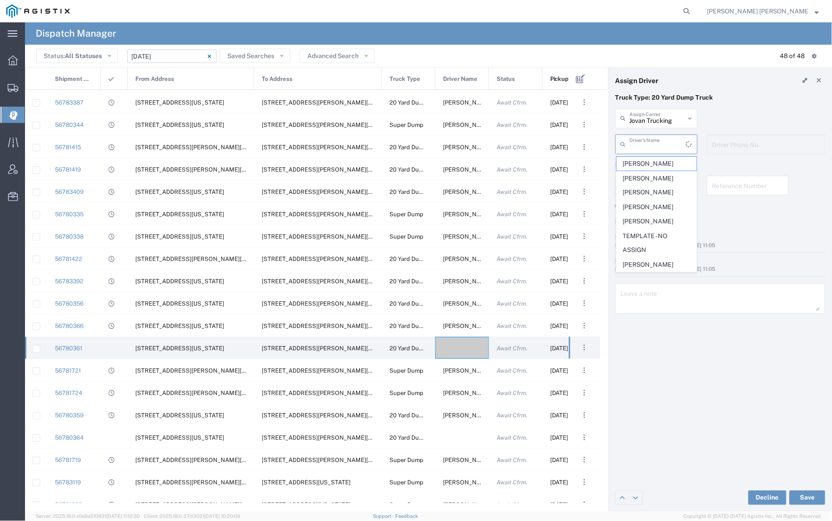
click at [654, 140] on input "text" at bounding box center [658, 144] width 56 height 16
click at [660, 120] on input "Jovan Trucking" at bounding box center [657, 118] width 55 height 16
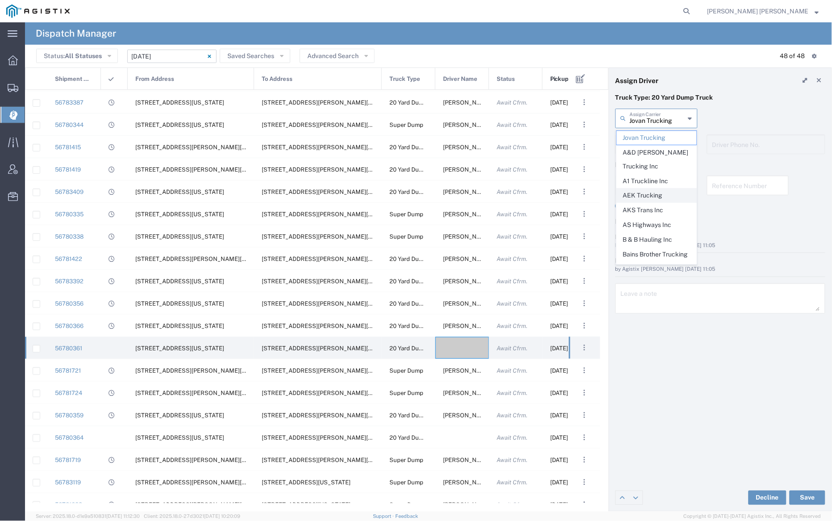
scroll to position [380, 0]
click at [657, 212] on span "Josan Highways" at bounding box center [657, 219] width 80 height 14
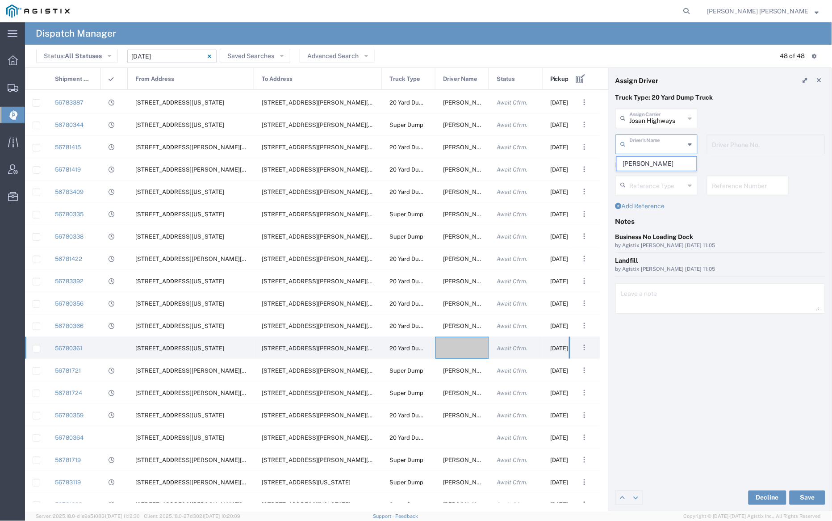
click at [657, 139] on input "text" at bounding box center [657, 144] width 55 height 16
click at [752, 120] on div "Josan Highways Assign Carrier Jovan Trucking A&D [PERSON_NAME] Trucking Inc A1 …" at bounding box center [720, 122] width 219 height 26
click at [659, 115] on input "Josan Highways" at bounding box center [657, 118] width 55 height 16
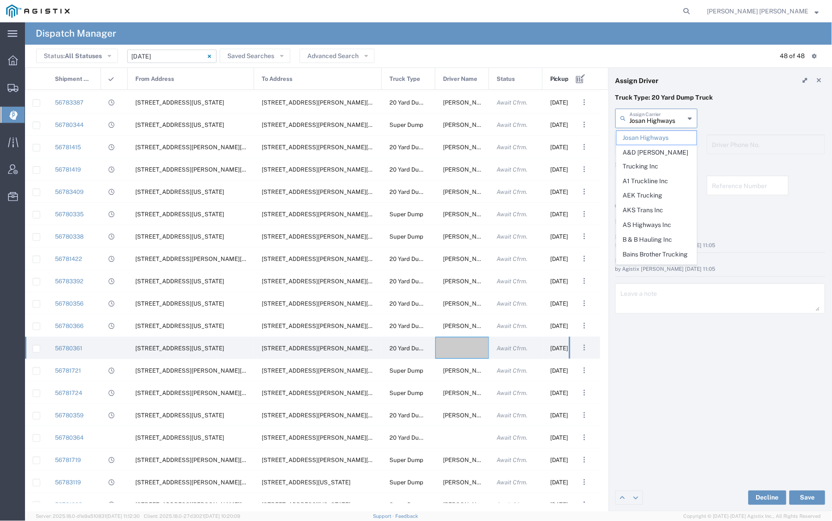
click at [659, 115] on input "Josan Highways" at bounding box center [657, 118] width 55 height 16
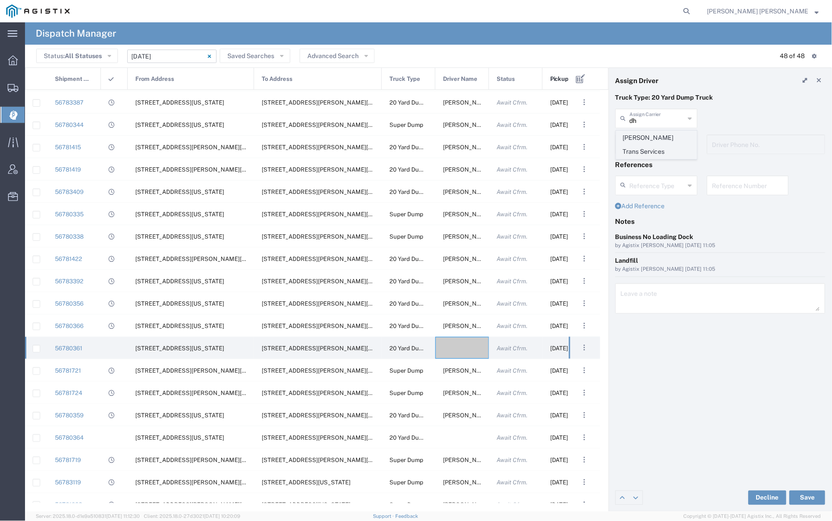
click at [660, 136] on span "[PERSON_NAME] Trans Services" at bounding box center [657, 145] width 80 height 28
type input "[PERSON_NAME] Trans Services"
click at [659, 138] on input "text" at bounding box center [658, 144] width 56 height 16
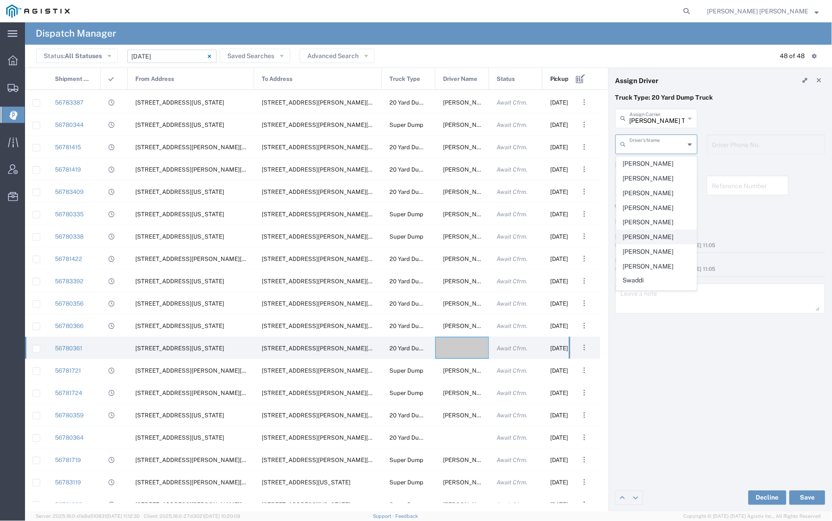
scroll to position [178, 0]
click at [651, 213] on span "[PERSON_NAME]" at bounding box center [657, 220] width 80 height 14
type input "[PERSON_NAME]"
type input "9255655299"
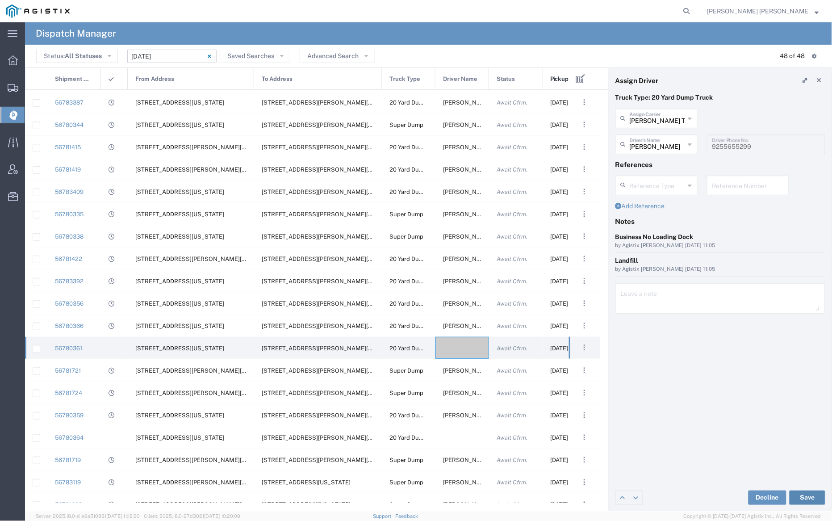
click at [807, 497] on button "Save" at bounding box center [807, 497] width 36 height 14
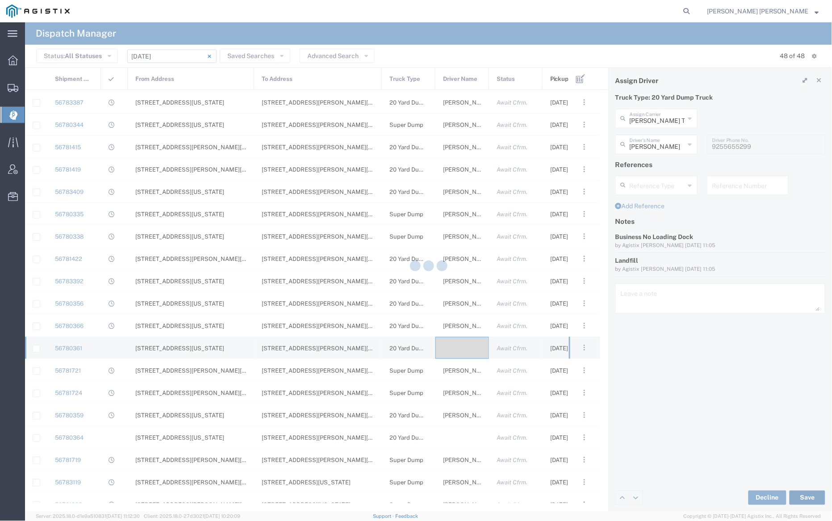
type input "[PERSON_NAME]"
type input "[PERSON_NAME] Trans Services"
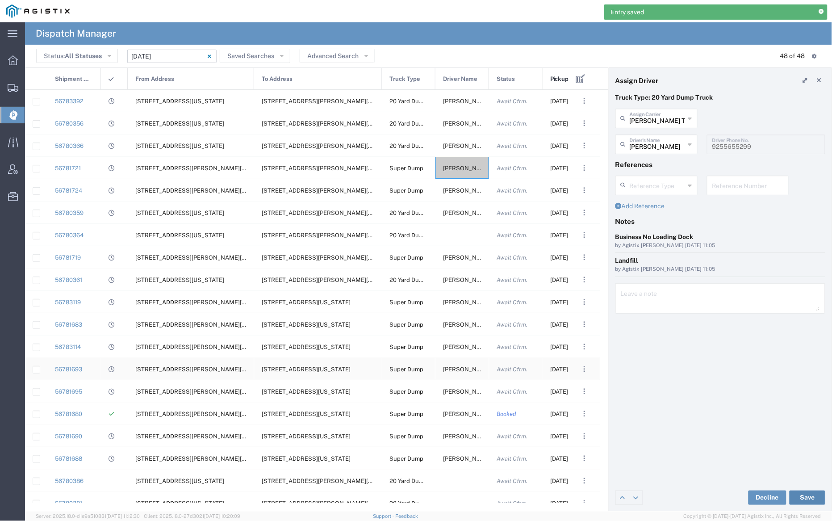
scroll to position [659, 0]
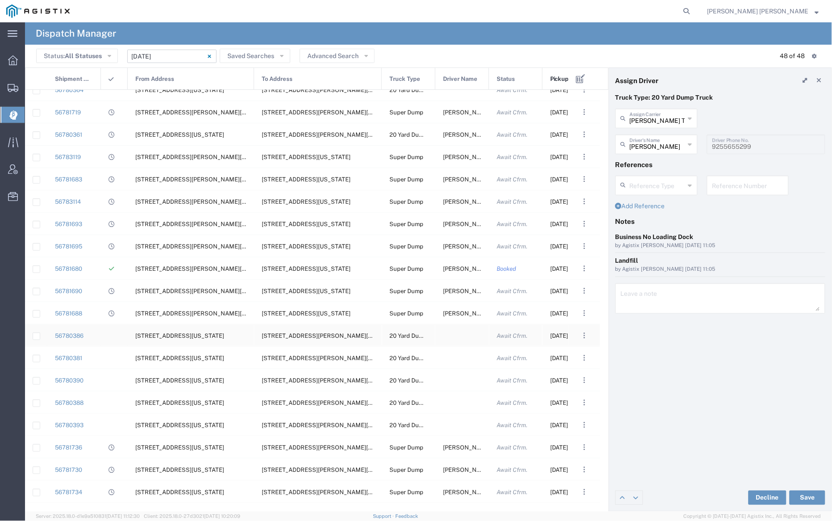
click at [455, 336] on div at bounding box center [462, 335] width 54 height 22
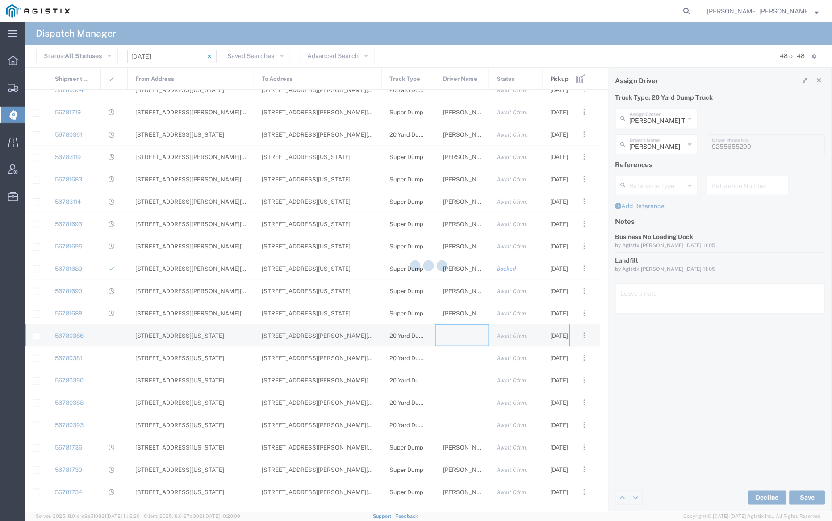
type input "[PERSON_NAME] Trucking"
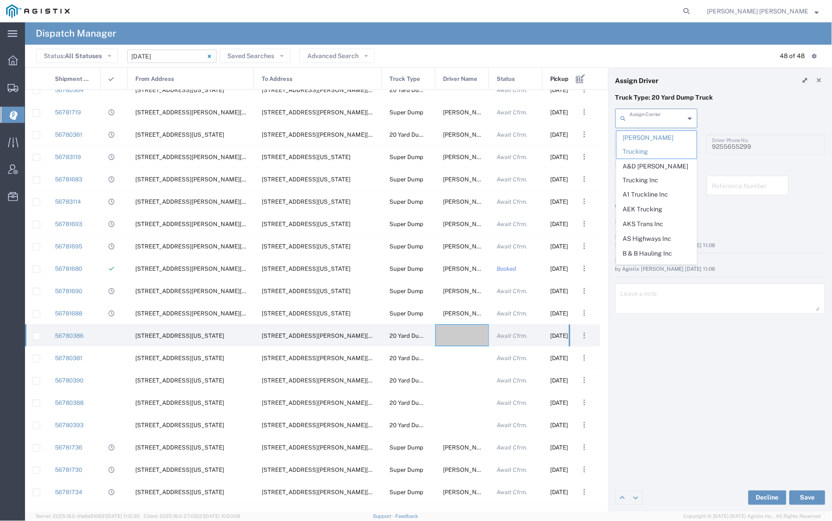
click at [675, 120] on input "text" at bounding box center [657, 118] width 55 height 16
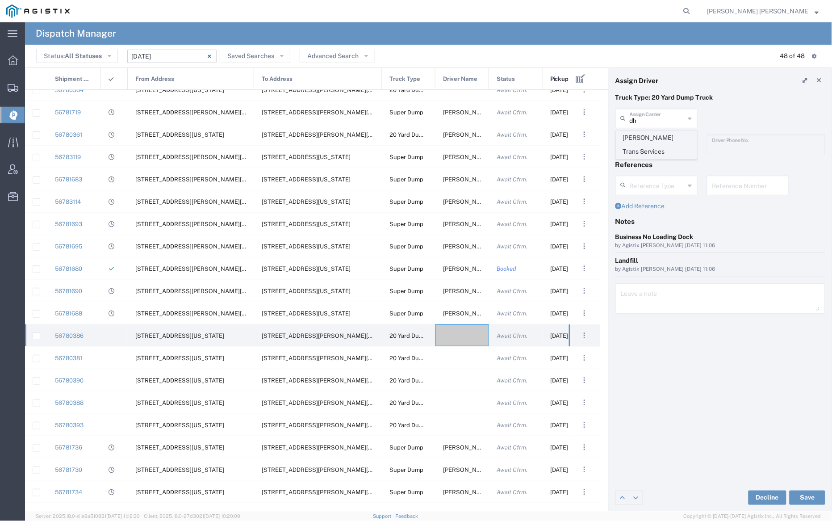
click at [674, 136] on span "[PERSON_NAME] Trans Services" at bounding box center [657, 145] width 80 height 28
type input "[PERSON_NAME] Trans Services"
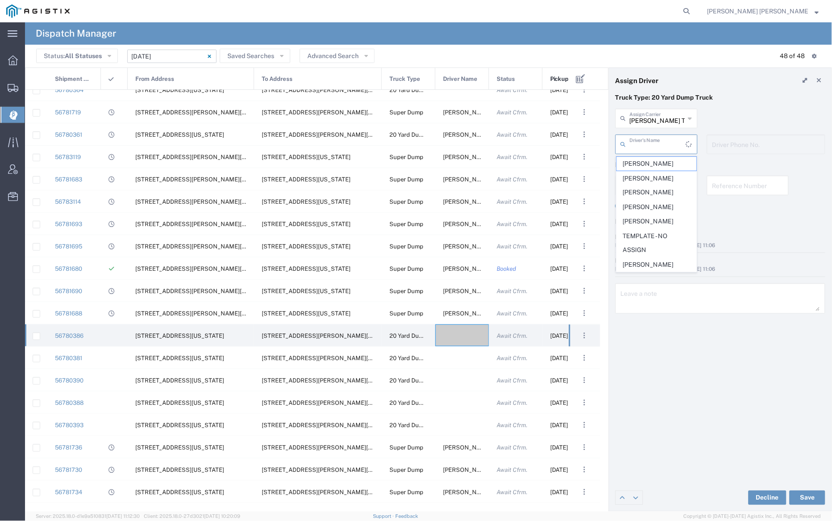
click at [668, 147] on input "text" at bounding box center [658, 144] width 56 height 16
click at [664, 218] on span "[PERSON_NAME]" at bounding box center [657, 222] width 80 height 14
type input "[PERSON_NAME]"
type input "9252556221"
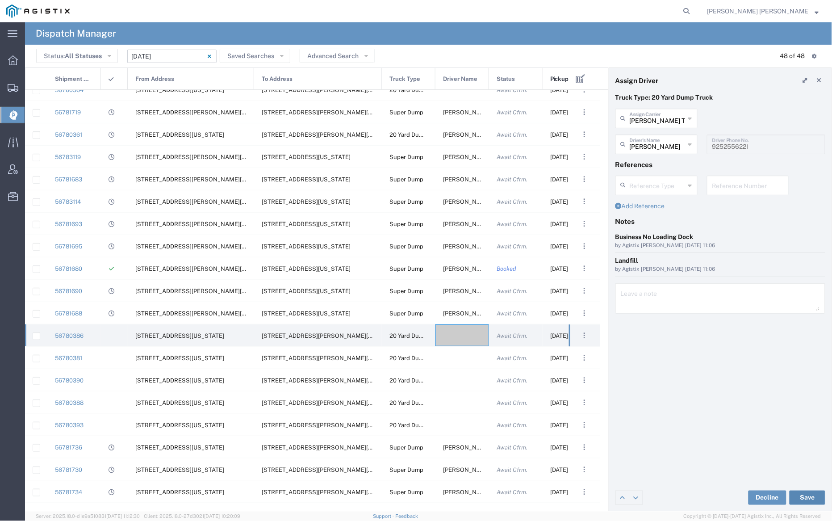
click at [808, 494] on button "Save" at bounding box center [807, 497] width 36 height 14
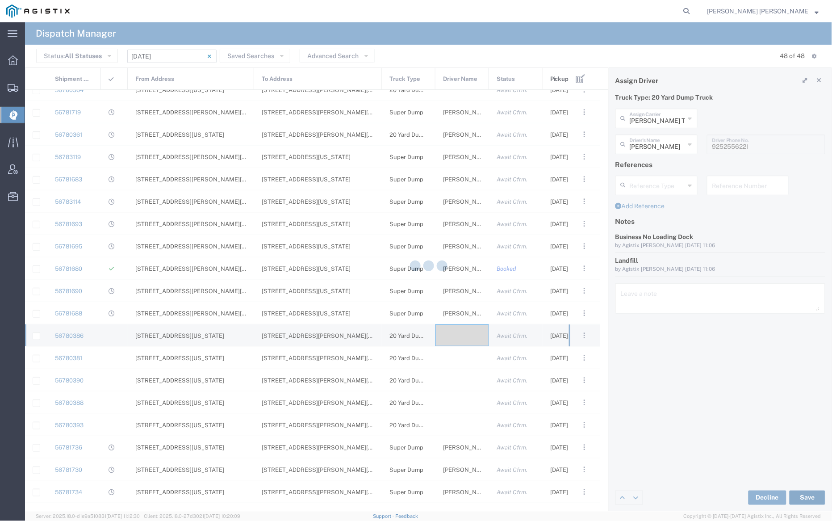
type input "[PERSON_NAME]"
type input "[PERSON_NAME] Trans Services"
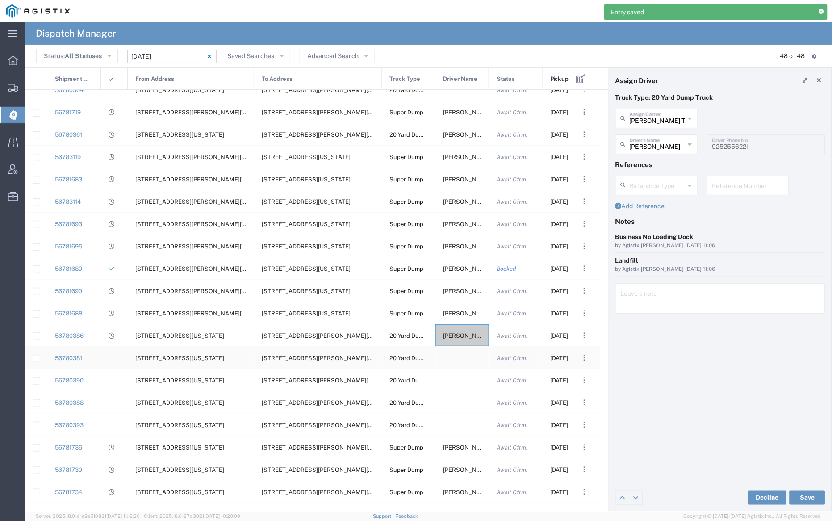
click at [463, 358] on div at bounding box center [462, 358] width 54 height 22
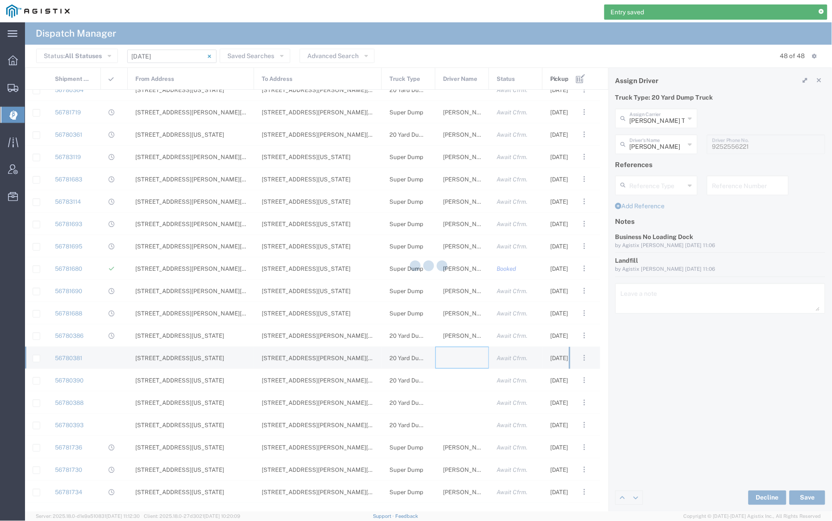
type input "[PERSON_NAME] Trucking"
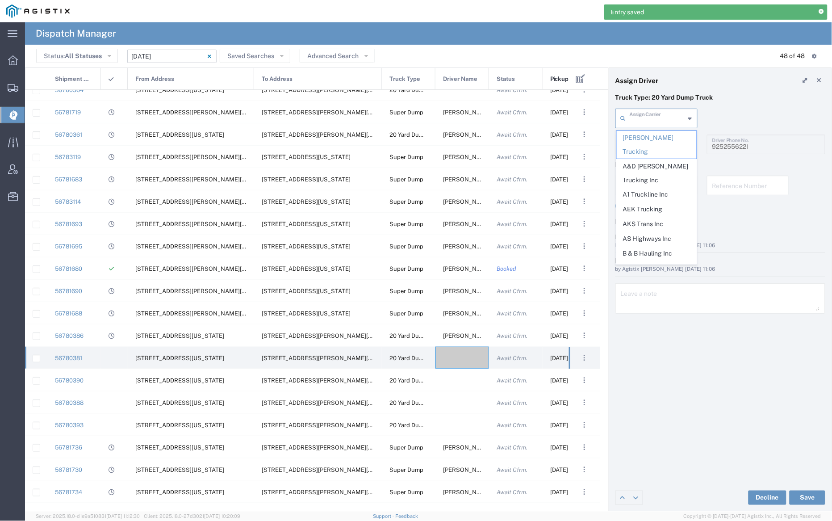
click at [655, 120] on input "text" at bounding box center [657, 118] width 55 height 16
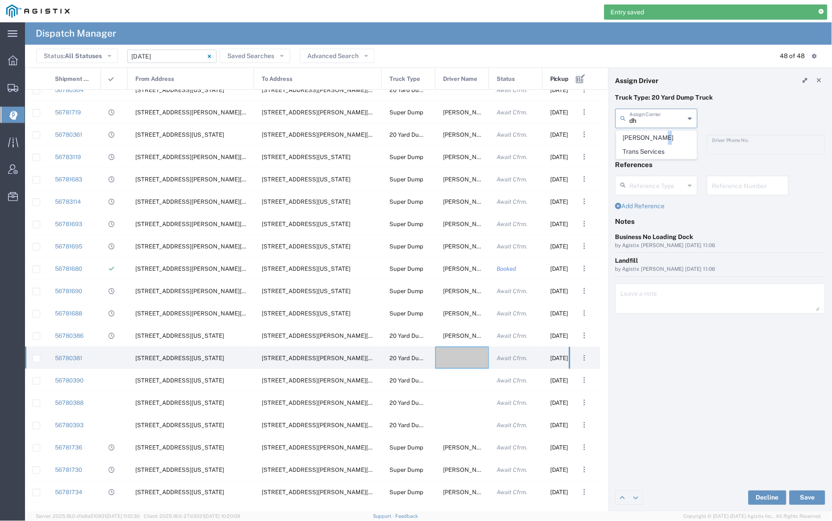
click at [656, 134] on span "[PERSON_NAME] Trans Services" at bounding box center [657, 145] width 80 height 28
type input "[PERSON_NAME] Trans Services"
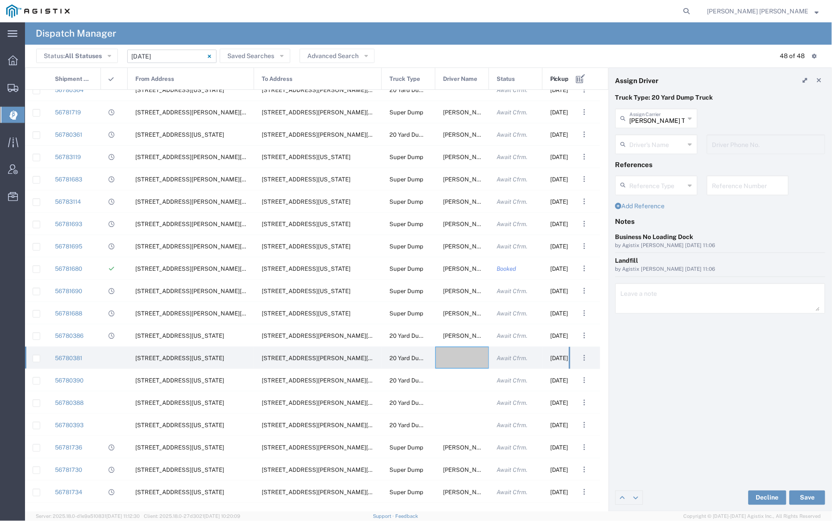
click at [651, 146] on input "text" at bounding box center [657, 144] width 55 height 16
click at [659, 252] on span "[PERSON_NAME]" at bounding box center [657, 252] width 80 height 14
type input "[PERSON_NAME]"
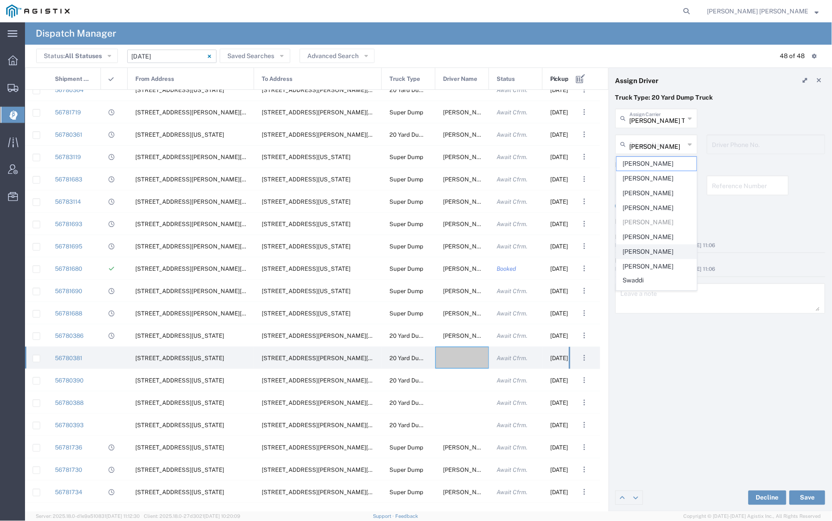
type input "9255650374"
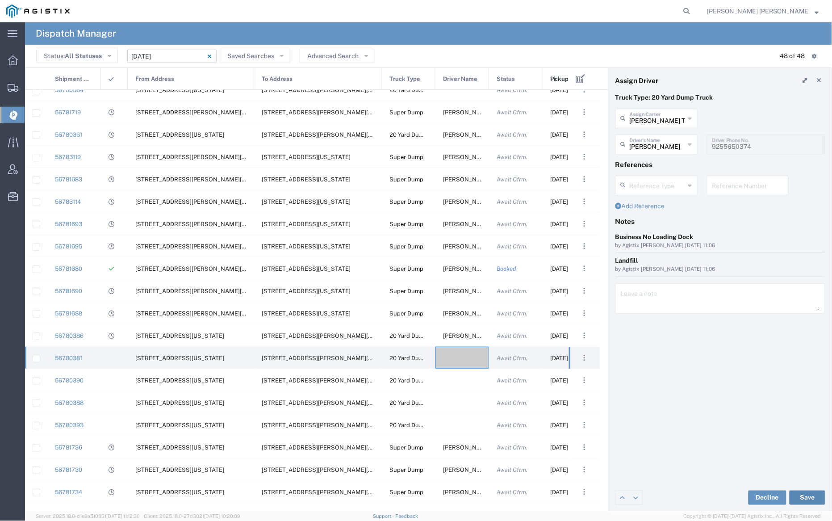
click at [808, 498] on button "Save" at bounding box center [807, 497] width 36 height 14
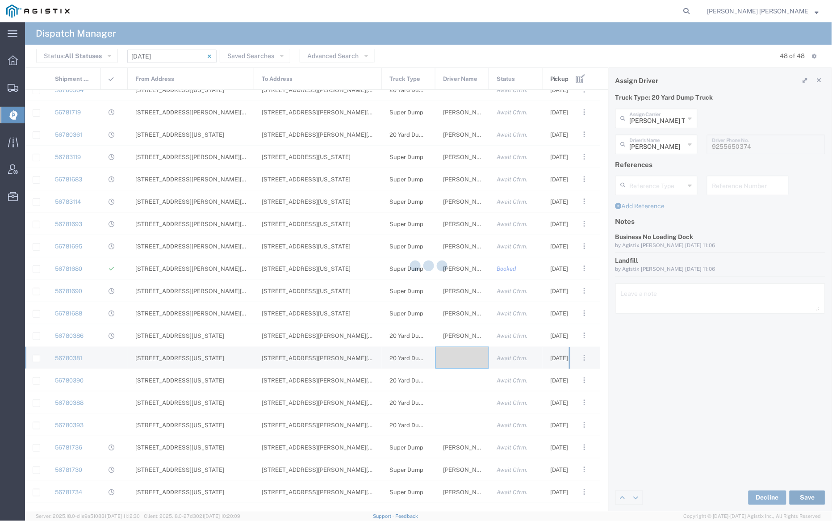
type input "[PERSON_NAME]"
type input "[PERSON_NAME] Trans Services"
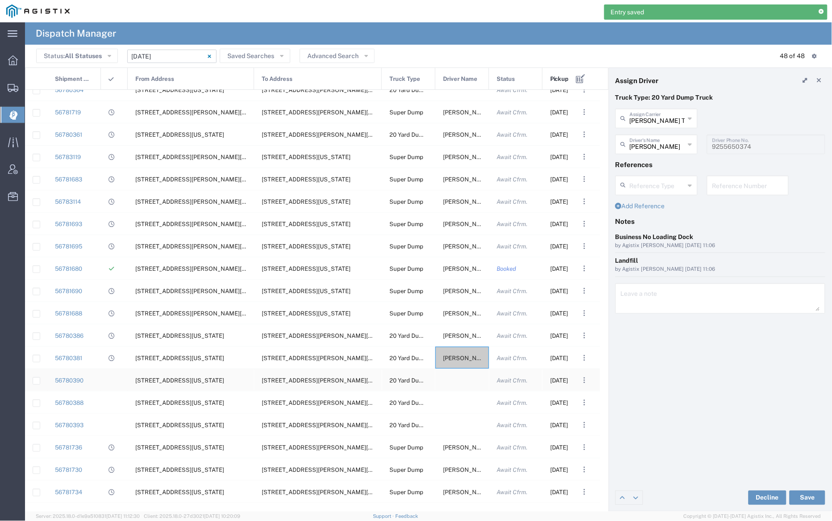
click at [460, 381] on div at bounding box center [462, 380] width 54 height 22
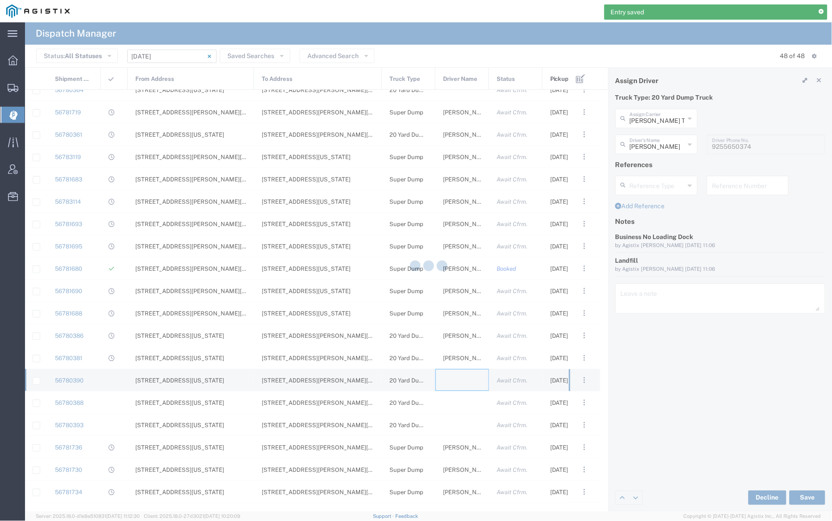
type input "[PERSON_NAME] Trucking"
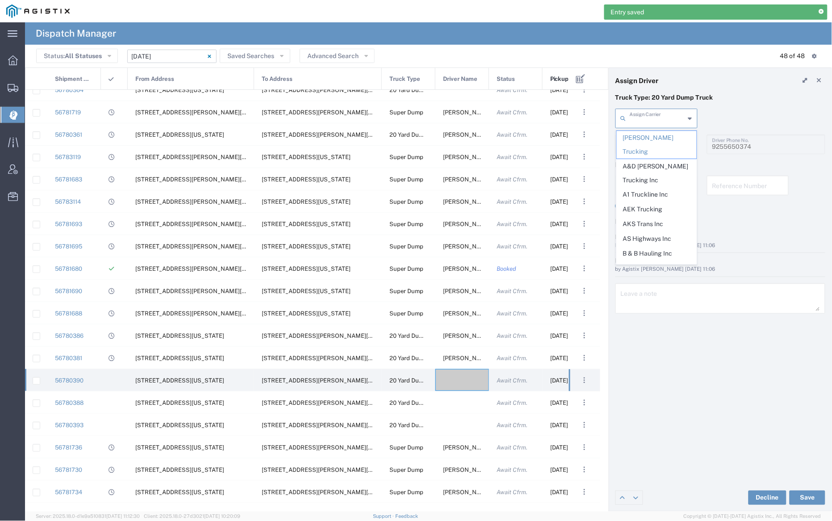
click at [651, 118] on input "text" at bounding box center [657, 118] width 55 height 16
type input "d"
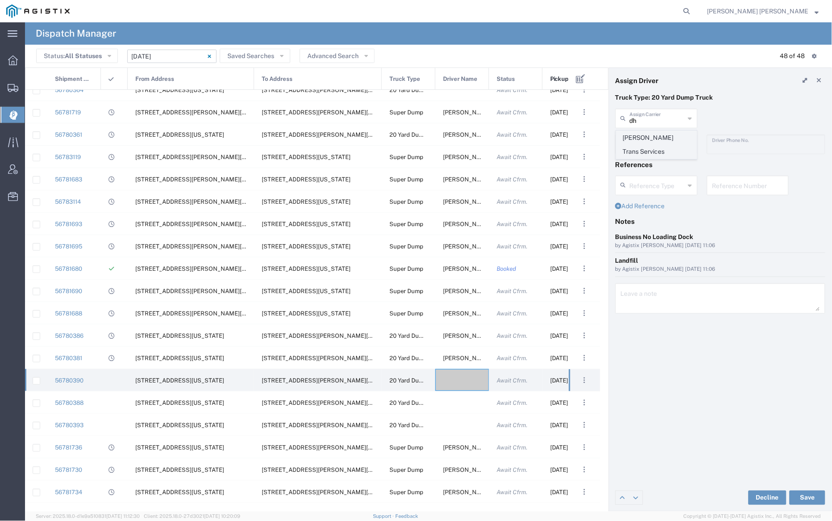
click at [652, 138] on span "[PERSON_NAME] Trans Services" at bounding box center [657, 145] width 80 height 28
type input "[PERSON_NAME] Trans Services"
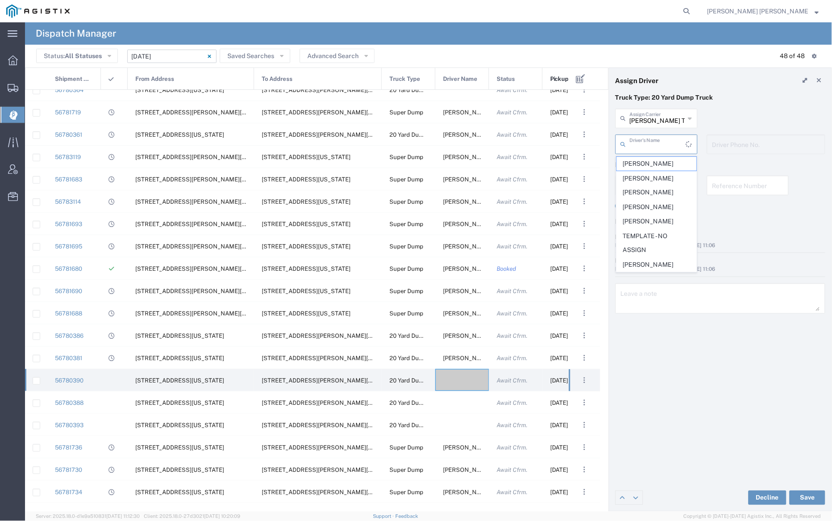
click at [652, 143] on input "text" at bounding box center [658, 144] width 56 height 16
click at [658, 196] on span "[PERSON_NAME]" at bounding box center [657, 193] width 80 height 14
type input "[PERSON_NAME]"
type input "9255656443"
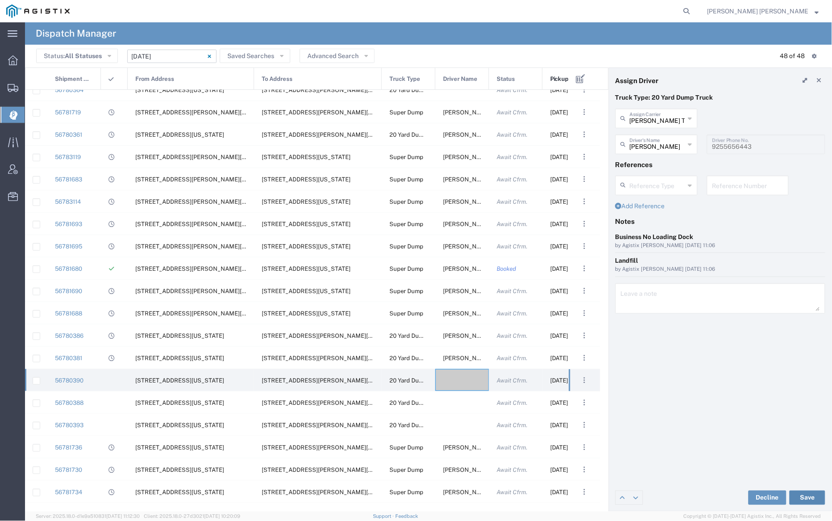
click at [809, 497] on button "Save" at bounding box center [807, 497] width 36 height 14
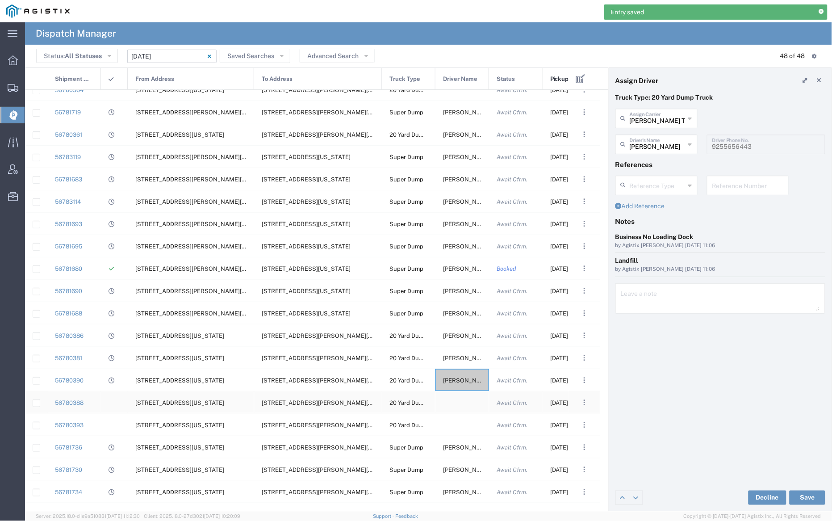
click at [460, 407] on div at bounding box center [462, 402] width 54 height 22
click at [651, 118] on input "text" at bounding box center [657, 118] width 55 height 16
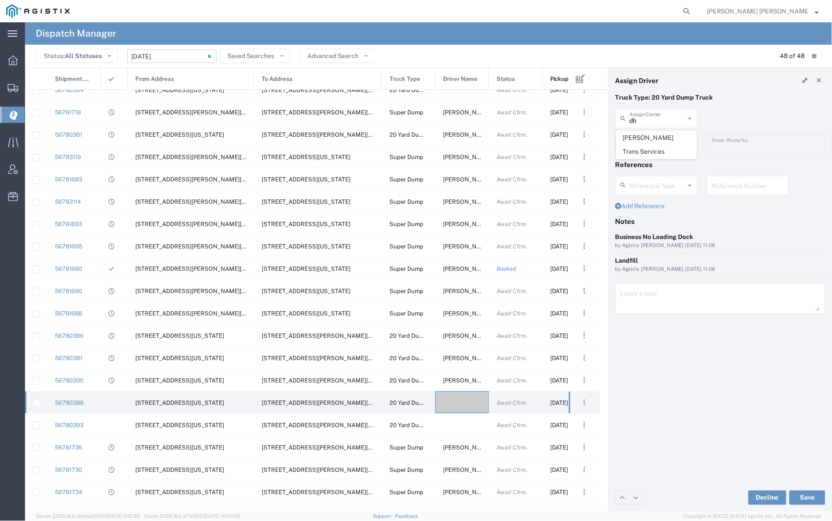
drag, startPoint x: 653, startPoint y: 133, endPoint x: 653, endPoint y: 140, distance: 7.1
click at [653, 134] on span "[PERSON_NAME] Trans Services" at bounding box center [657, 145] width 80 height 28
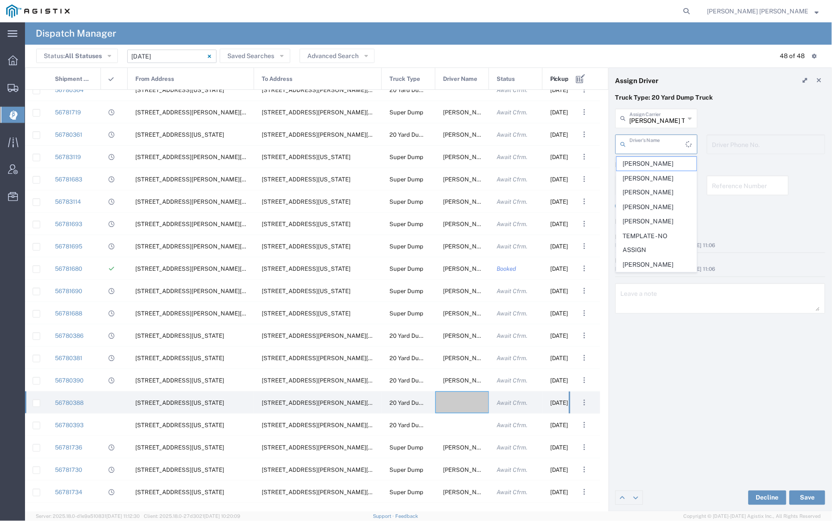
click at [653, 141] on input "text" at bounding box center [658, 144] width 56 height 16
click at [656, 161] on span "[PERSON_NAME]" at bounding box center [657, 164] width 80 height 14
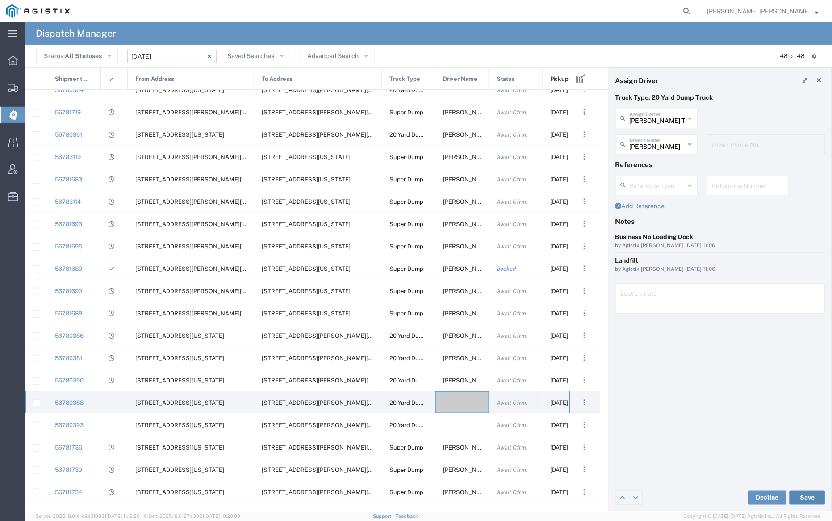
click at [816, 497] on button "Save" at bounding box center [807, 497] width 36 height 14
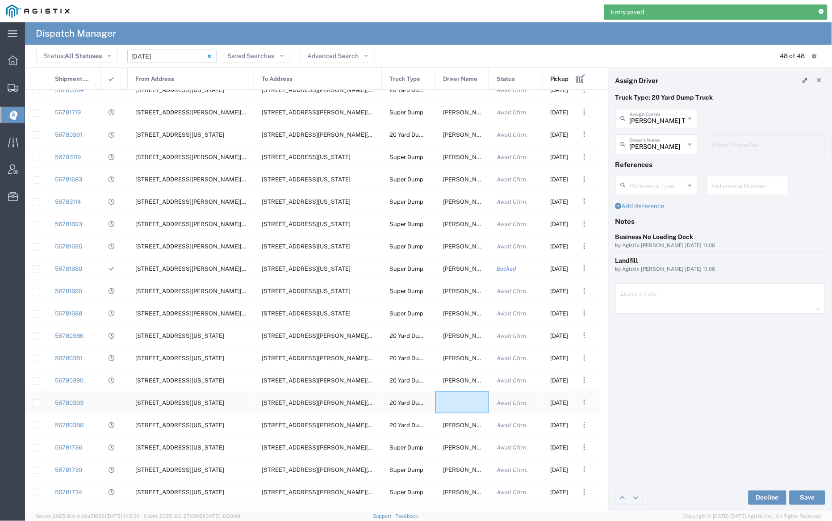
click at [464, 408] on div at bounding box center [462, 402] width 54 height 22
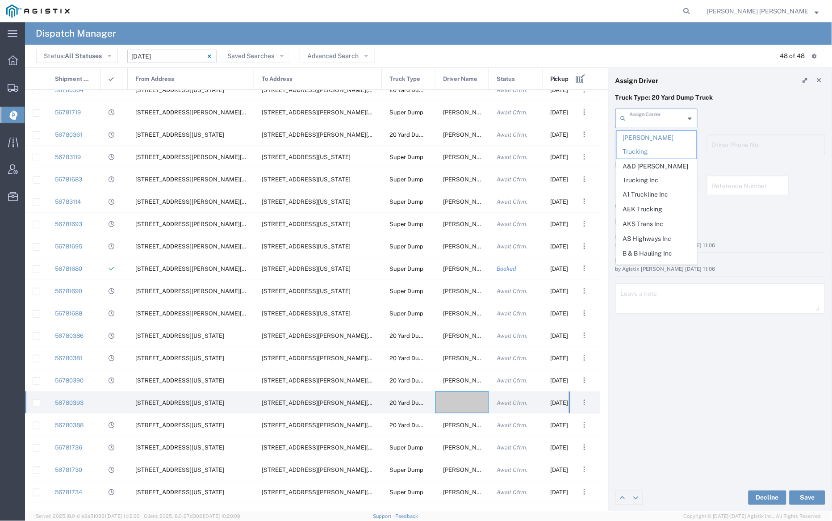
click at [647, 123] on input "text" at bounding box center [657, 118] width 55 height 16
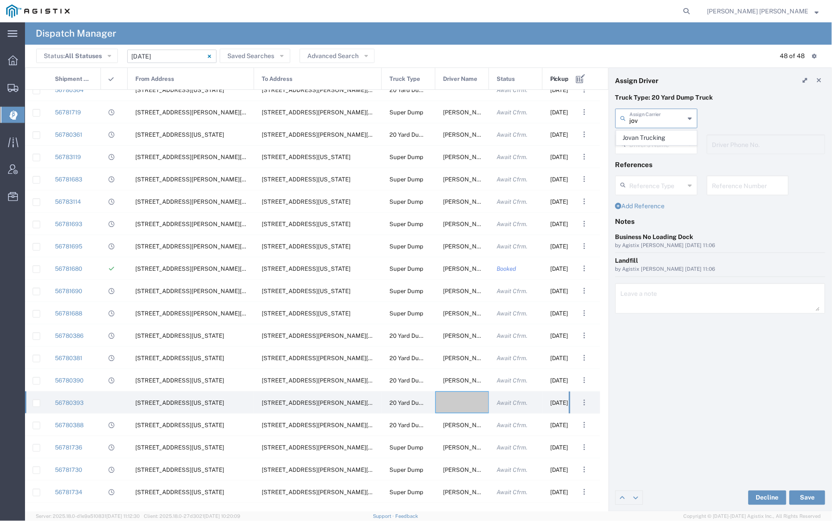
click at [643, 140] on span "Jovan Trucking" at bounding box center [657, 138] width 80 height 14
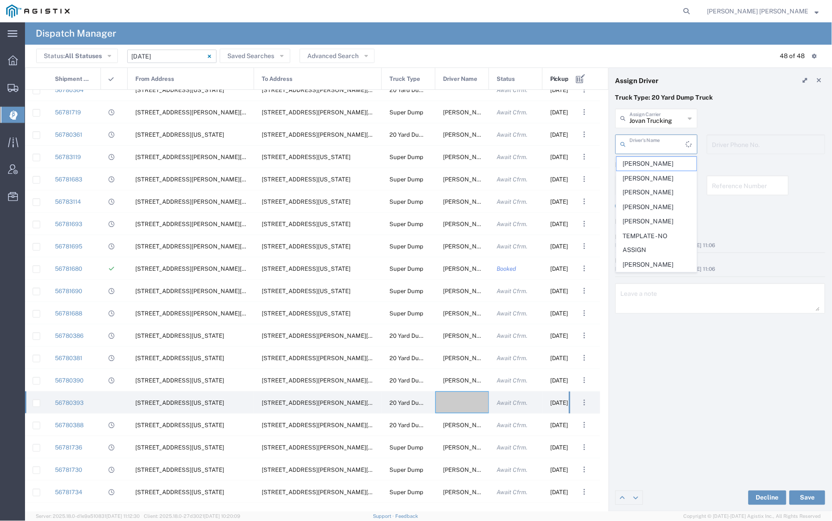
click at [643, 147] on input "text" at bounding box center [658, 144] width 56 height 16
click at [646, 159] on span "[PERSON_NAME]" at bounding box center [657, 164] width 80 height 14
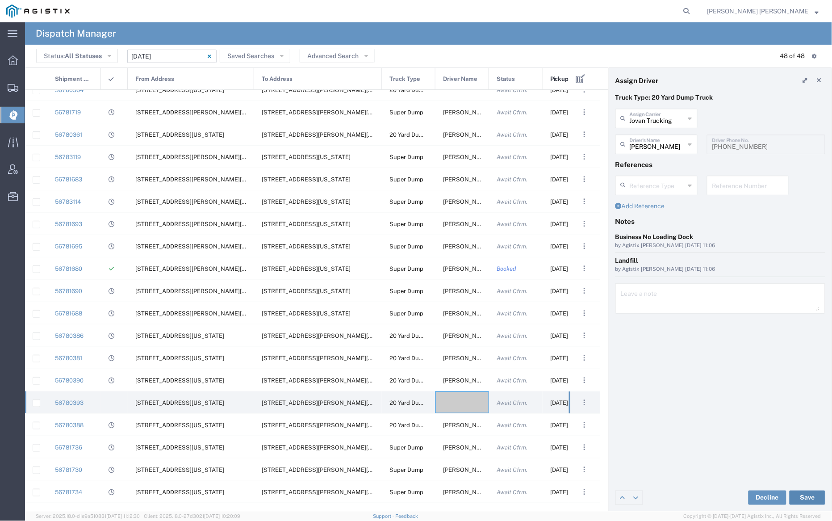
click at [807, 499] on button "Save" at bounding box center [807, 497] width 36 height 14
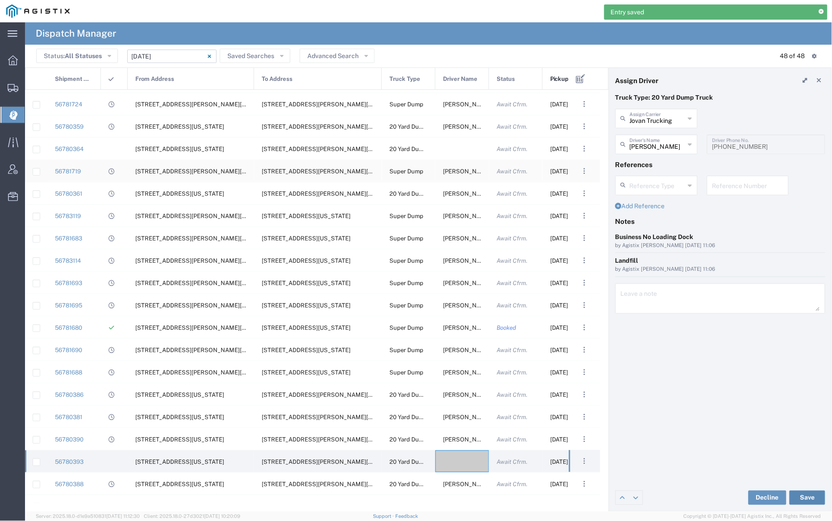
scroll to position [594, 0]
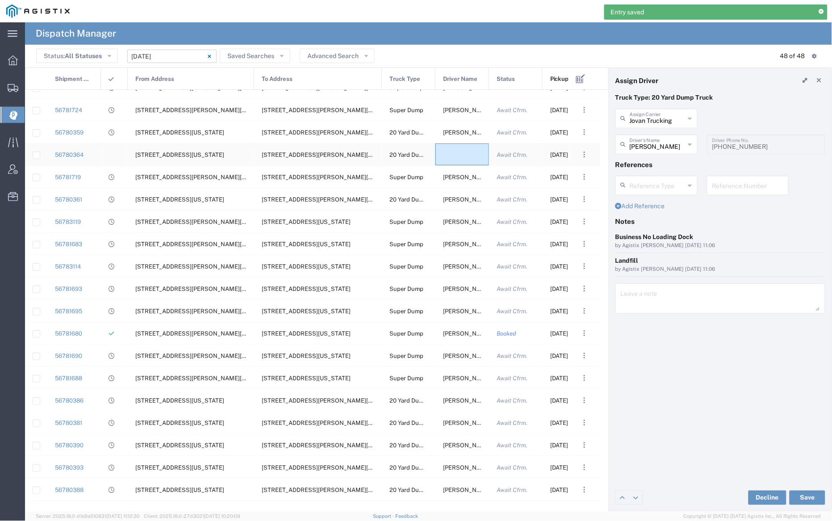
click at [455, 155] on div at bounding box center [462, 154] width 54 height 22
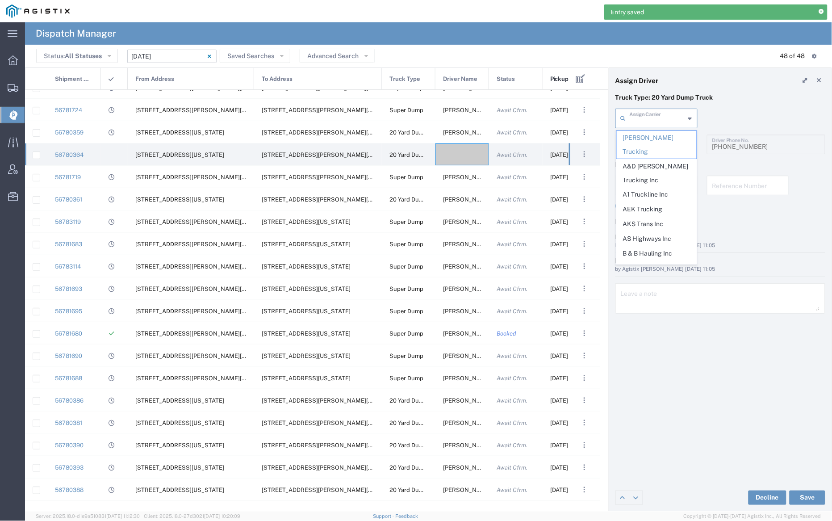
click at [658, 116] on input "text" at bounding box center [657, 118] width 55 height 16
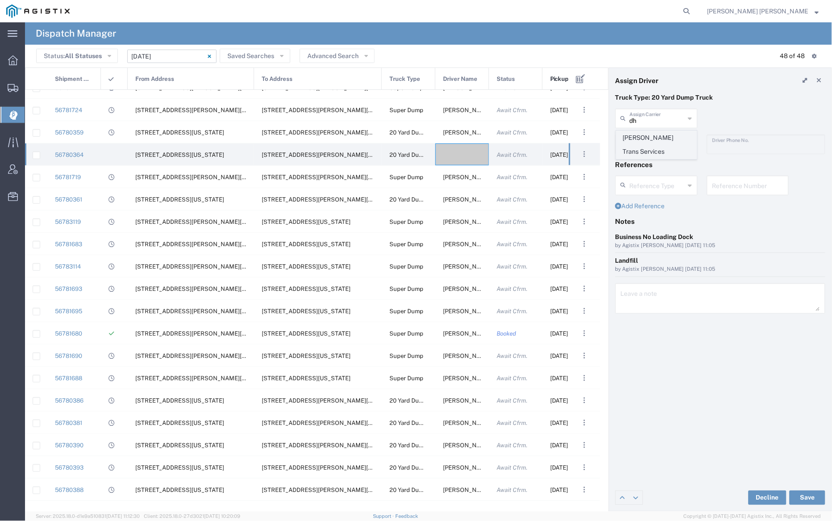
click at [663, 135] on span "[PERSON_NAME] Trans Services" at bounding box center [657, 145] width 80 height 28
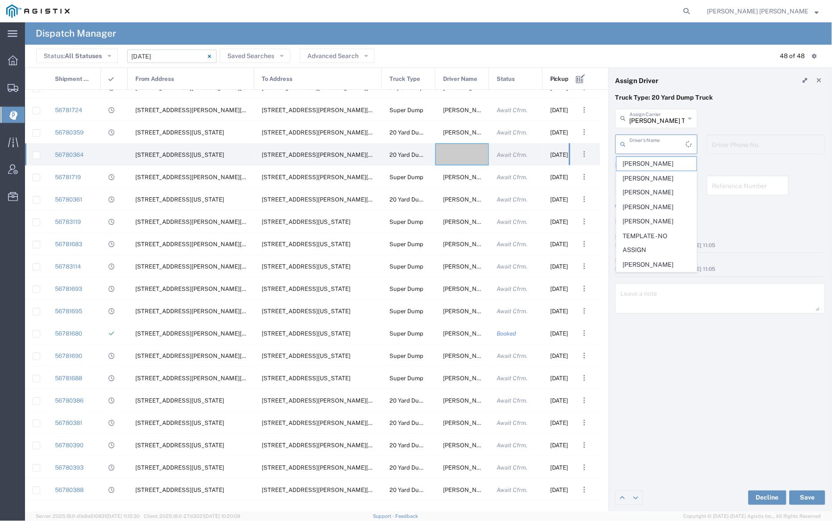
click at [662, 143] on input "text" at bounding box center [658, 144] width 56 height 16
click at [674, 256] on span "[PERSON_NAME]" at bounding box center [657, 263] width 80 height 14
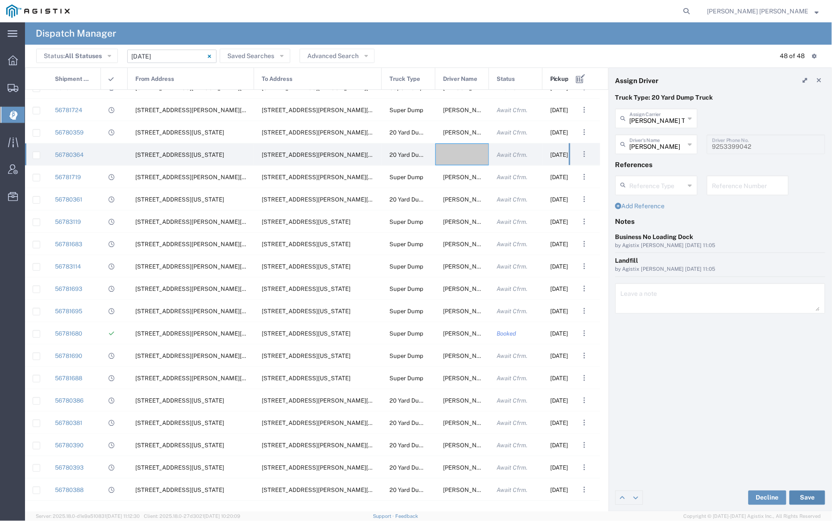
click at [804, 496] on button "Save" at bounding box center [807, 497] width 36 height 14
